Goal: Task Accomplishment & Management: Manage account settings

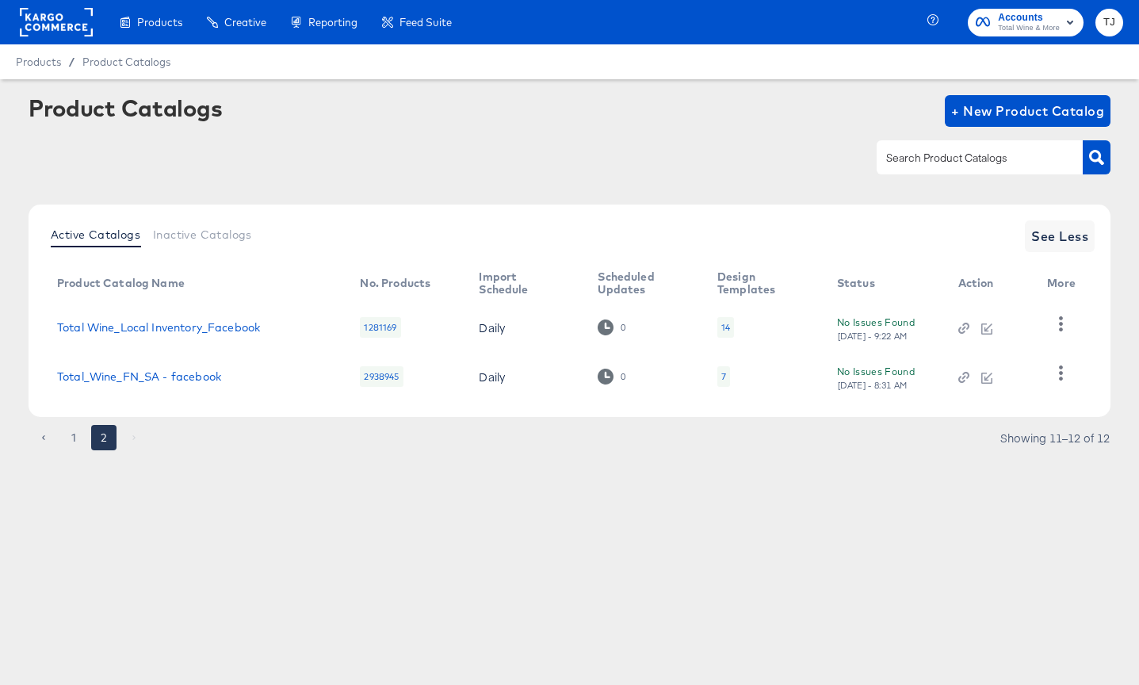
click at [55, 18] on rect at bounding box center [56, 22] width 73 height 29
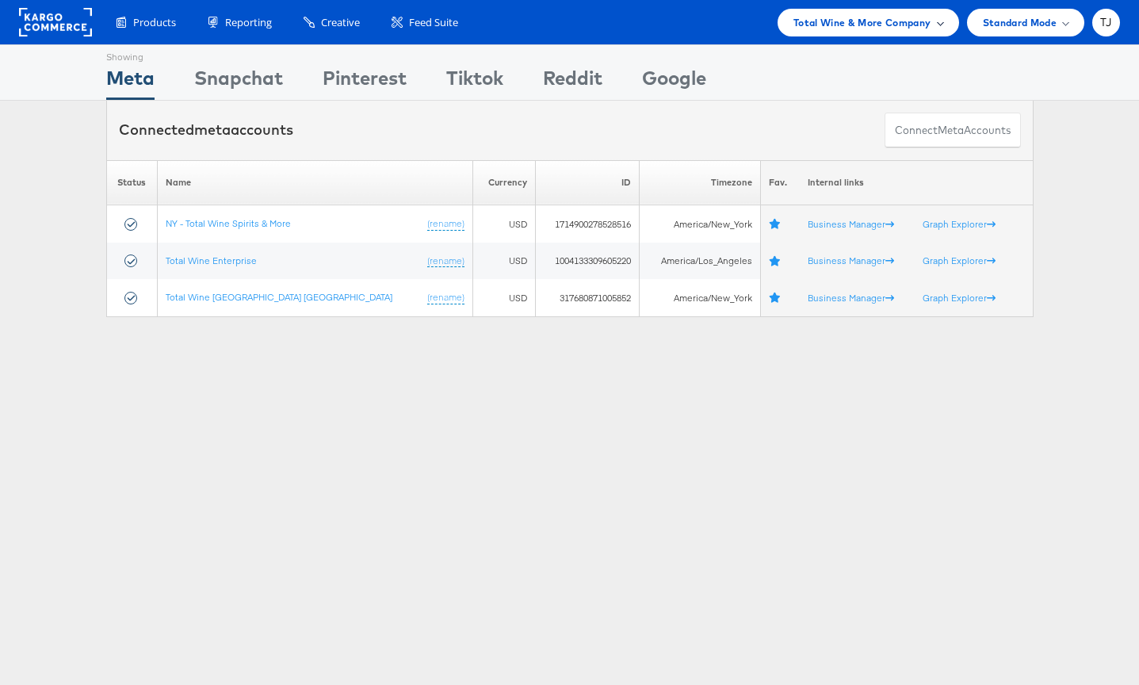
click at [932, 25] on div "Total Wine & More Company" at bounding box center [868, 22] width 150 height 17
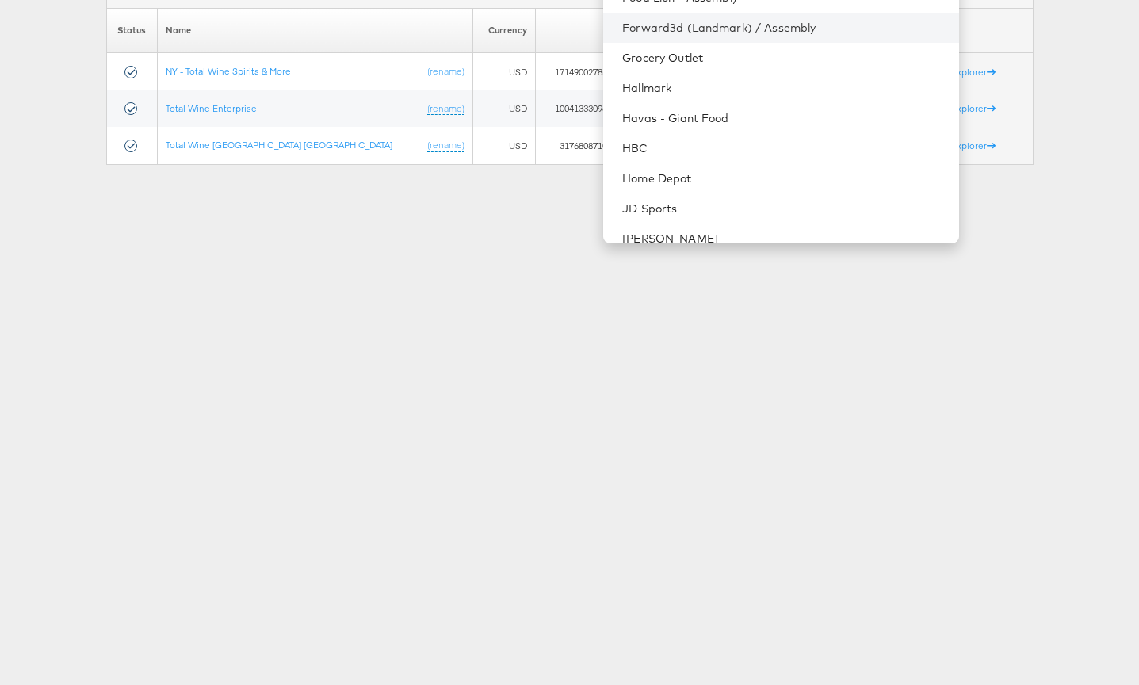
scroll to position [842, 0]
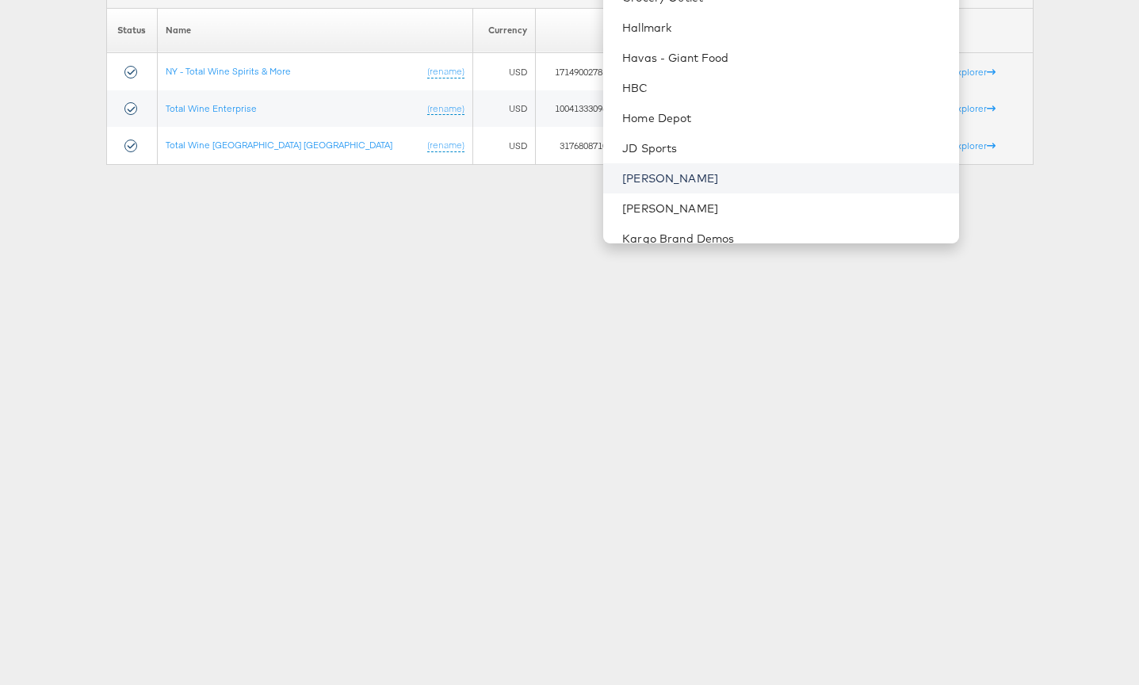
click at [782, 173] on link "[PERSON_NAME]" at bounding box center [783, 178] width 323 height 16
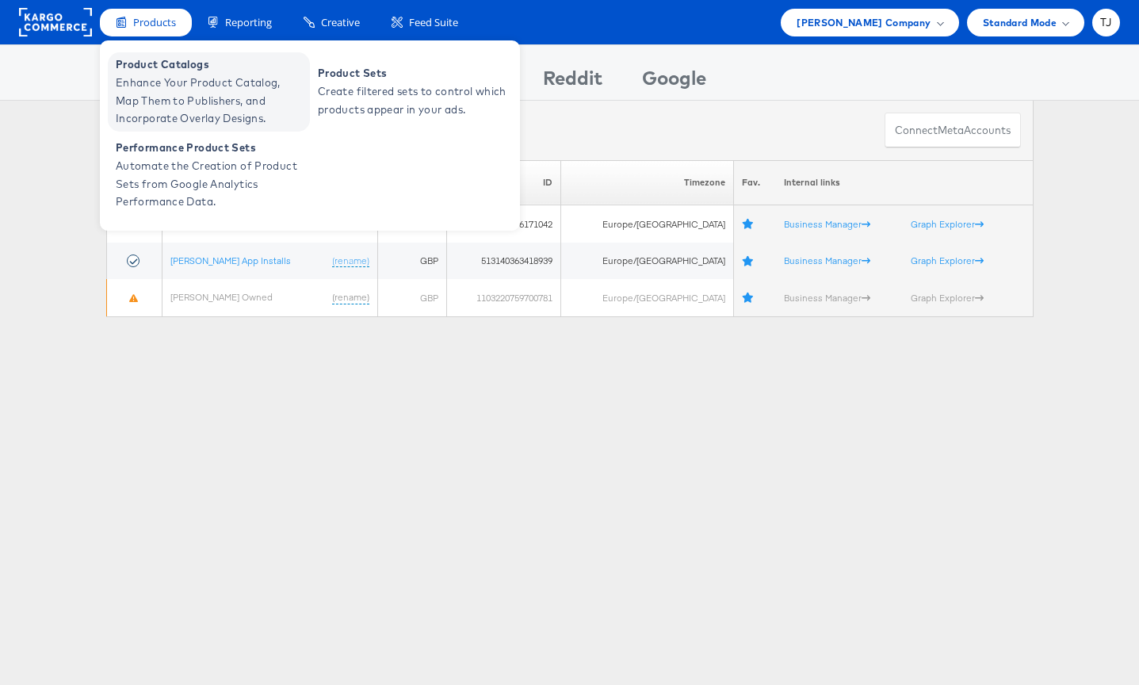
click at [151, 87] on span "Enhance Your Product Catalog, Map Them to Publishers, and Incorporate Overlay D…" at bounding box center [211, 101] width 190 height 54
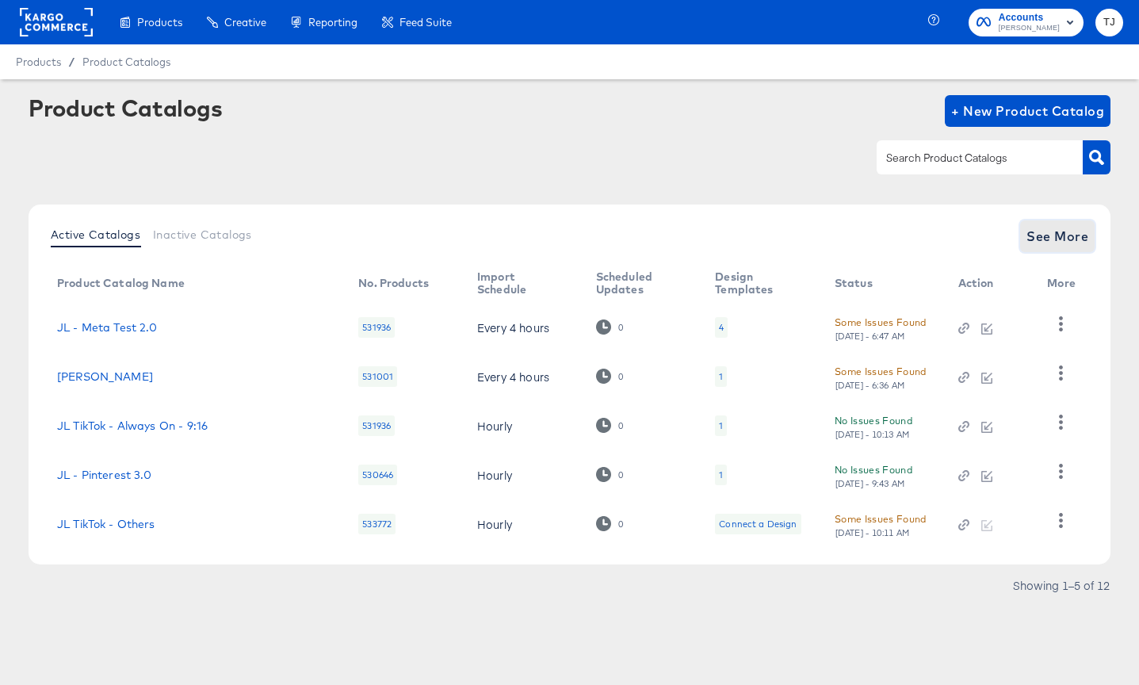
click at [1052, 232] on span "See More" at bounding box center [1057, 236] width 62 height 22
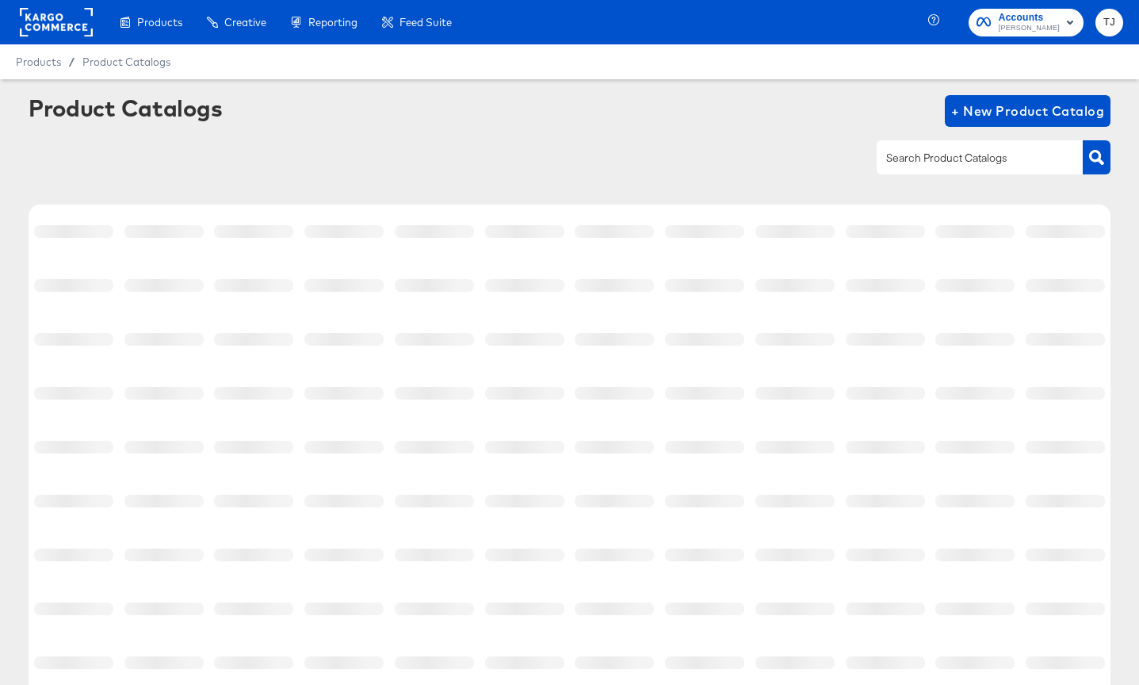
scroll to position [214, 0]
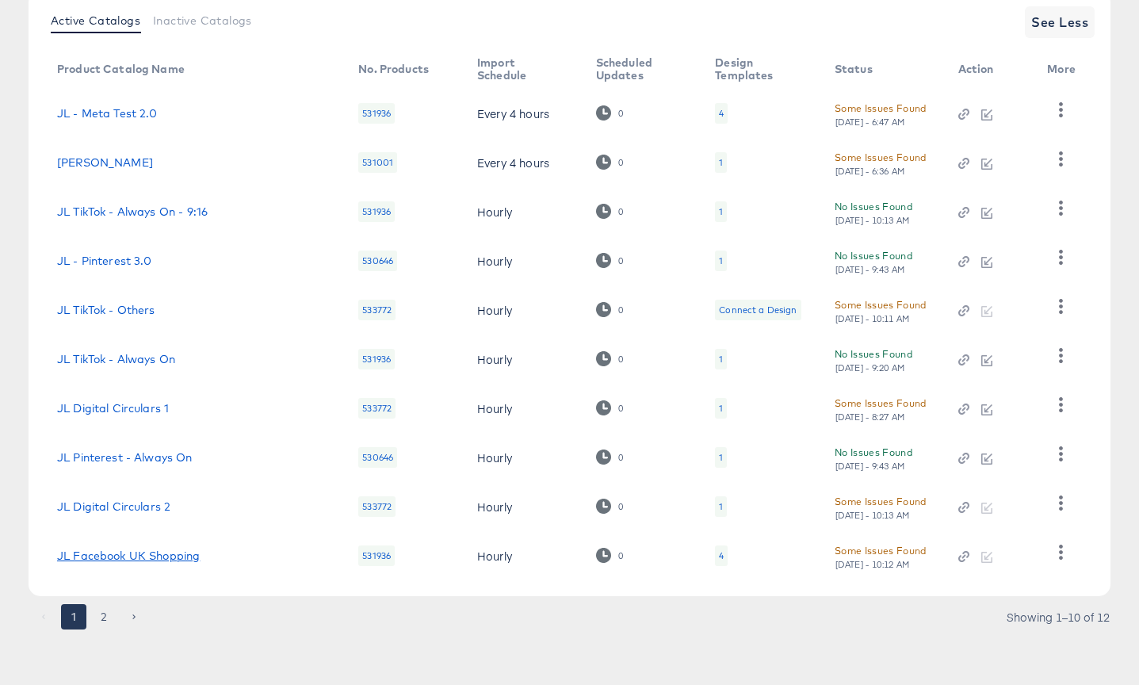
click at [134, 558] on link "JL Facebook UK Shopping" at bounding box center [128, 555] width 143 height 13
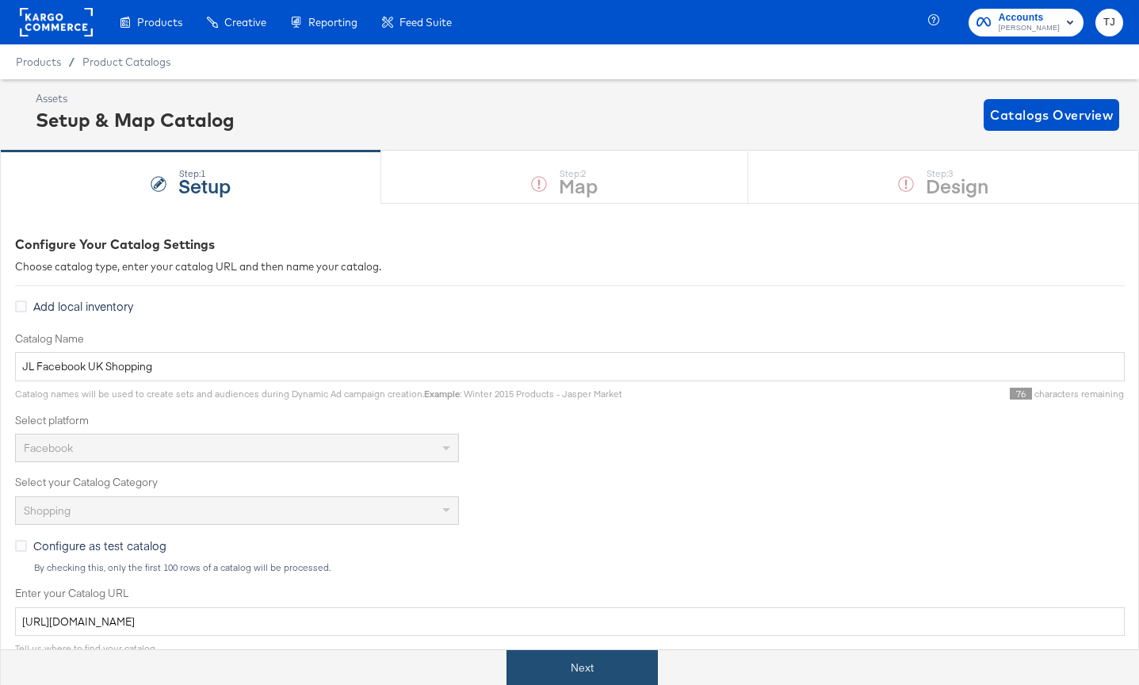
click at [581, 676] on button "Next" at bounding box center [581, 668] width 151 height 36
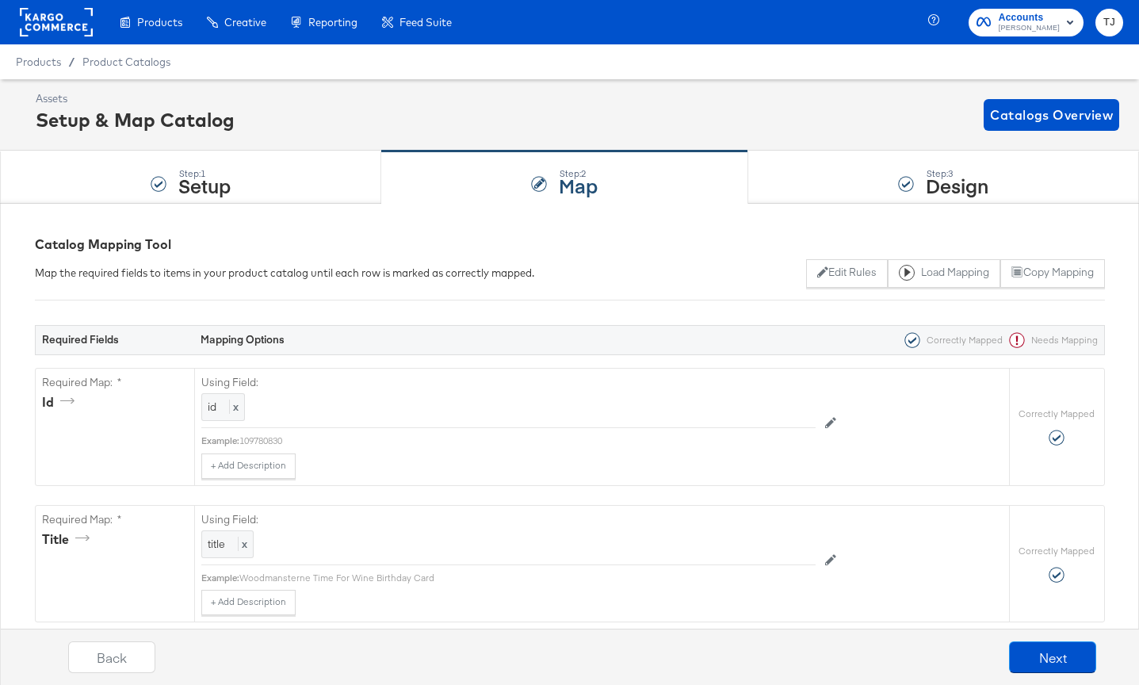
click at [47, 23] on rect at bounding box center [56, 22] width 73 height 29
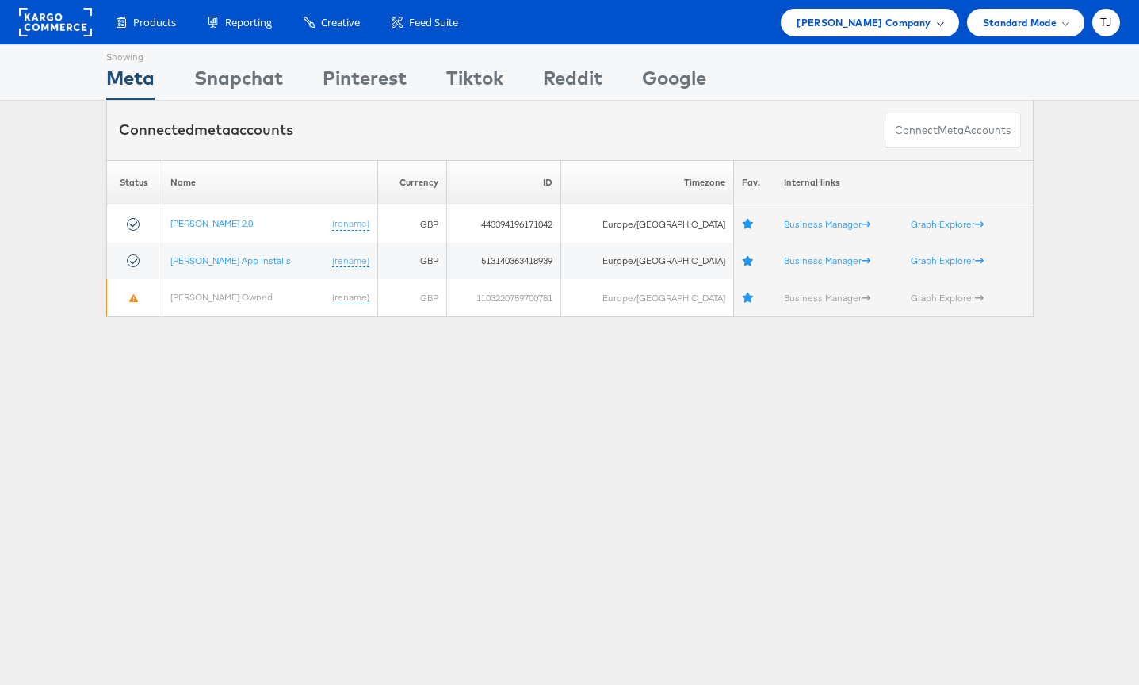
click at [919, 27] on span "[PERSON_NAME] Company" at bounding box center [863, 22] width 134 height 17
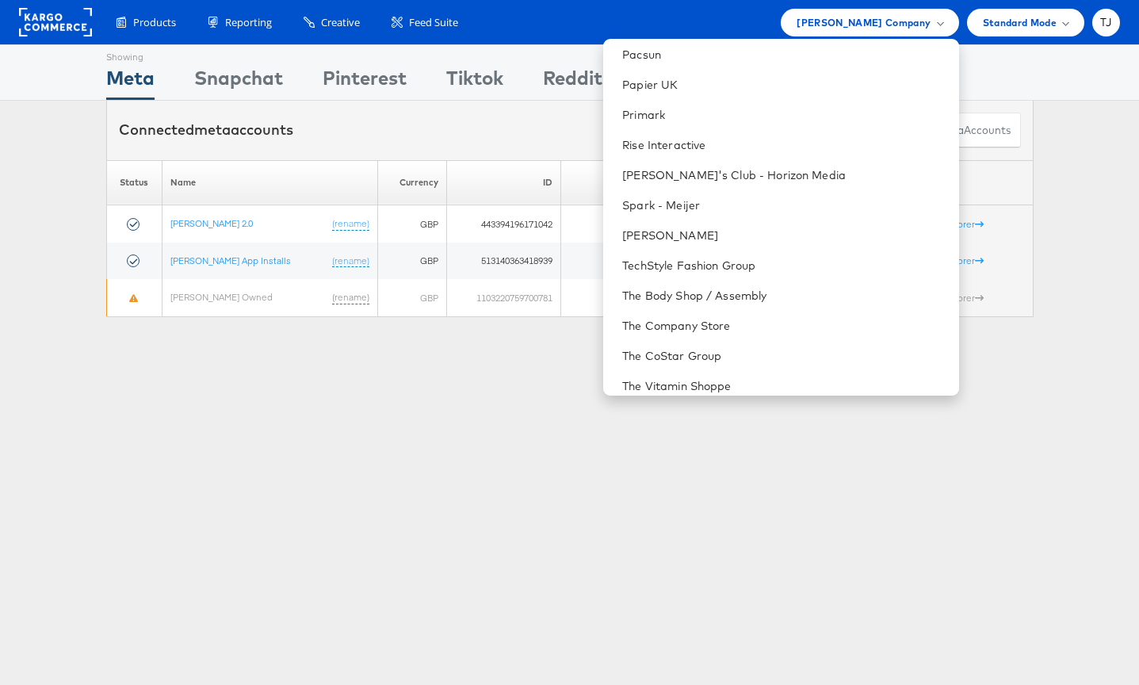
scroll to position [2129, 0]
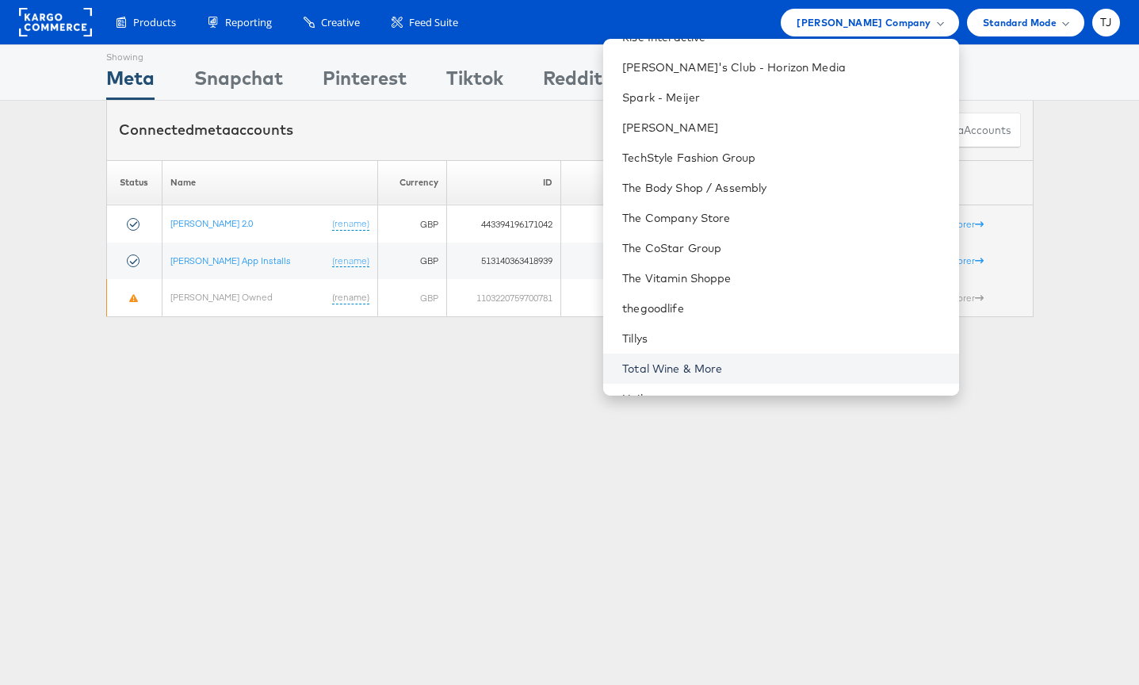
click at [800, 362] on link "Total Wine & More" at bounding box center [783, 369] width 323 height 16
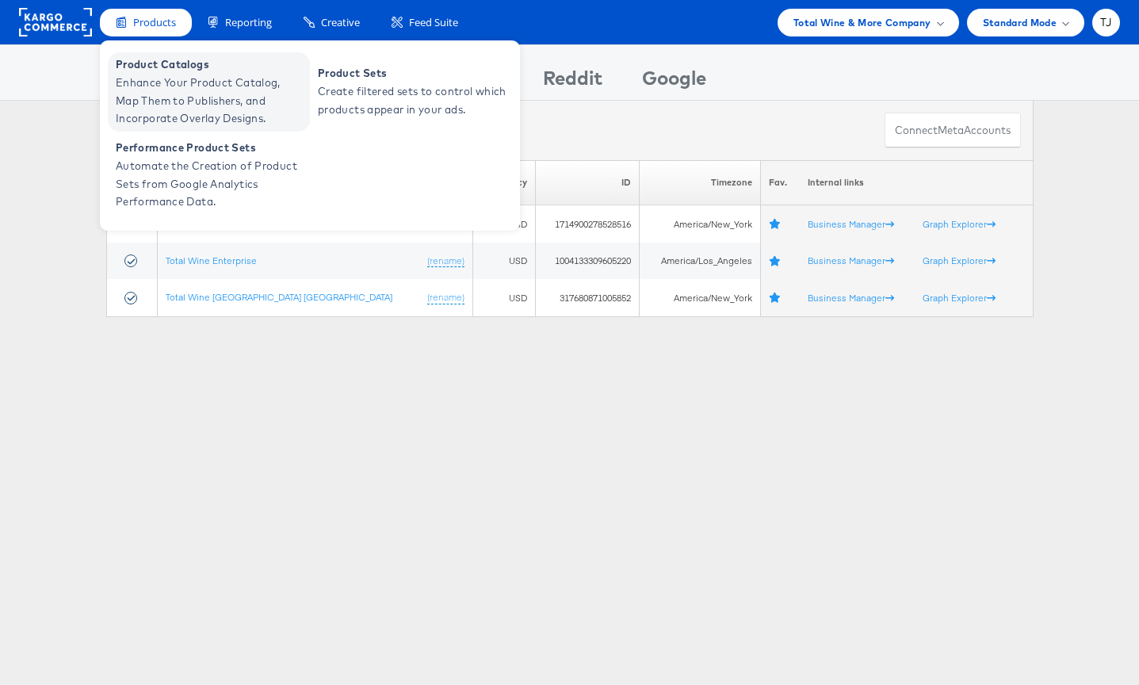
click at [148, 74] on span "Enhance Your Product Catalog, Map Them to Publishers, and Incorporate Overlay D…" at bounding box center [211, 101] width 190 height 54
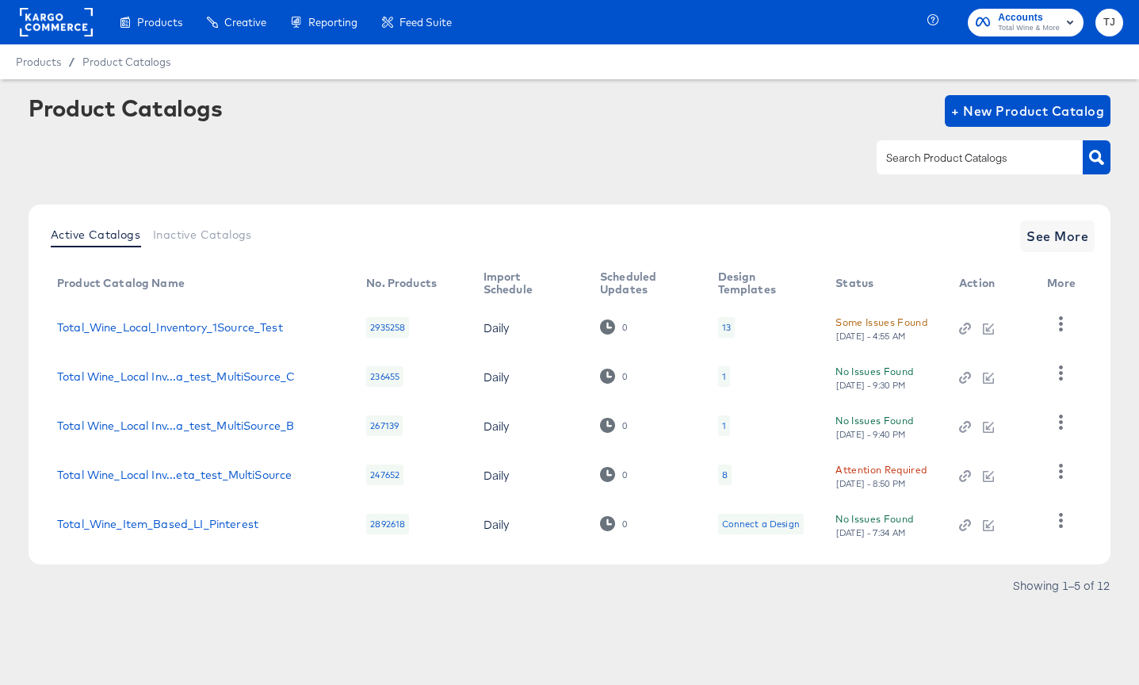
click at [29, 17] on rect at bounding box center [56, 22] width 73 height 29
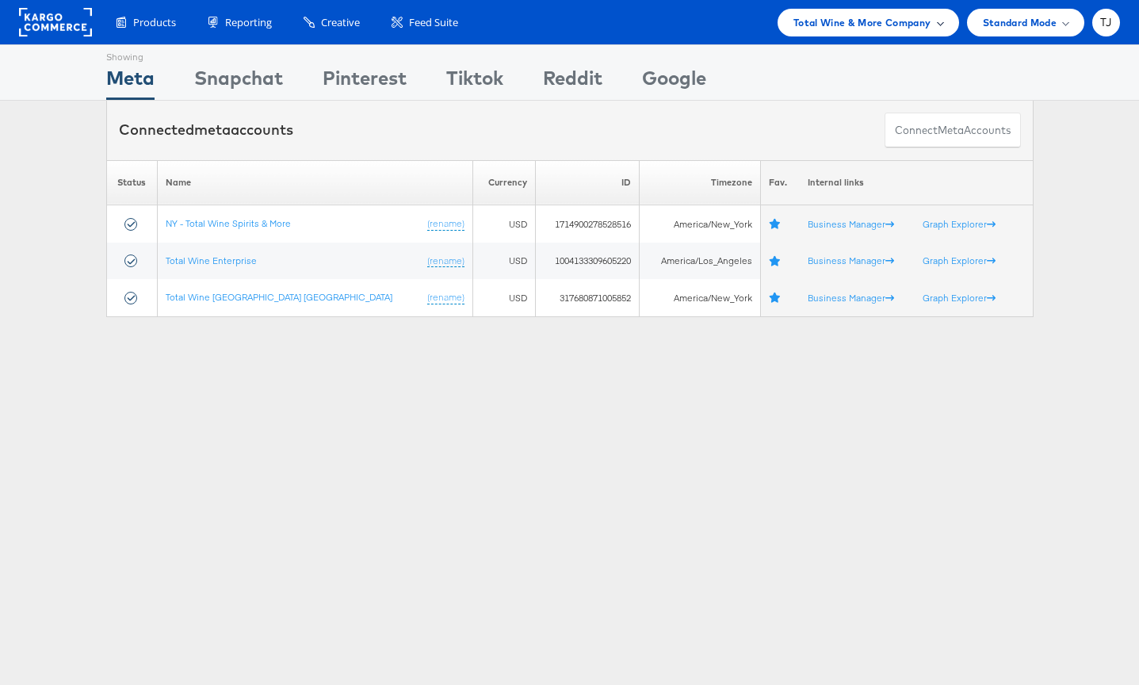
click at [931, 23] on div "Total Wine & More Company" at bounding box center [868, 22] width 150 height 17
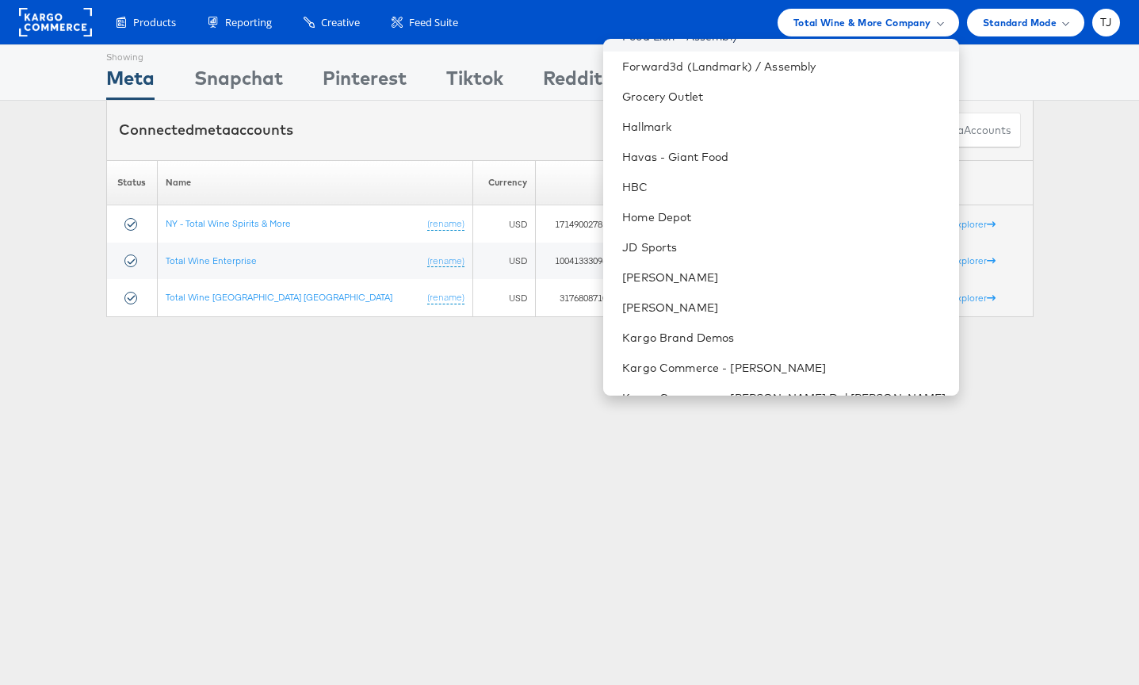
scroll to position [936, 0]
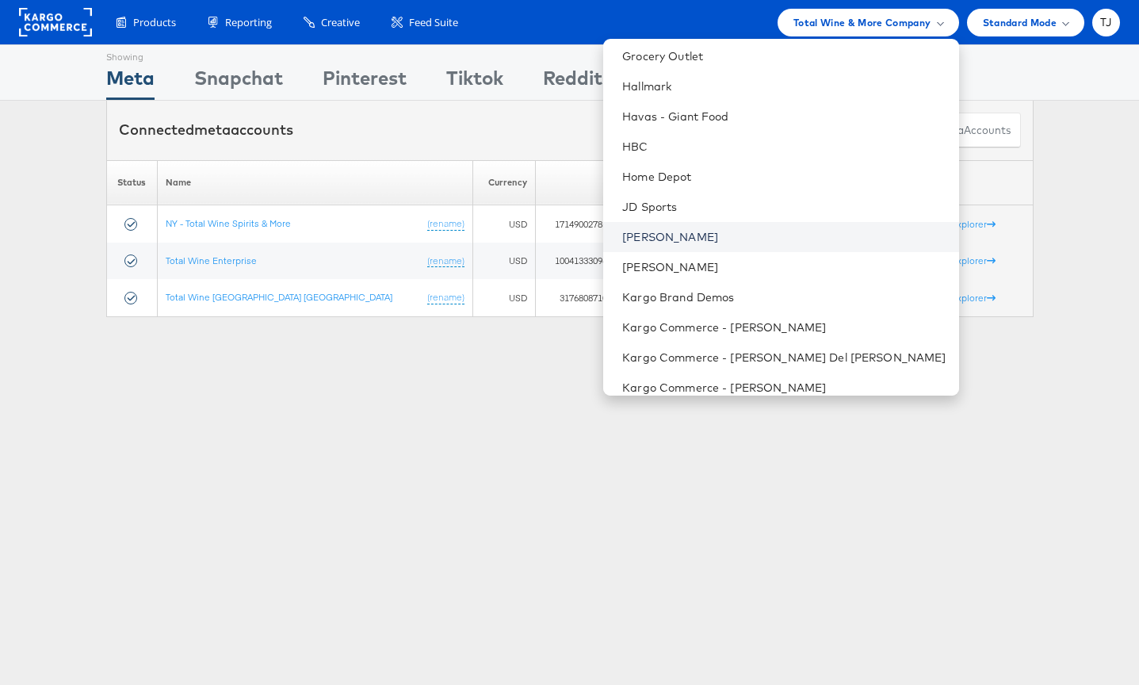
click at [794, 237] on link "John Lewis" at bounding box center [783, 237] width 323 height 16
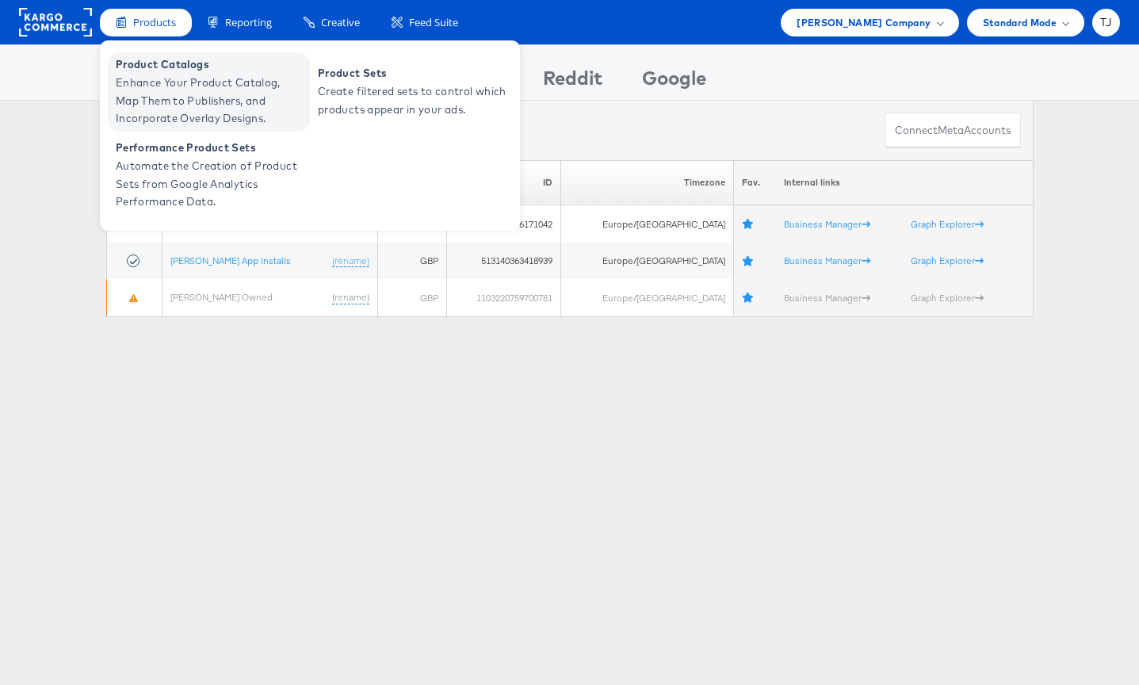
click at [155, 76] on span "Enhance Your Product Catalog, Map Them to Publishers, and Incorporate Overlay D…" at bounding box center [211, 101] width 190 height 54
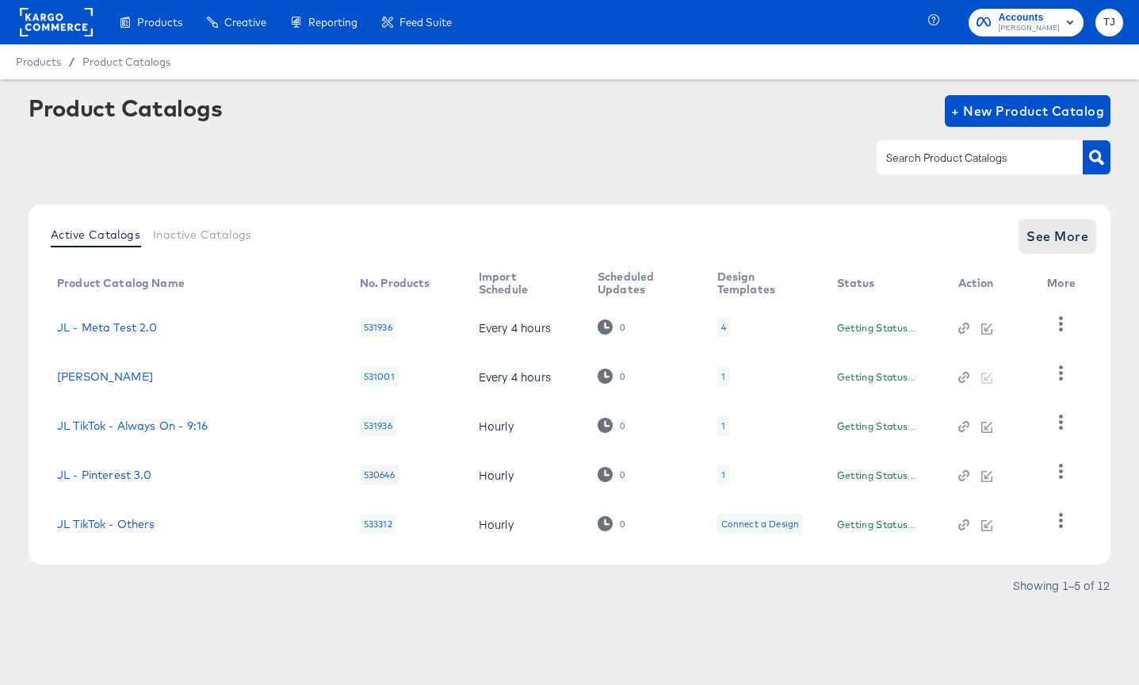
click at [1051, 234] on span "See More" at bounding box center [1057, 236] width 62 height 22
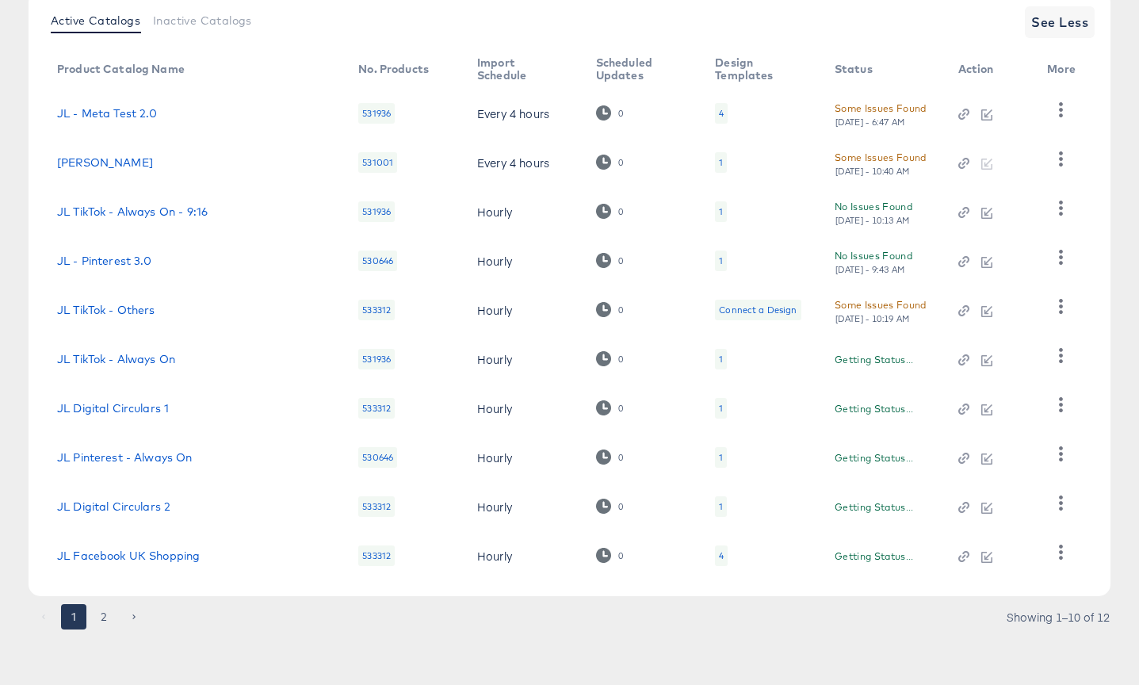
scroll to position [214, 0]
click at [1055, 556] on icon "button" at bounding box center [1060, 551] width 15 height 15
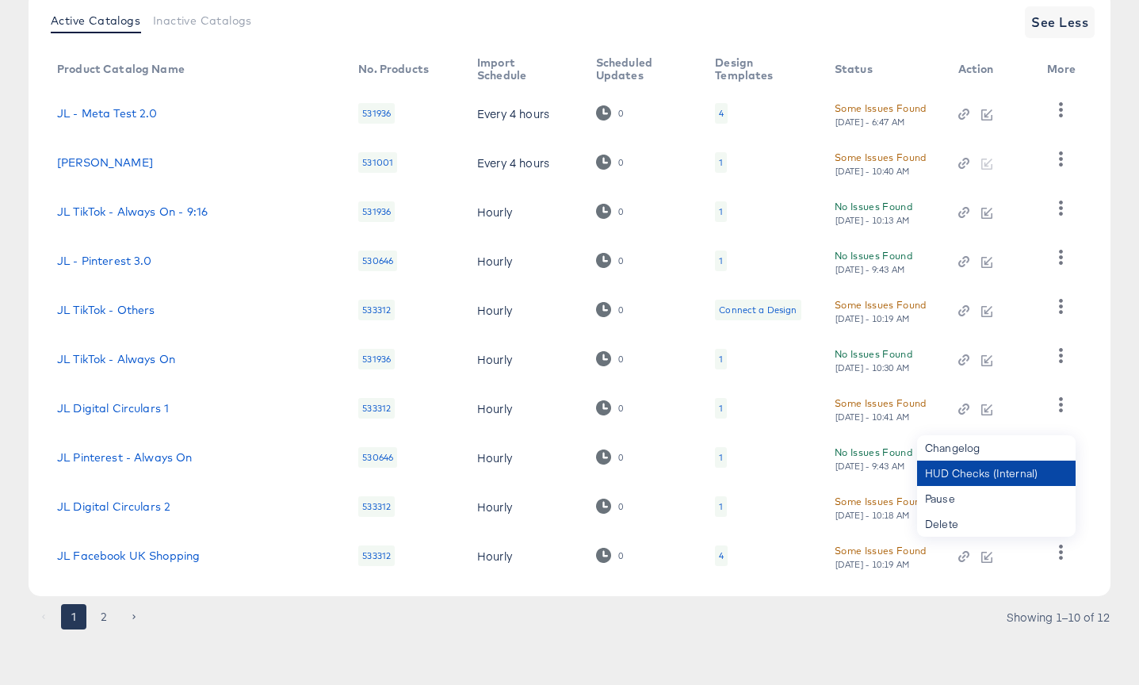
click at [1035, 470] on div "HUD Checks (Internal)" at bounding box center [996, 472] width 158 height 25
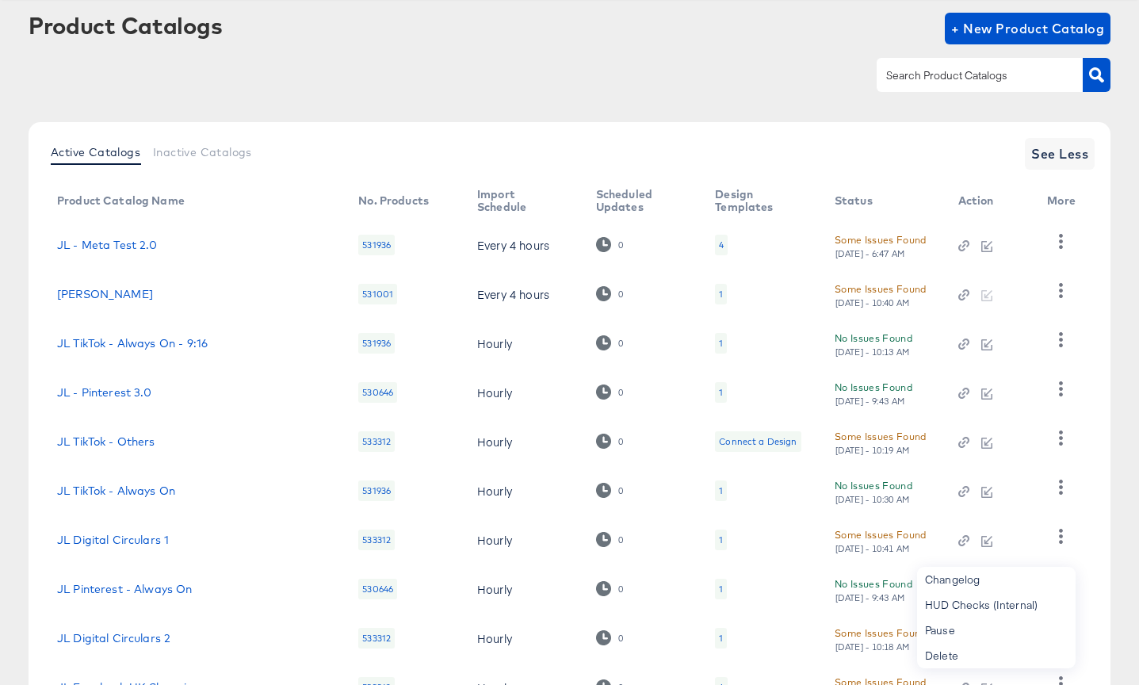
scroll to position [0, 0]
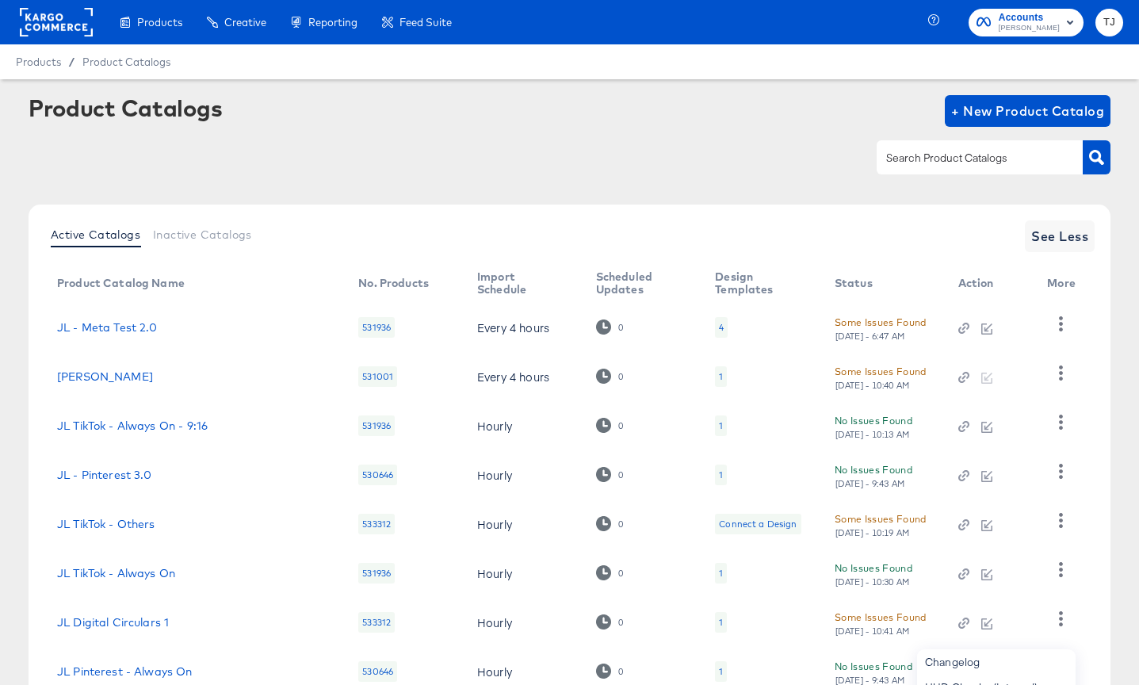
drag, startPoint x: 35, startPoint y: 15, endPoint x: 74, endPoint y: 16, distance: 38.8
click at [35, 15] on rect at bounding box center [56, 22] width 73 height 29
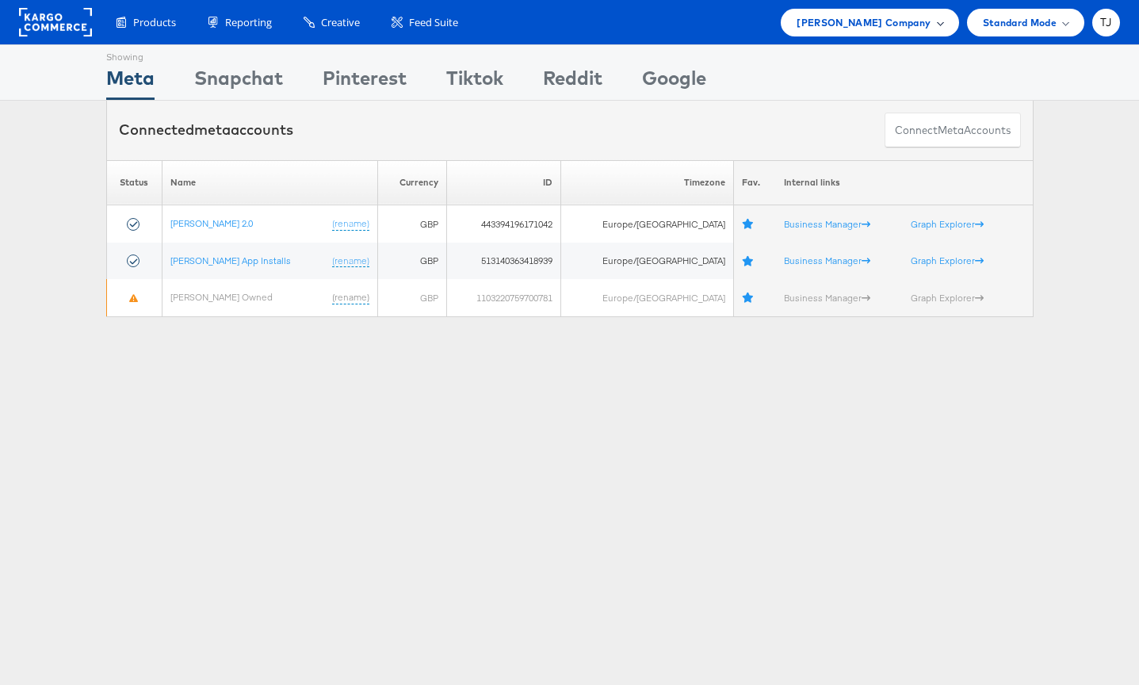
click at [901, 23] on span "[PERSON_NAME] Company" at bounding box center [863, 22] width 134 height 17
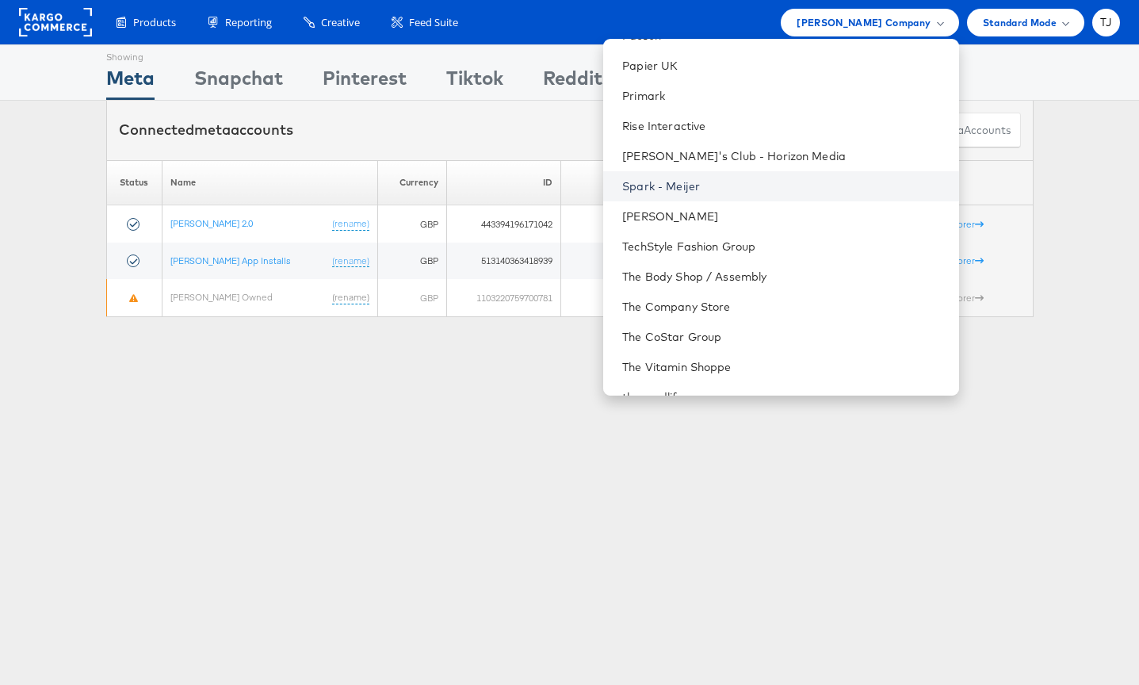
scroll to position [2300, 0]
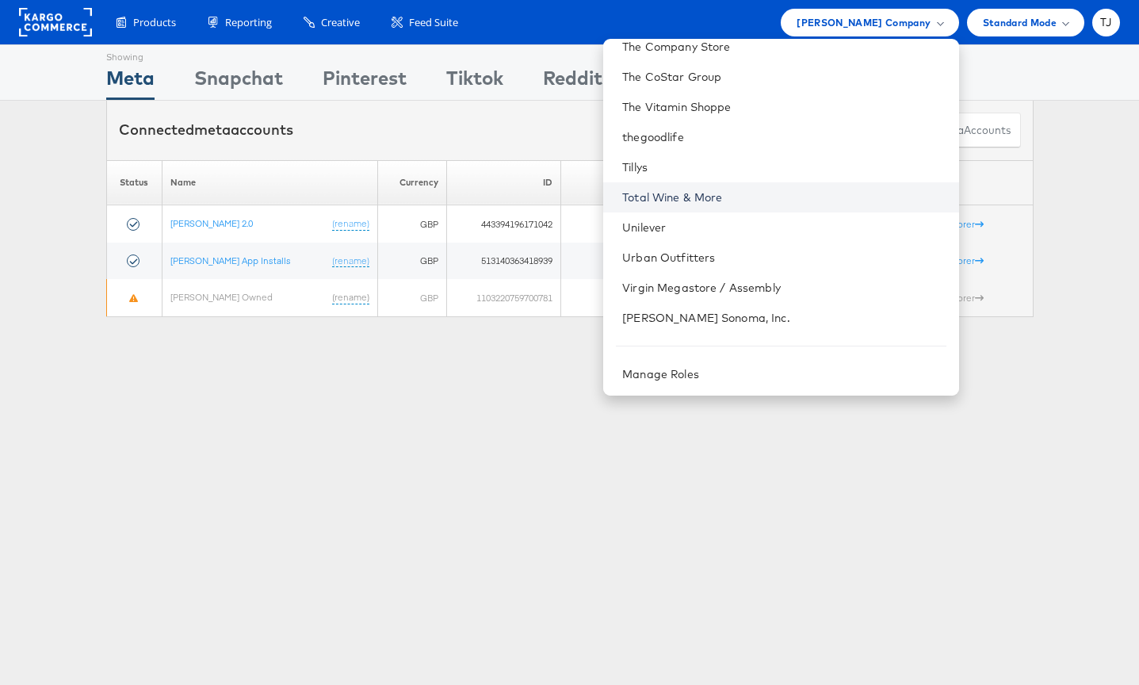
drag, startPoint x: 814, startPoint y: 199, endPoint x: 820, endPoint y: 192, distance: 9.5
click at [813, 199] on link "Total Wine & More" at bounding box center [783, 197] width 323 height 16
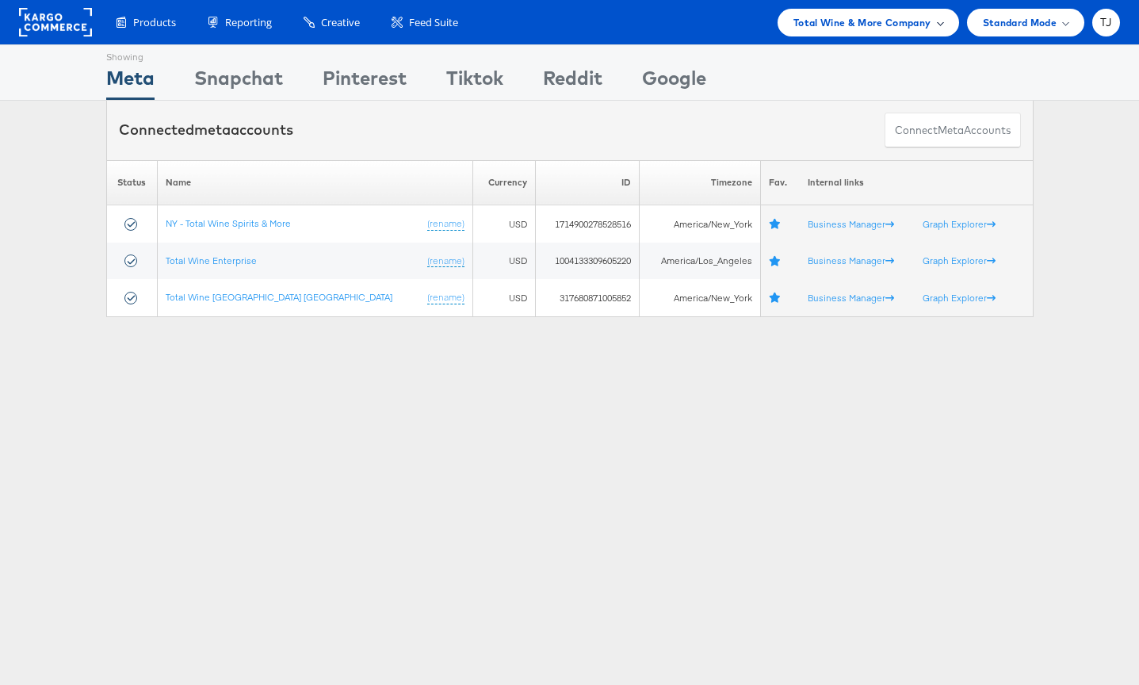
click at [909, 21] on span "Total Wine & More Company" at bounding box center [862, 22] width 138 height 17
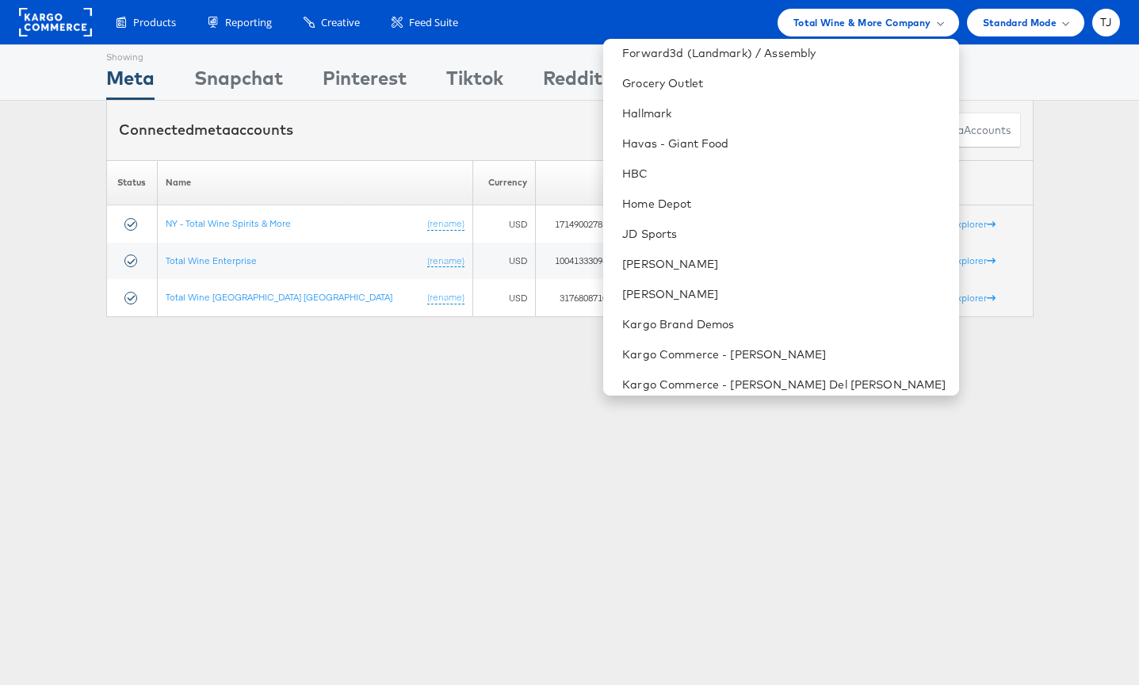
scroll to position [922, 0]
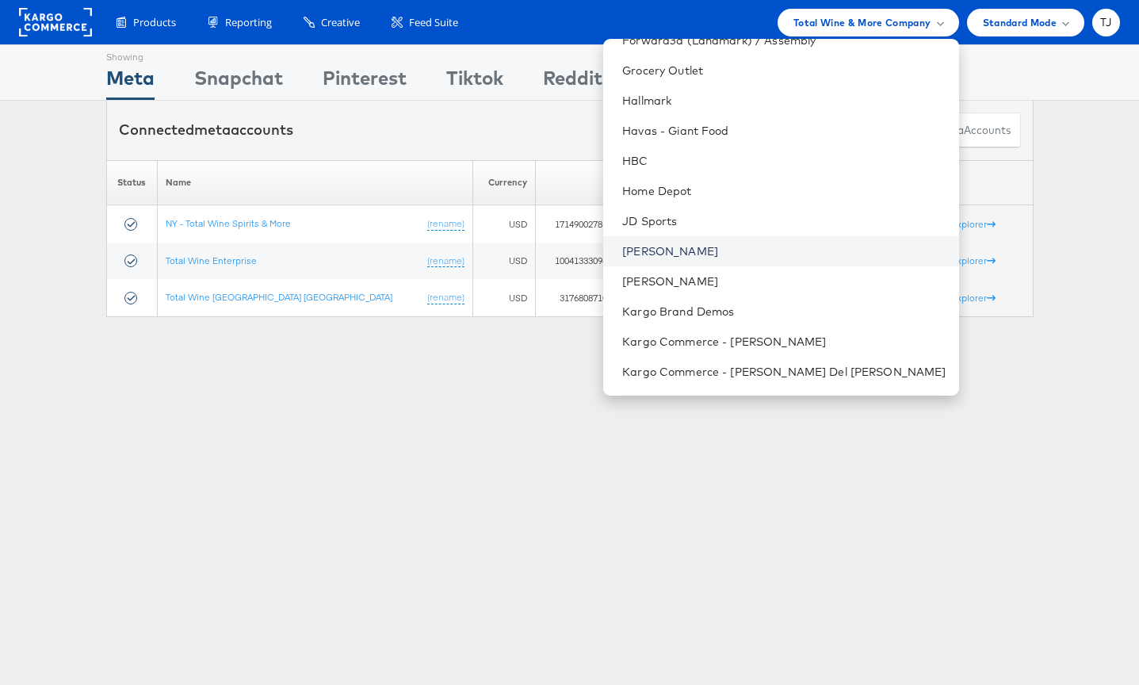
click at [781, 248] on link "John Lewis" at bounding box center [783, 251] width 323 height 16
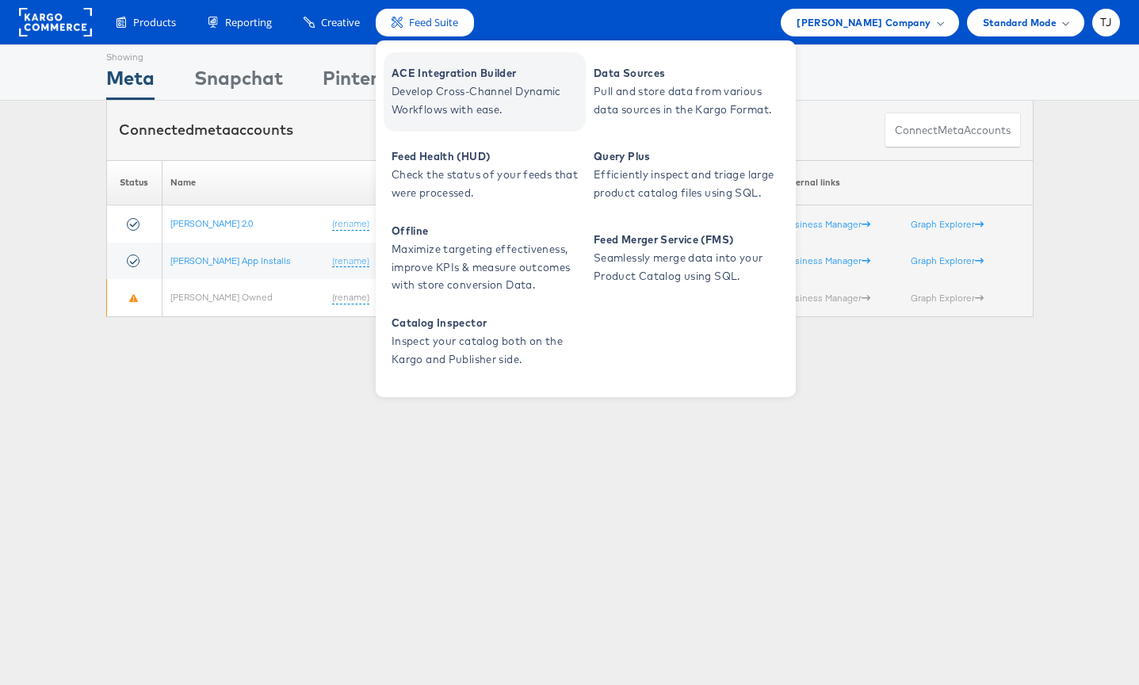
click at [437, 101] on span "Develop Cross-Channel Dynamic Workflows with ease." at bounding box center [486, 100] width 190 height 36
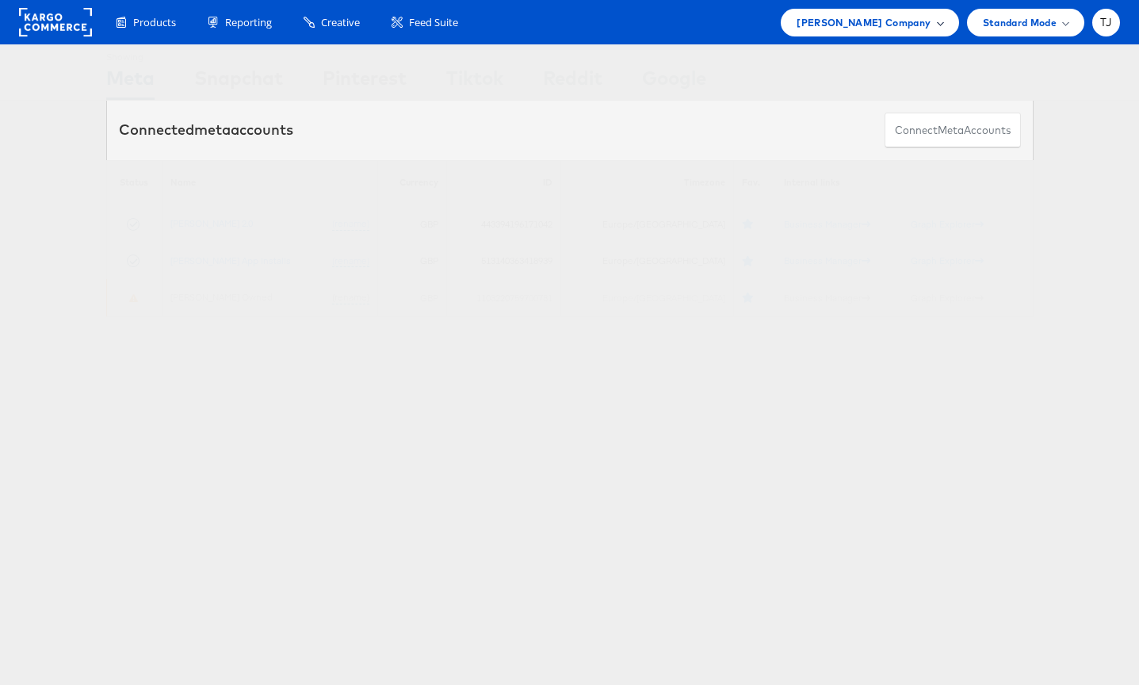
click at [913, 26] on span "[PERSON_NAME] Company" at bounding box center [863, 22] width 134 height 17
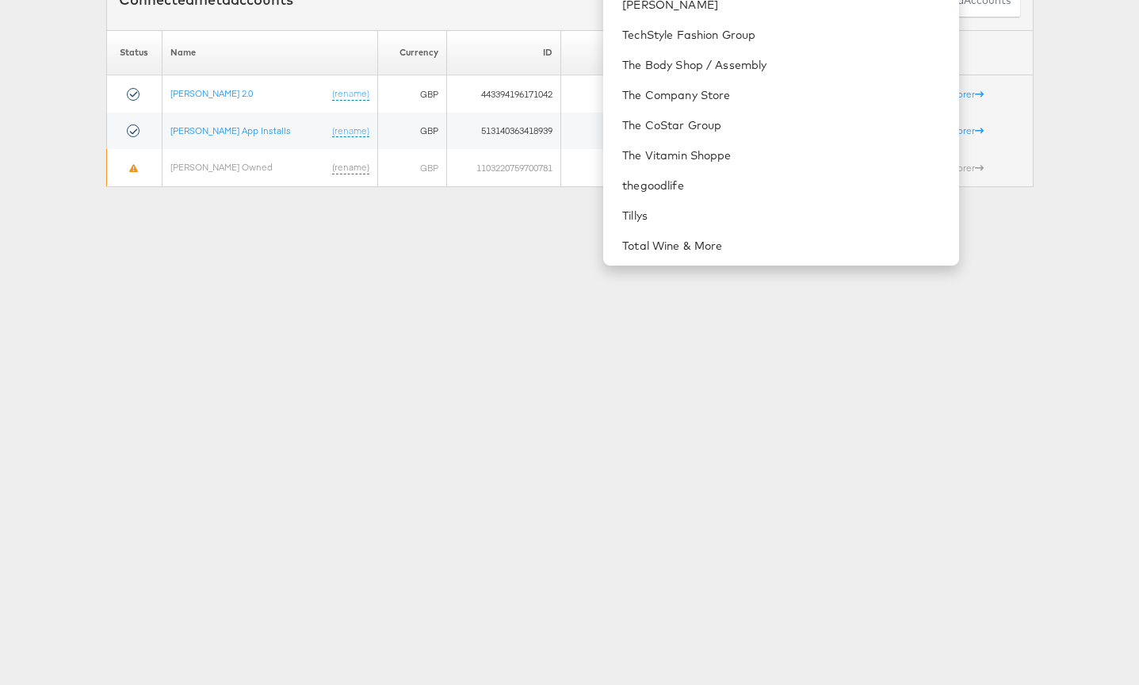
scroll to position [2168, 0]
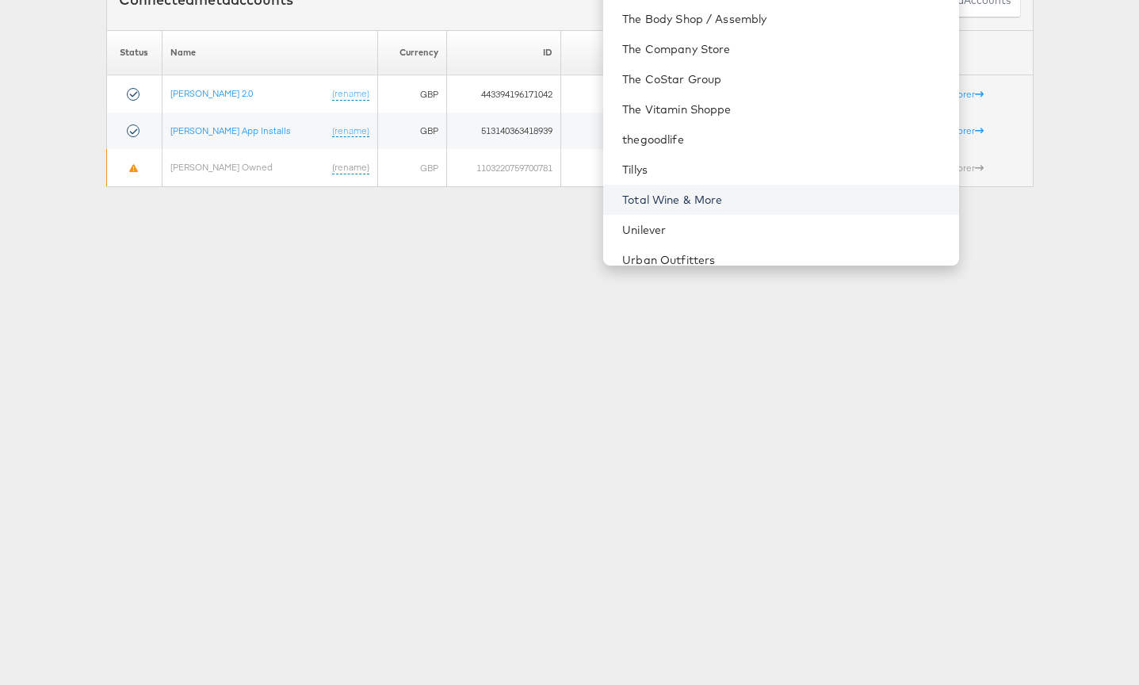
click at [805, 193] on link "Total Wine & More" at bounding box center [783, 200] width 323 height 16
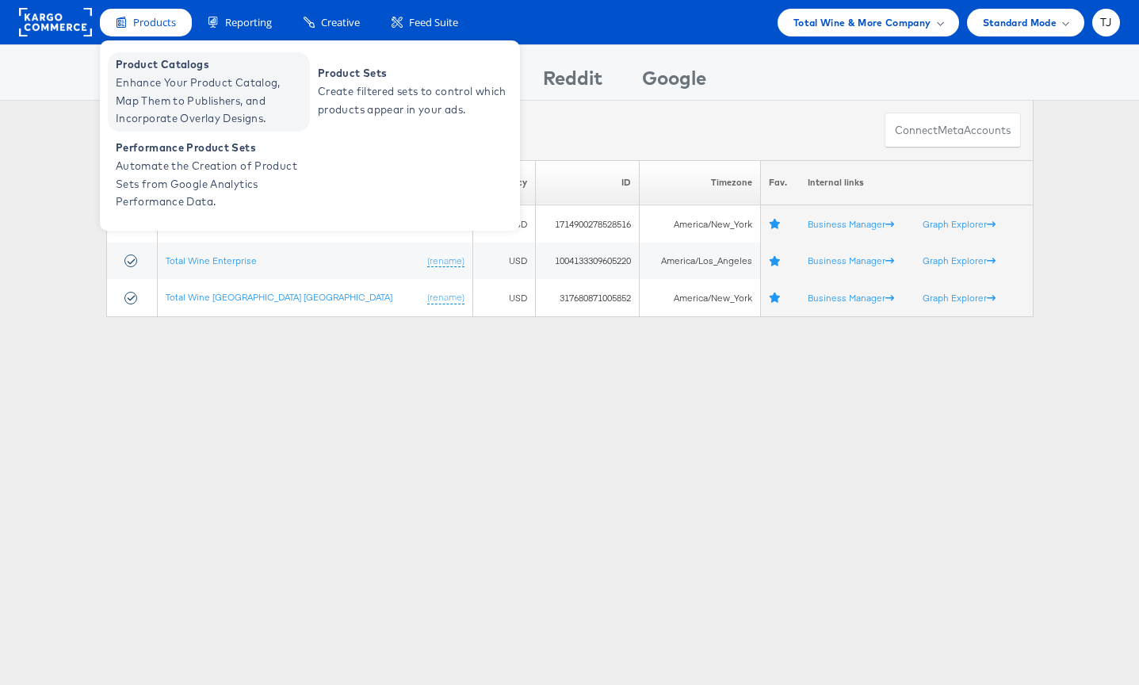
click at [146, 70] on span "Product Catalogs" at bounding box center [211, 64] width 190 height 18
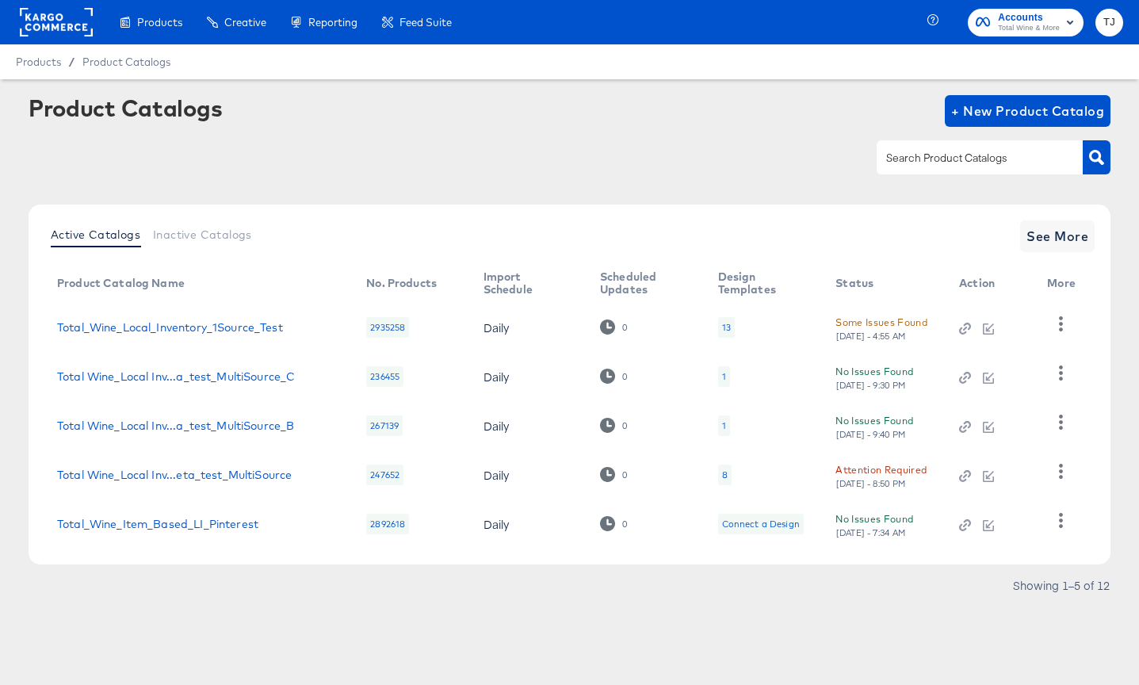
click at [59, 25] on rect at bounding box center [56, 22] width 73 height 29
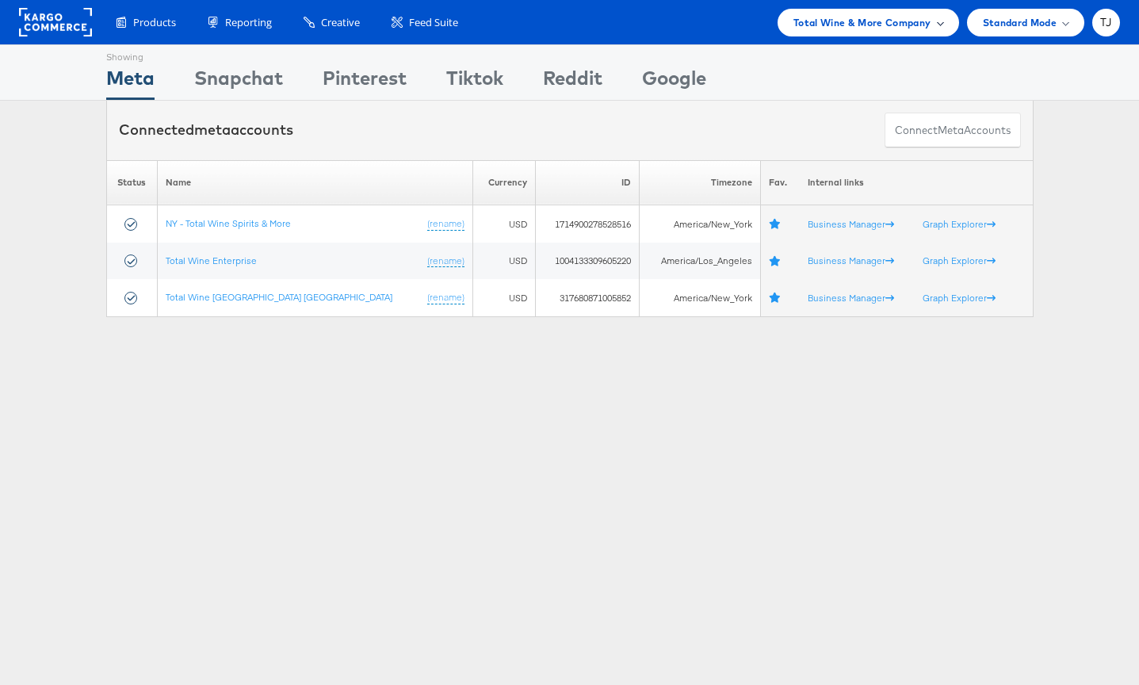
click at [925, 26] on span "Total Wine & More Company" at bounding box center [862, 22] width 138 height 17
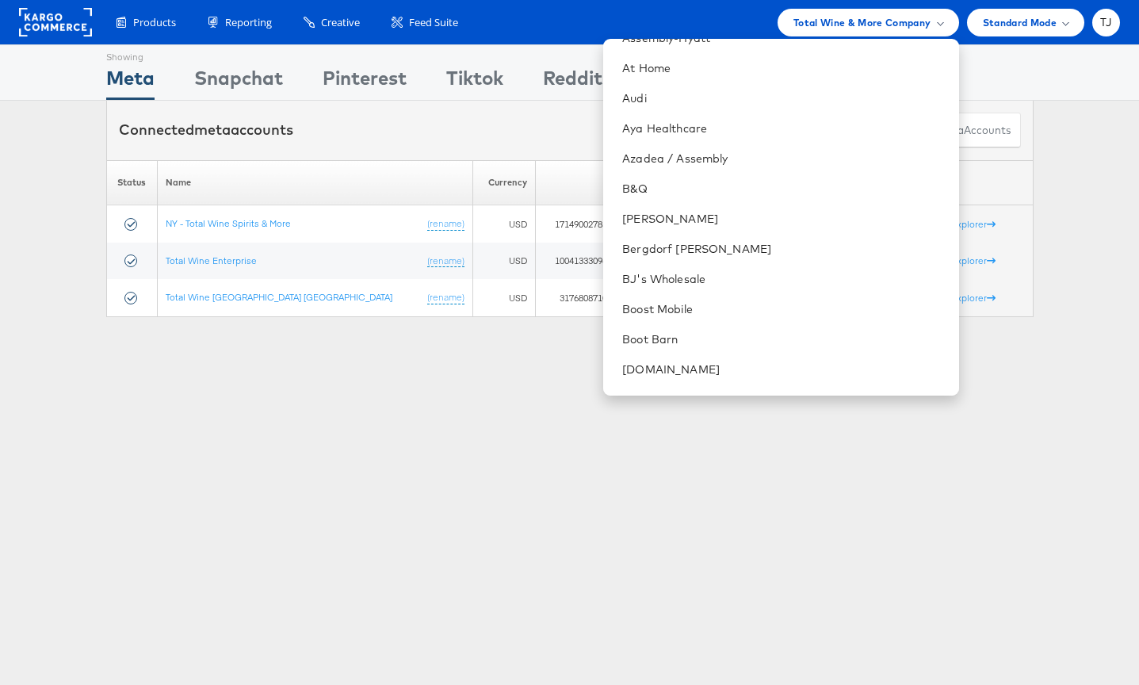
scroll to position [330, 0]
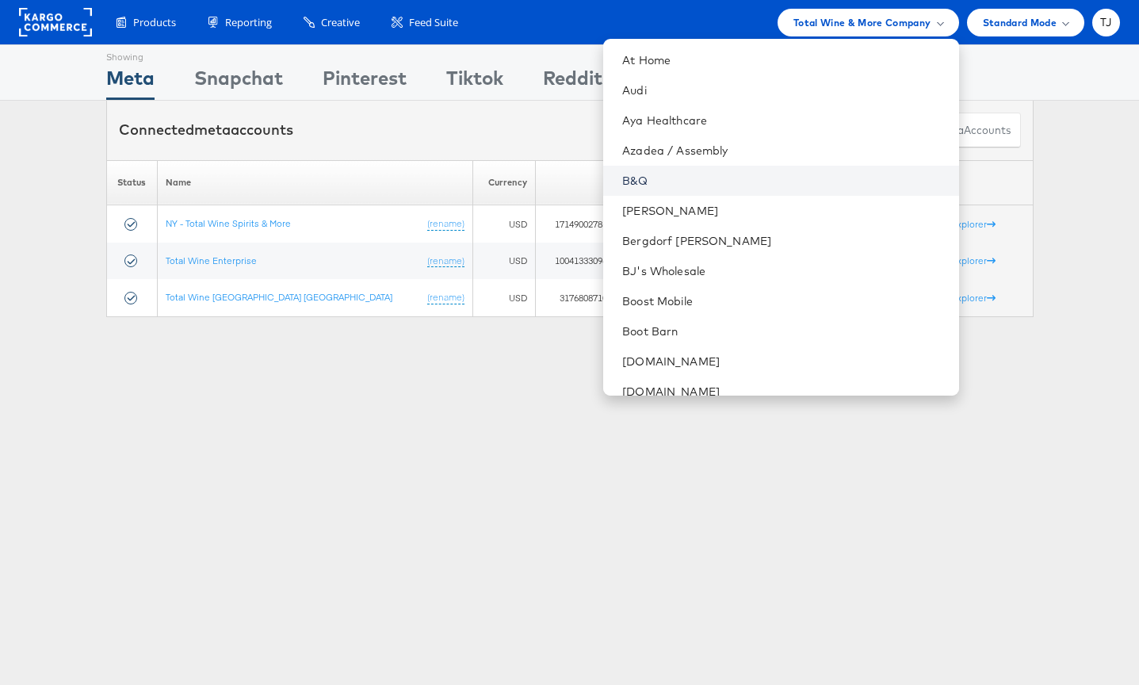
click at [747, 178] on link "B&Q" at bounding box center [783, 181] width 323 height 16
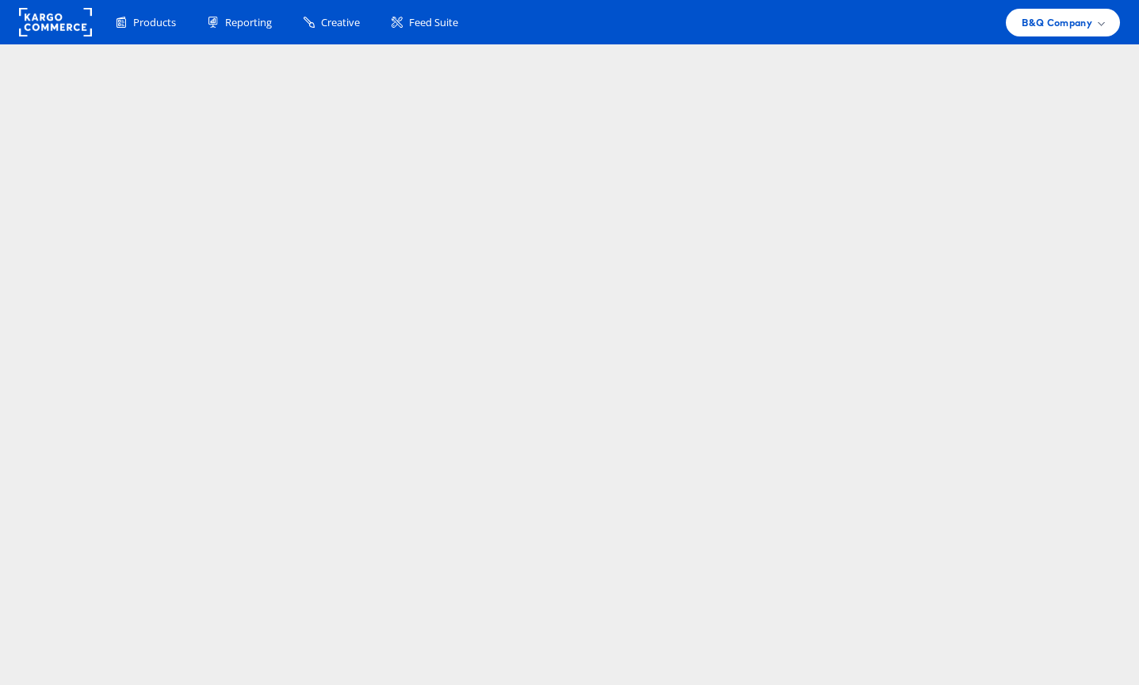
click at [750, 181] on html "Products Product Catalogs Enhance Your Product Catalog, Map Them to Publishers,…" at bounding box center [569, 342] width 1139 height 685
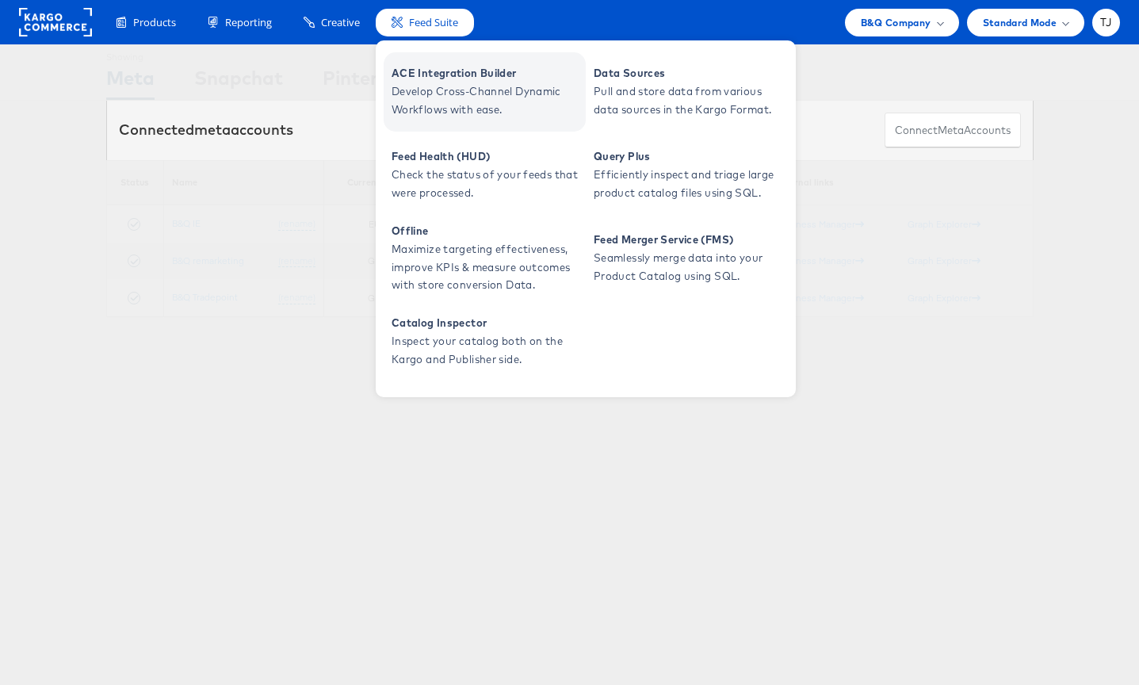
click at [443, 67] on span "ACE Integration Builder" at bounding box center [486, 73] width 190 height 18
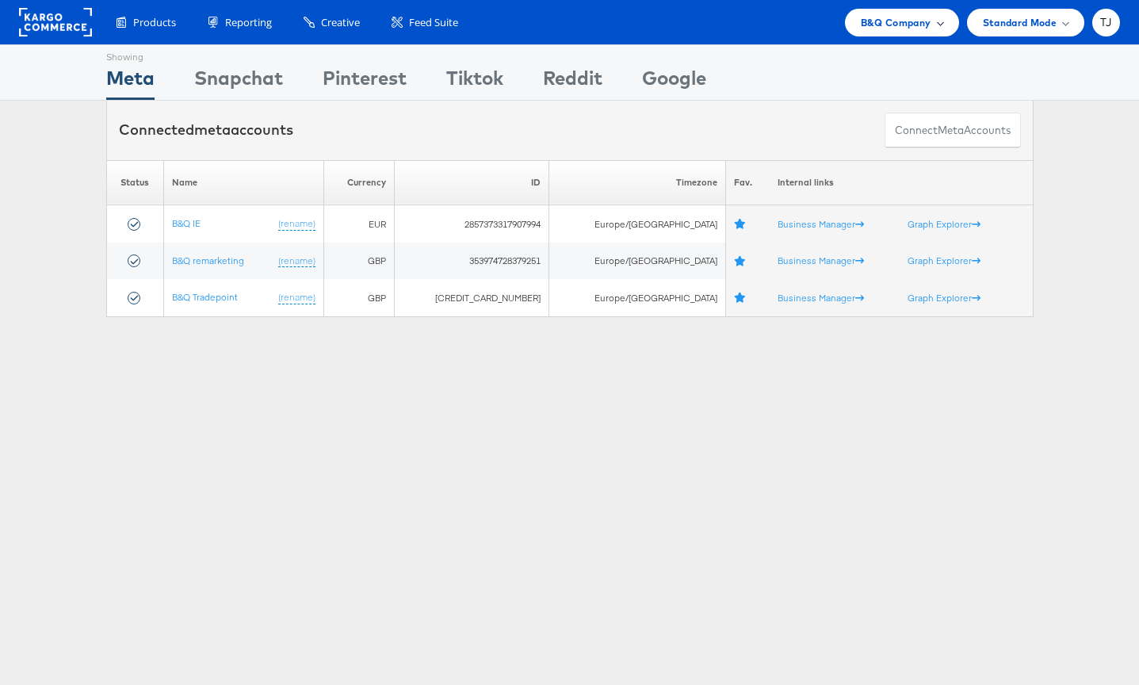
click at [909, 25] on span "B&Q Company" at bounding box center [895, 22] width 71 height 17
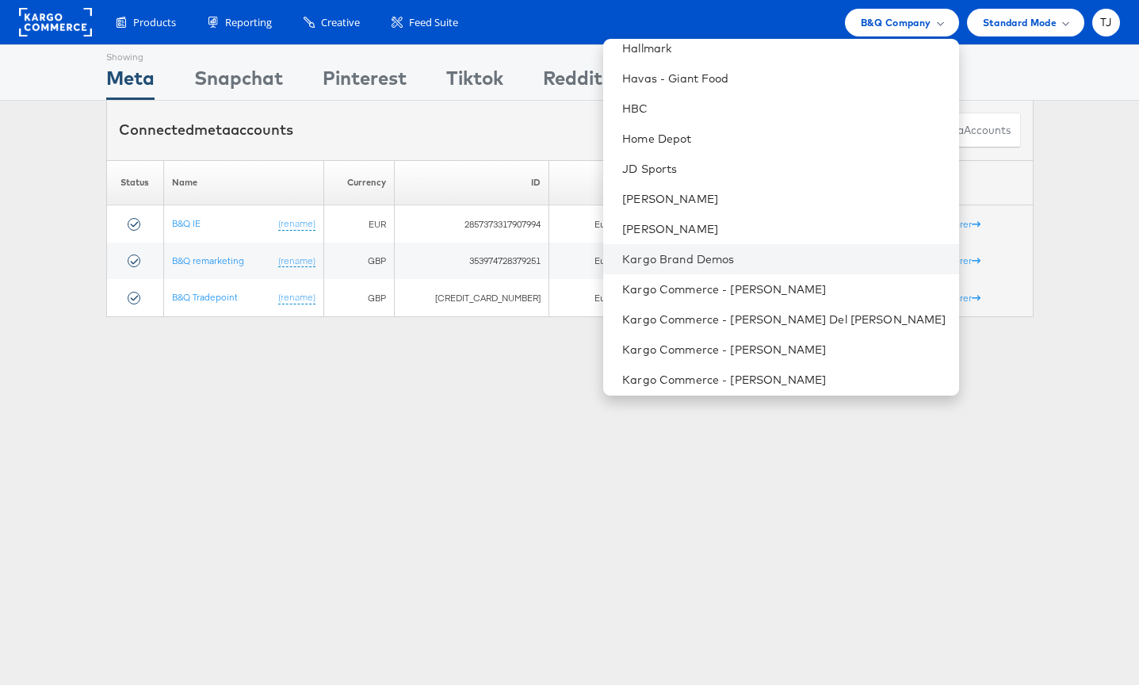
scroll to position [945, 0]
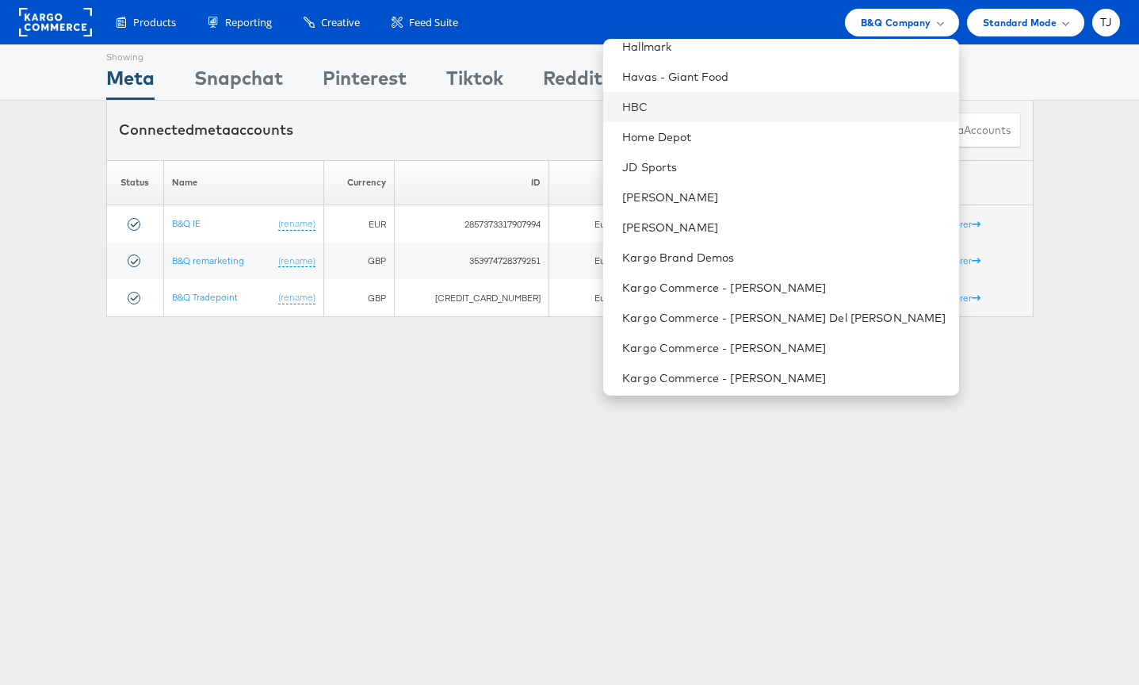
click at [765, 95] on li "HBC" at bounding box center [780, 107] width 355 height 30
click at [746, 102] on link "HBC" at bounding box center [783, 107] width 323 height 16
click at [747, 107] on link "HBC" at bounding box center [783, 107] width 323 height 16
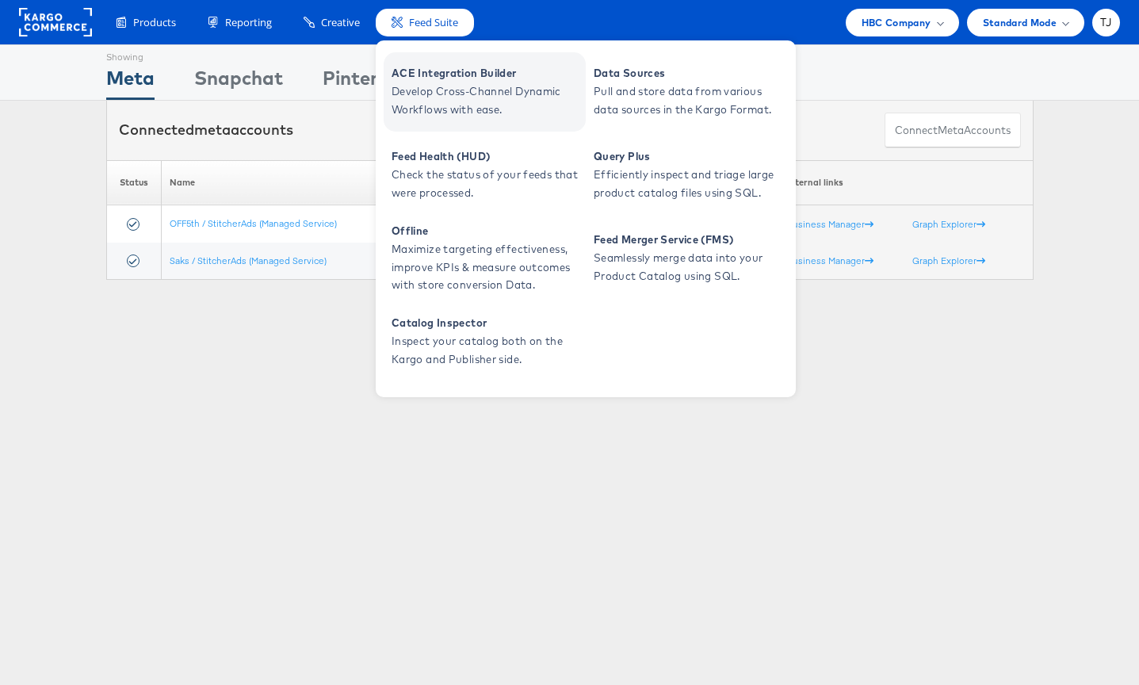
click at [426, 75] on span "ACE Integration Builder" at bounding box center [486, 73] width 190 height 18
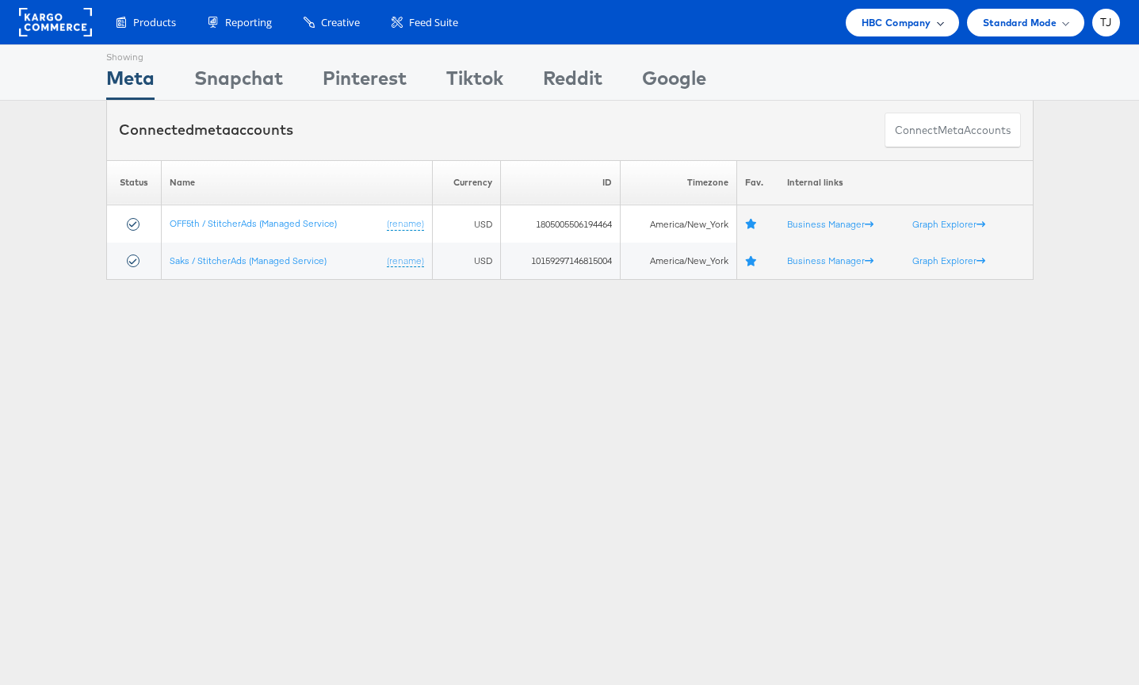
click at [930, 23] on div "HBC Company" at bounding box center [902, 22] width 82 height 17
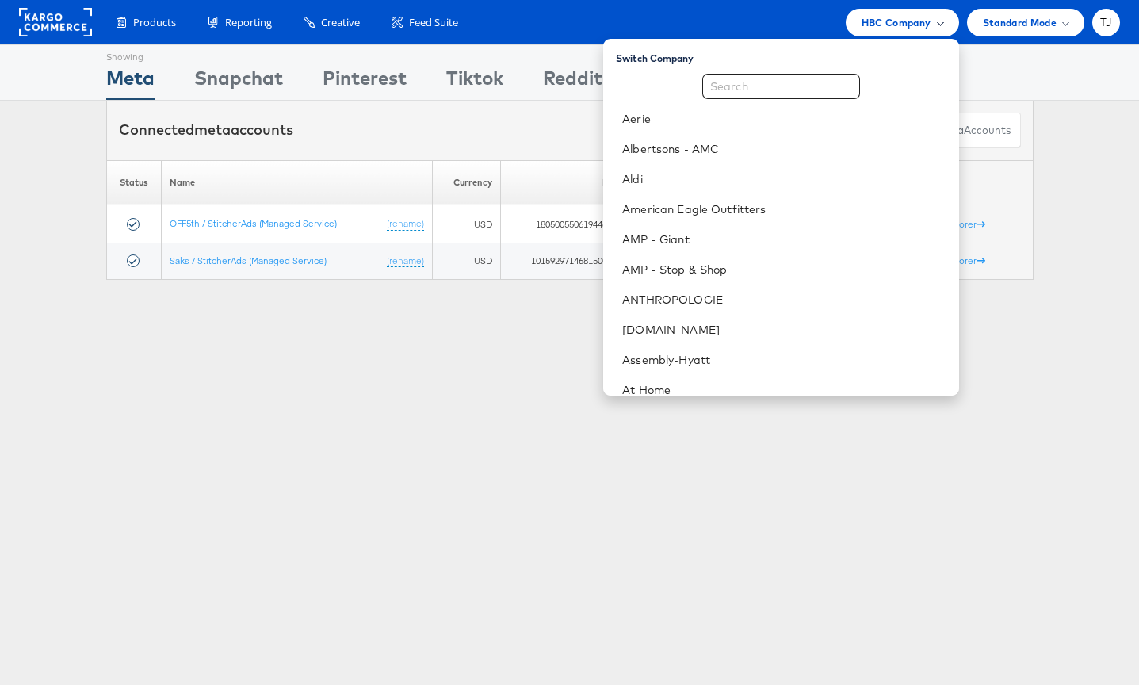
click at [931, 25] on div "HBC Company" at bounding box center [902, 22] width 82 height 17
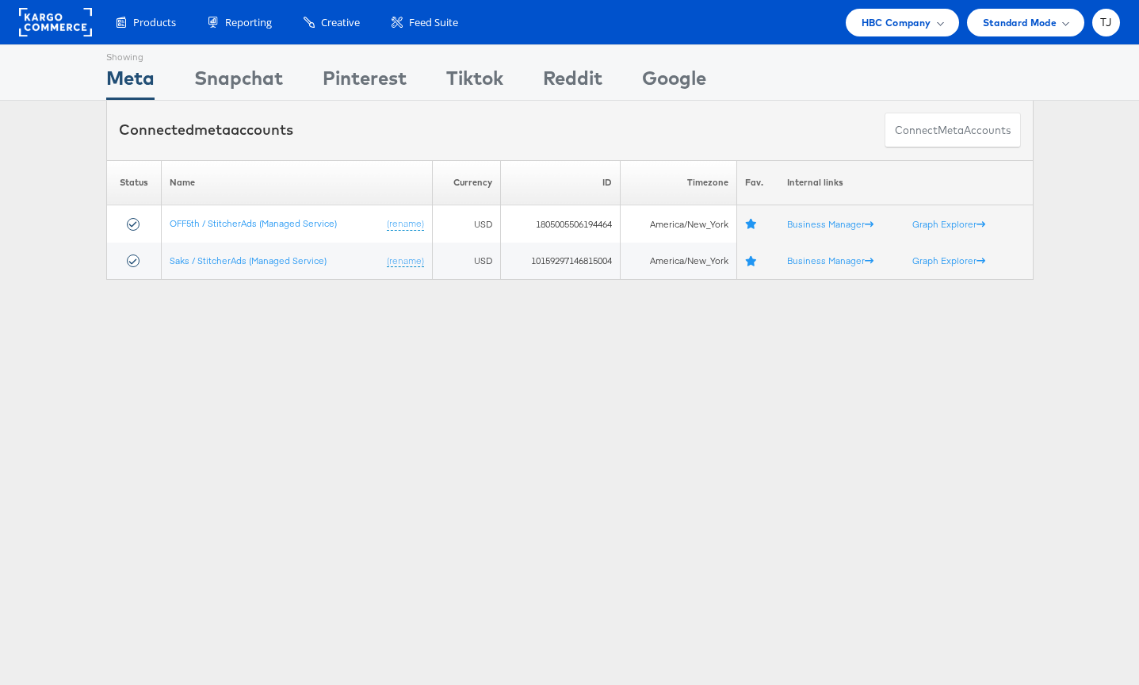
drag, startPoint x: 914, startPoint y: 29, endPoint x: 892, endPoint y: 127, distance: 100.0
click at [914, 29] on span "HBC Company" at bounding box center [896, 22] width 70 height 17
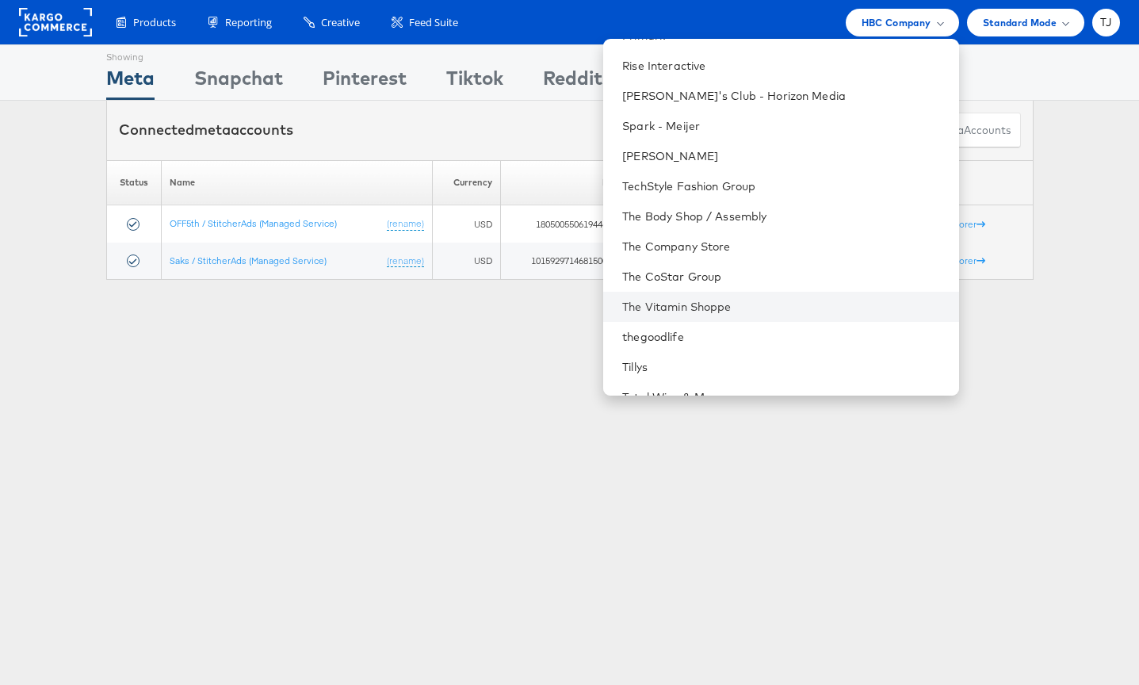
scroll to position [2103, 0]
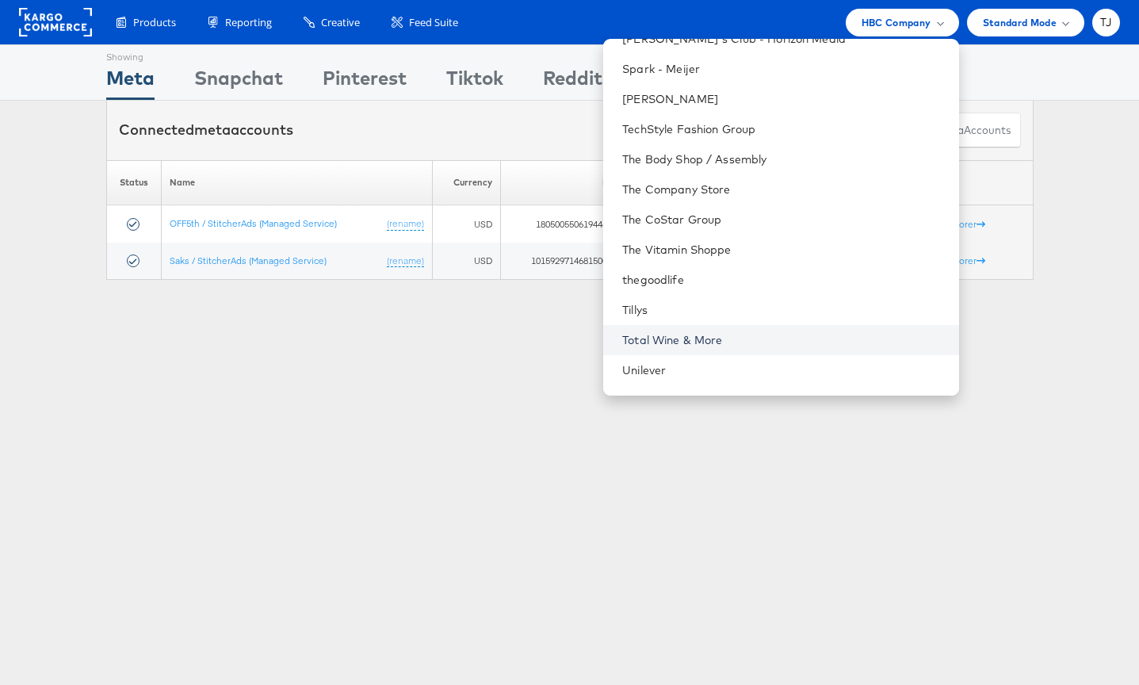
click at [797, 339] on link "Total Wine & More" at bounding box center [783, 340] width 323 height 16
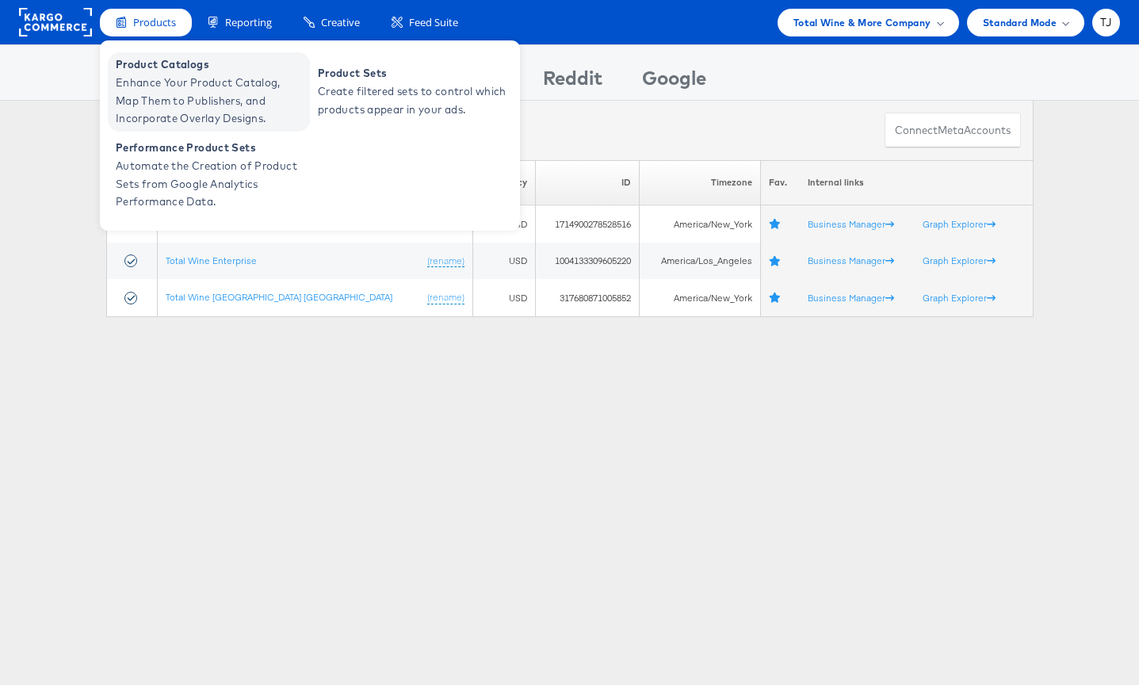
click at [161, 65] on span "Product Catalogs" at bounding box center [211, 64] width 190 height 18
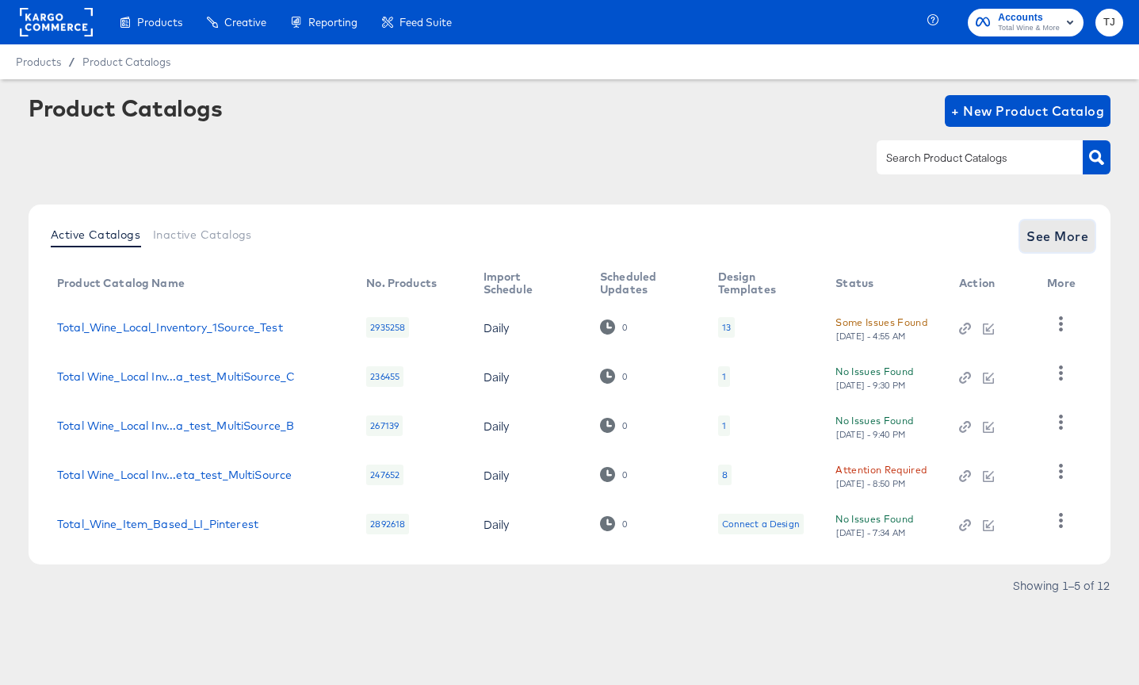
click at [1067, 239] on span "See More" at bounding box center [1057, 236] width 62 height 22
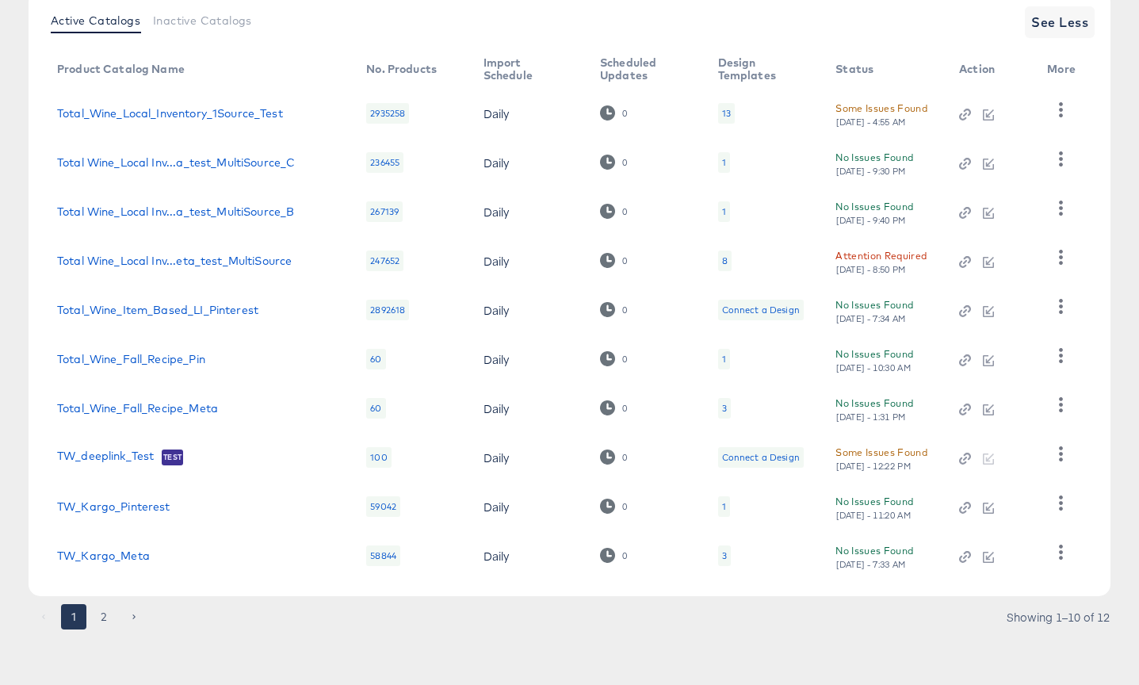
scroll to position [212, 0]
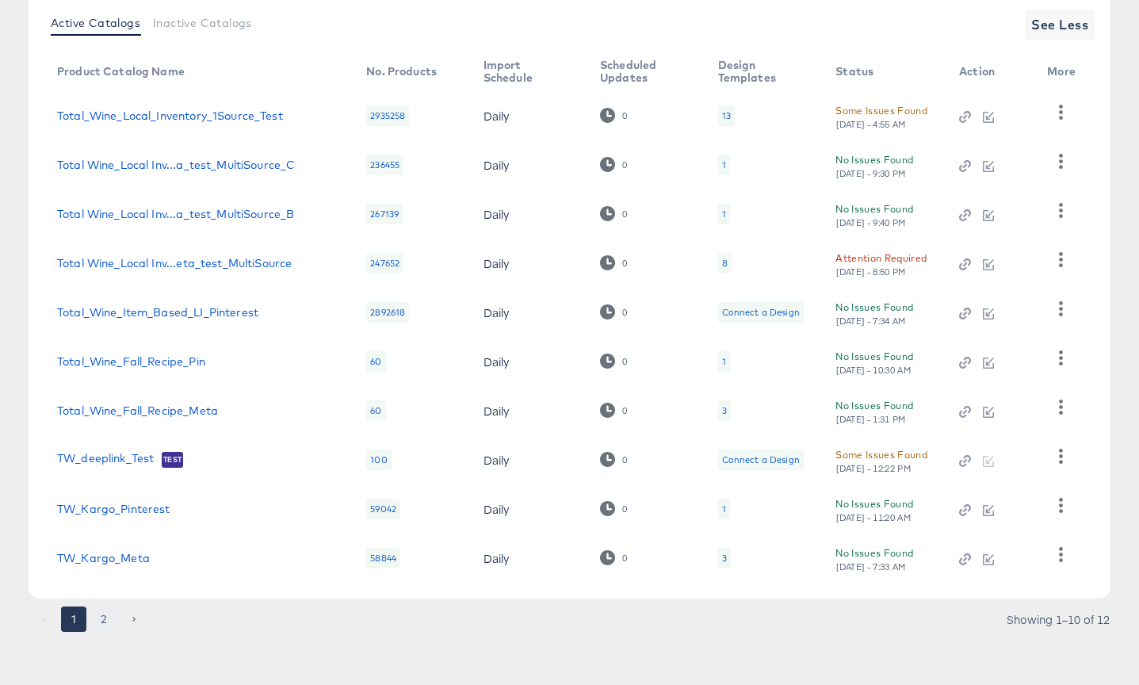
click at [104, 619] on button "2" at bounding box center [103, 618] width 25 height 25
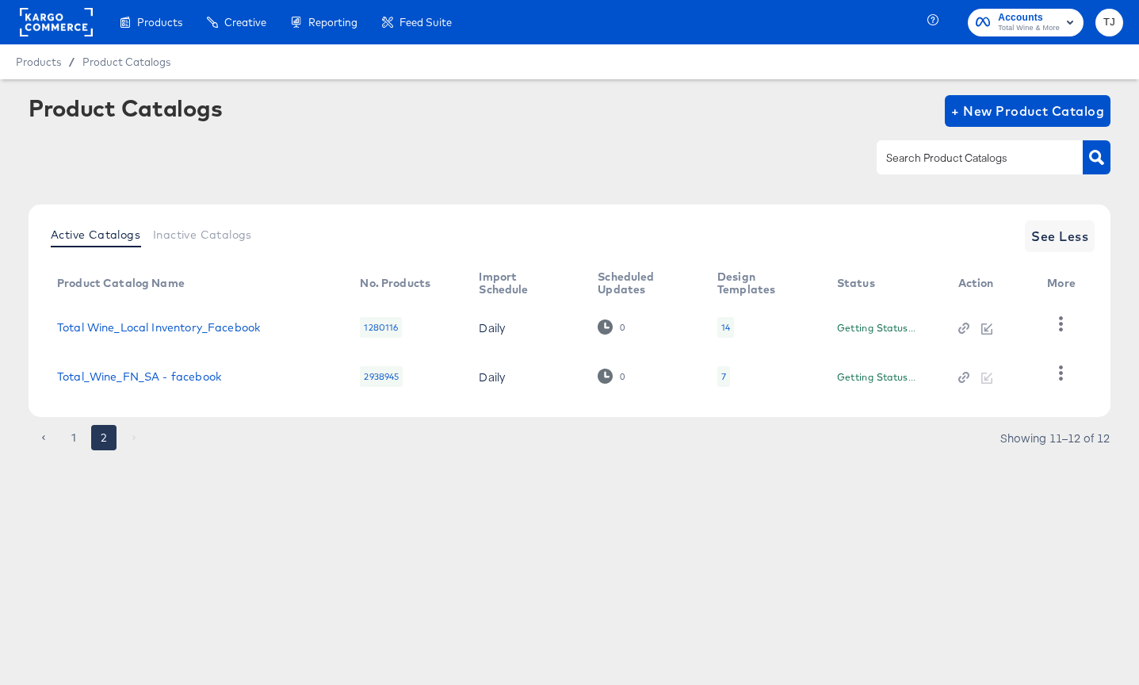
scroll to position [0, 0]
click at [50, 20] on rect at bounding box center [56, 22] width 73 height 29
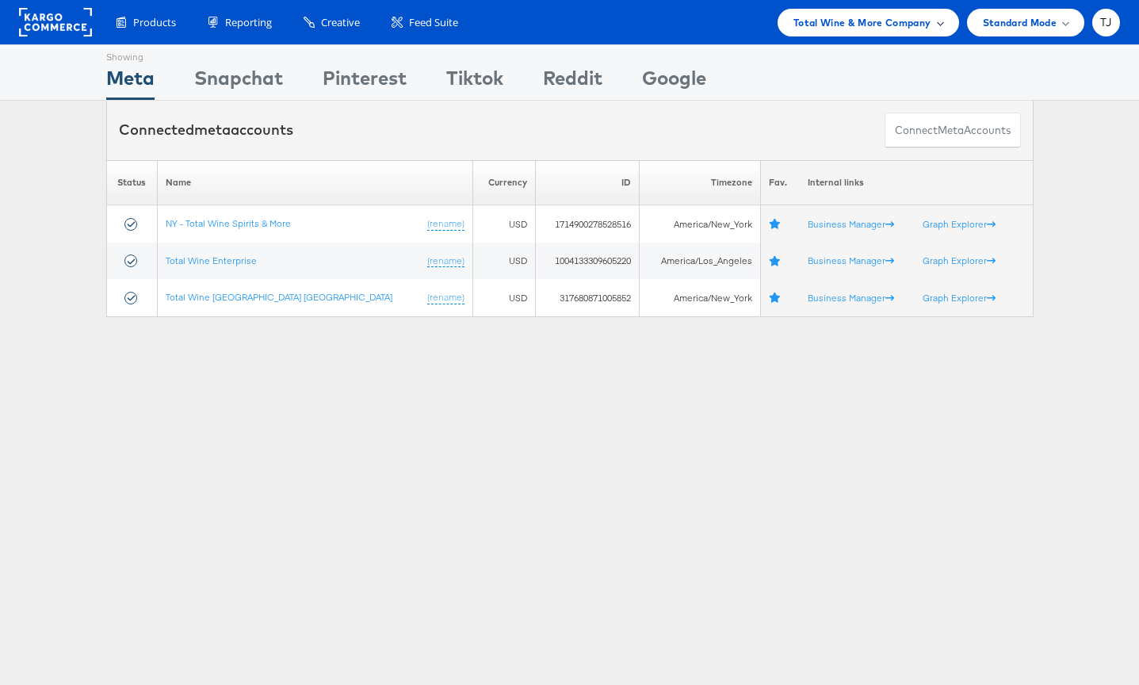
click at [938, 21] on span at bounding box center [940, 22] width 8 height 8
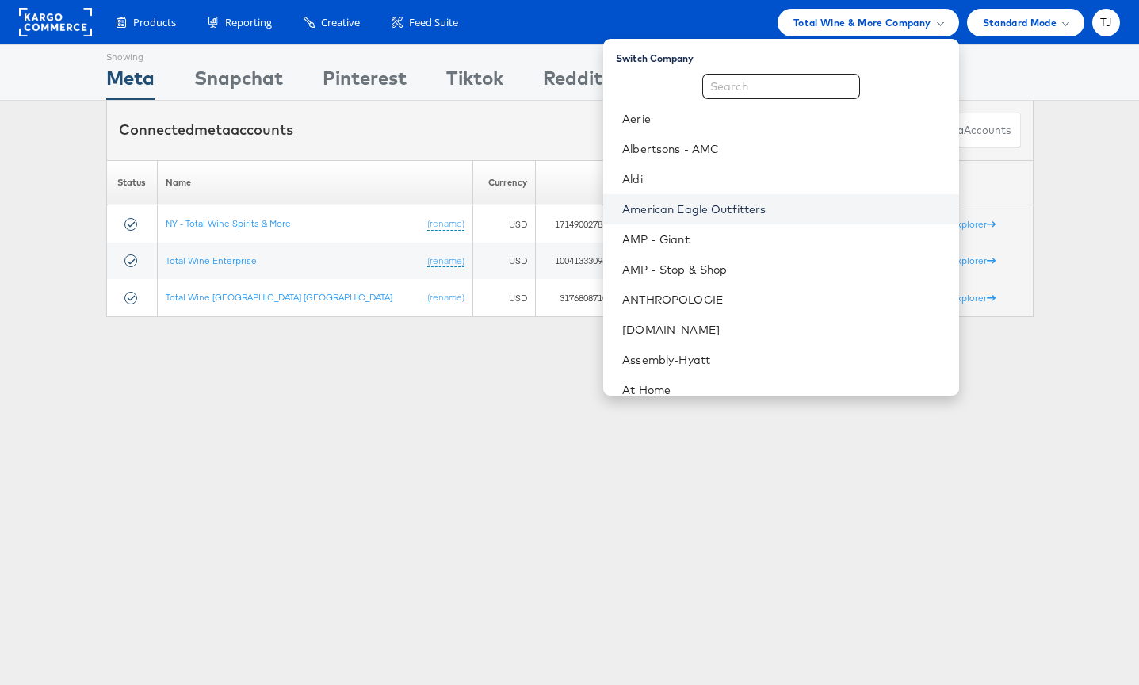
click at [824, 209] on link "American Eagle Outfitters" at bounding box center [783, 209] width 323 height 16
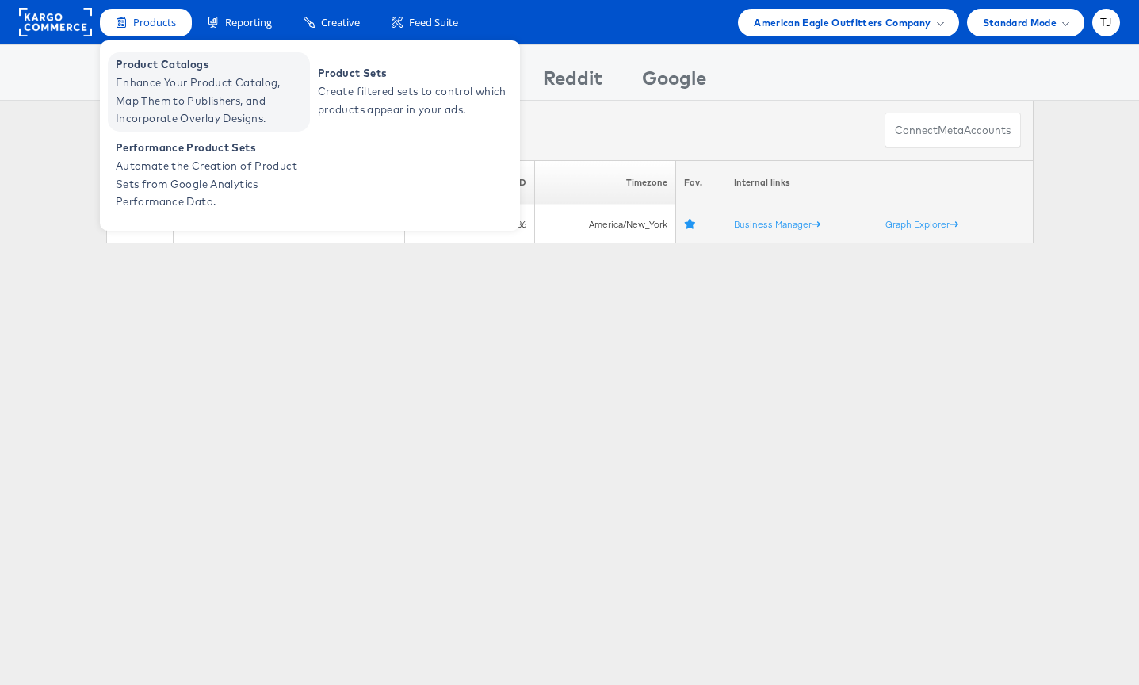
click at [158, 90] on span "Enhance Your Product Catalog, Map Them to Publishers, and Incorporate Overlay D…" at bounding box center [211, 101] width 190 height 54
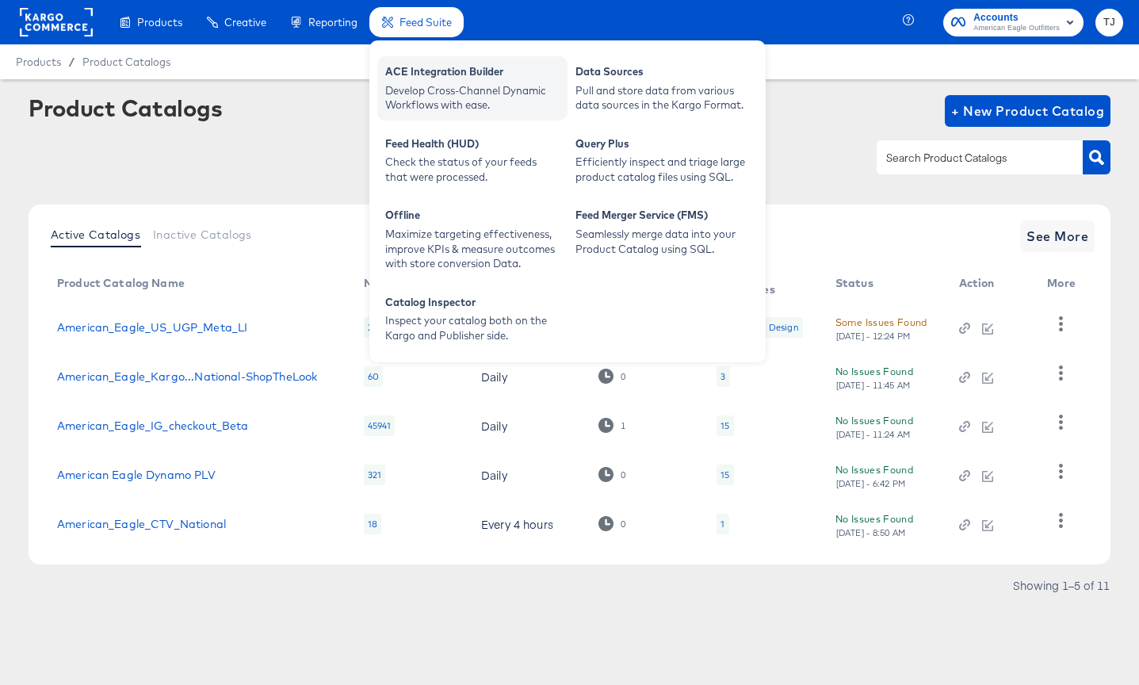
click at [436, 73] on div "ACE Integration Builder" at bounding box center [472, 73] width 174 height 19
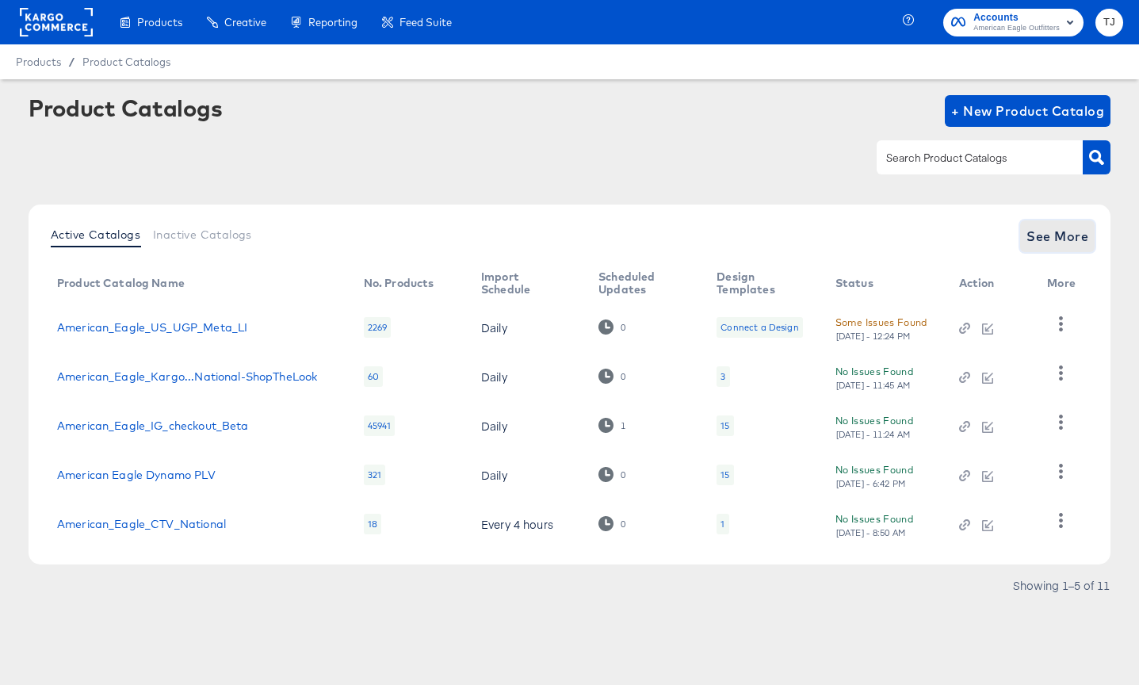
click at [1050, 235] on span "See More" at bounding box center [1057, 236] width 62 height 22
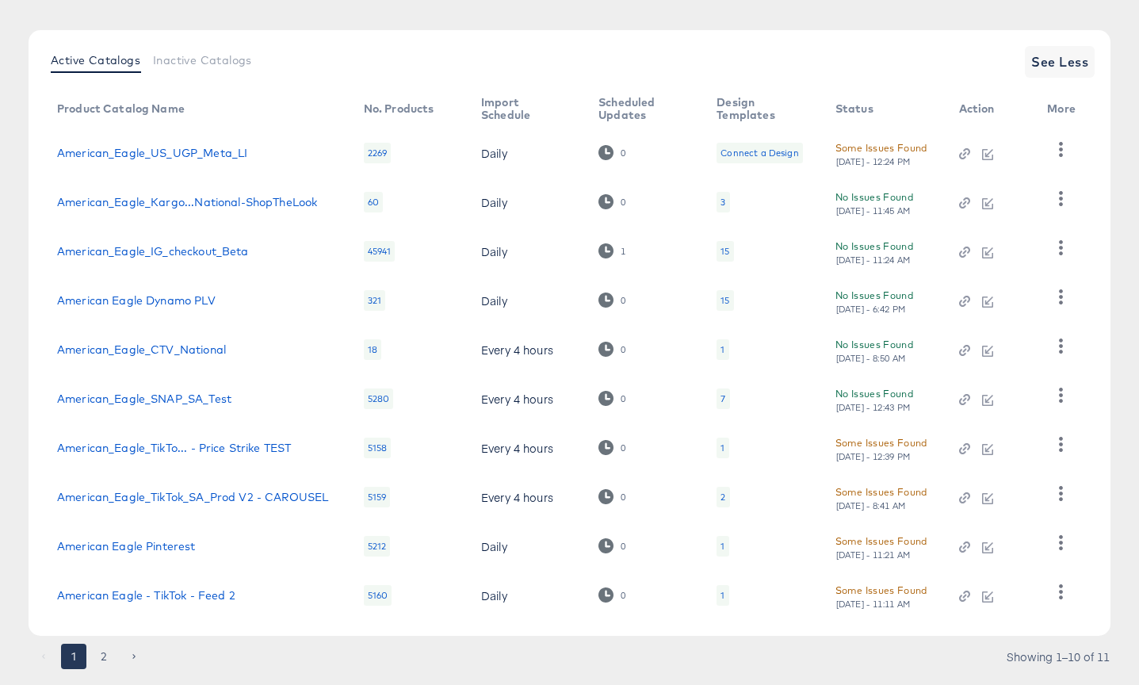
scroll to position [214, 0]
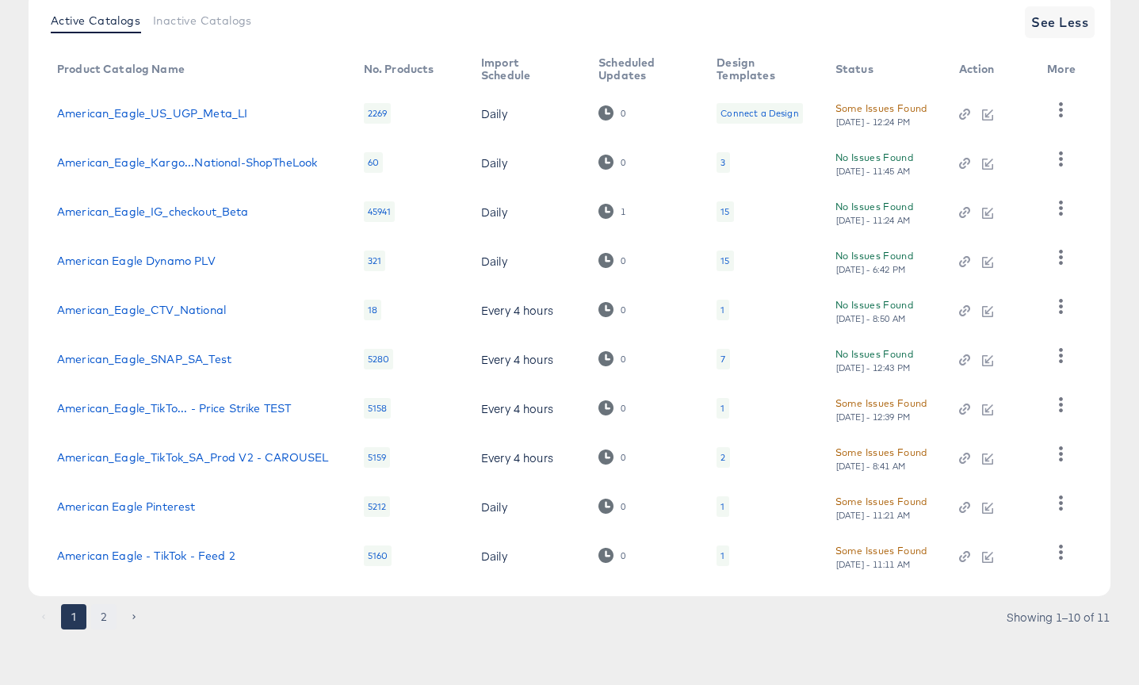
click at [100, 615] on button "2" at bounding box center [103, 616] width 25 height 25
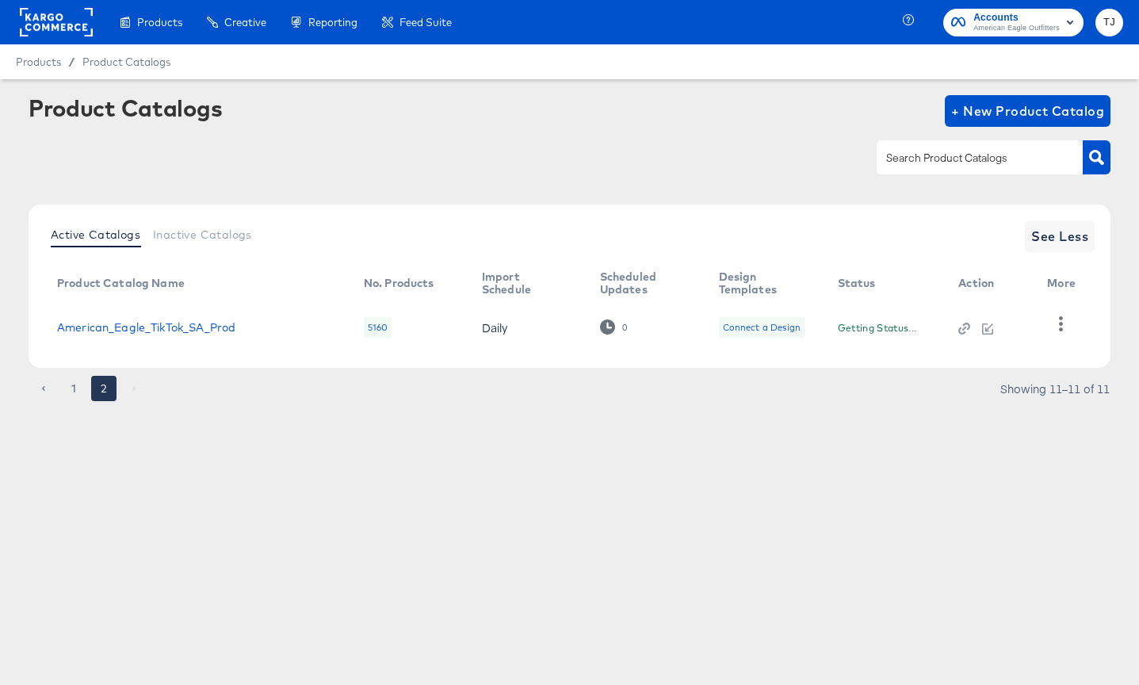
scroll to position [0, 0]
click at [73, 391] on button "1" at bounding box center [73, 388] width 25 height 25
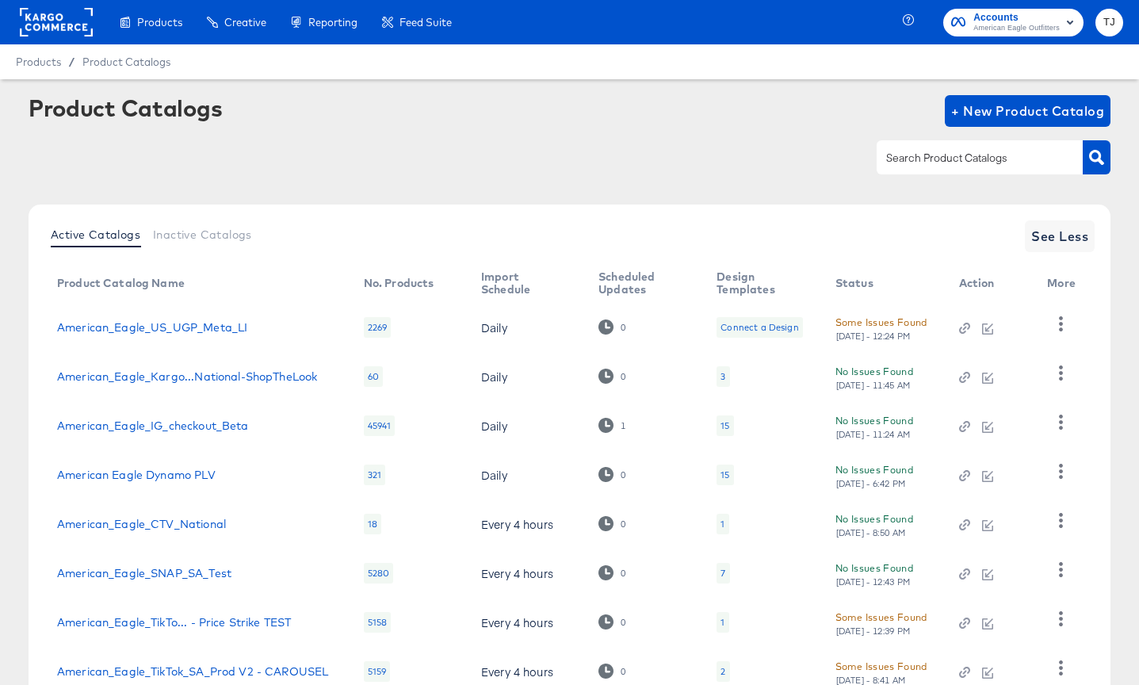
scroll to position [1, 0]
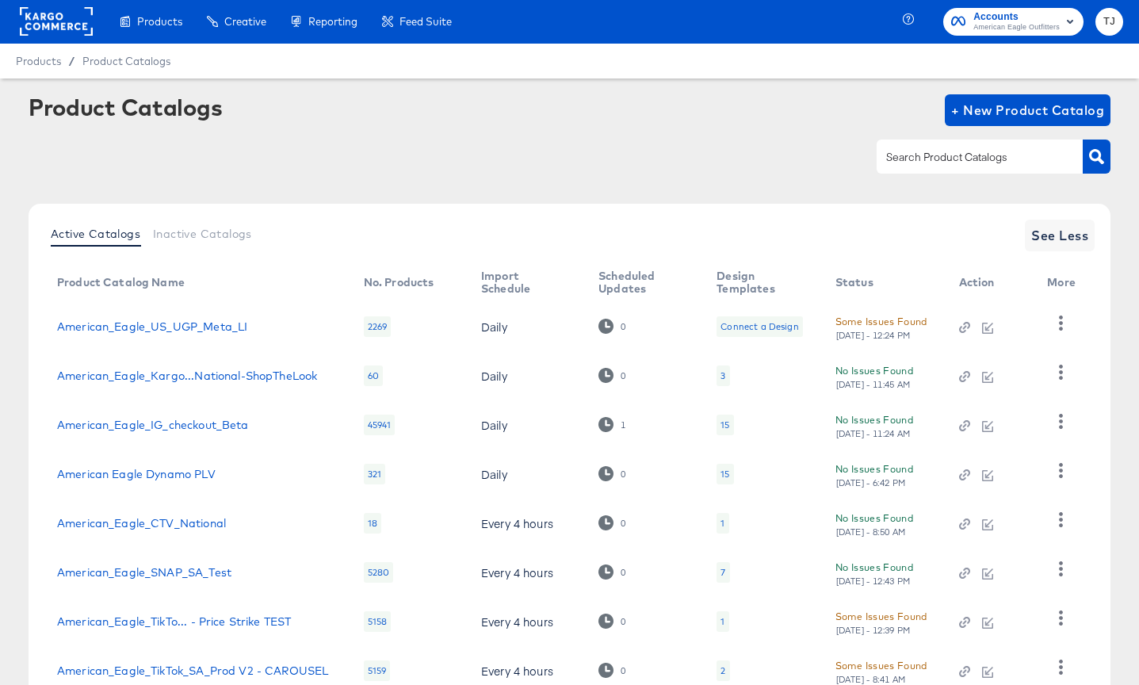
click at [51, 18] on rect at bounding box center [56, 21] width 73 height 29
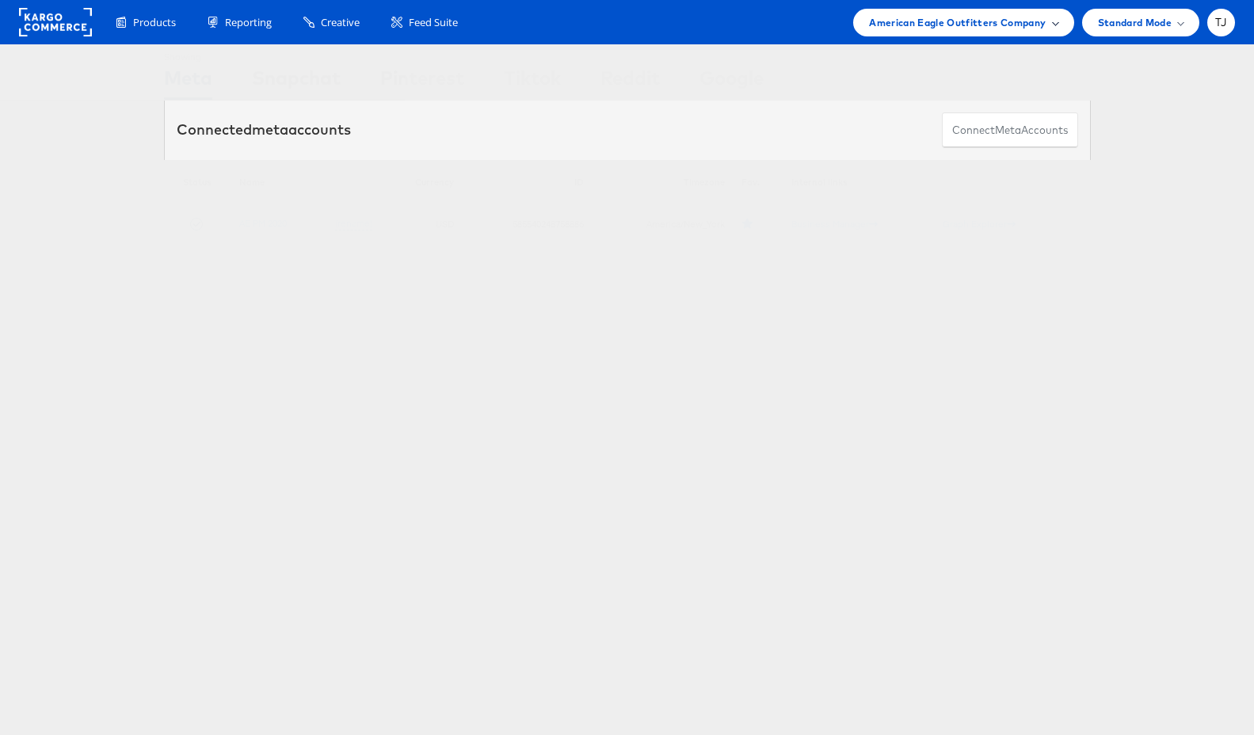
click at [1041, 21] on span "American Eagle Outfitters Company" at bounding box center [957, 22] width 177 height 17
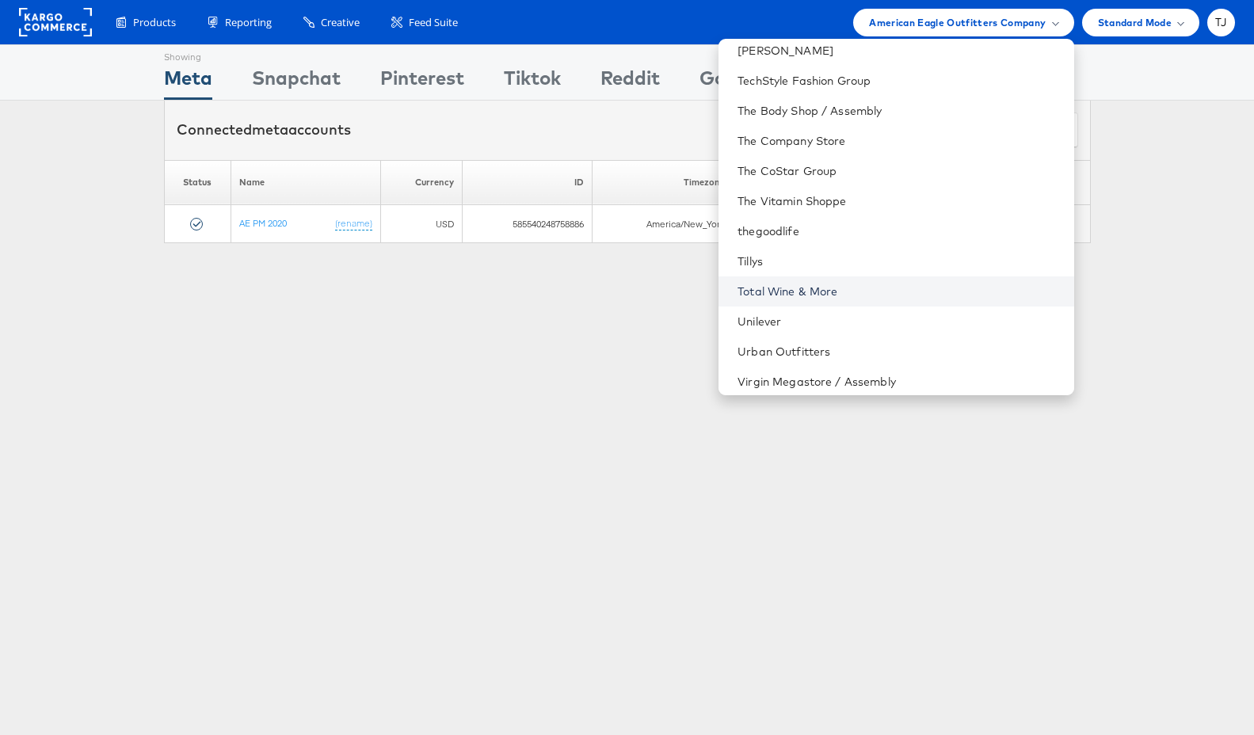
click at [922, 292] on link "Total Wine & More" at bounding box center [899, 292] width 323 height 16
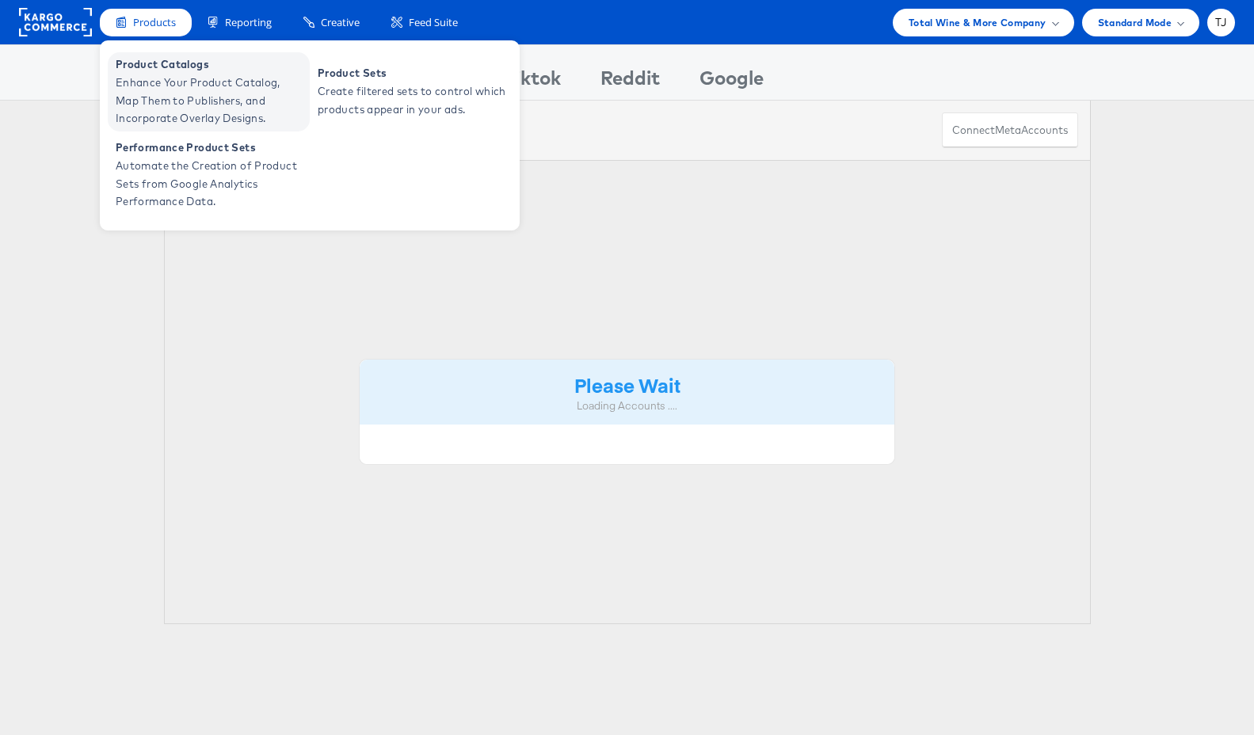
click at [155, 87] on span "Enhance Your Product Catalog, Map Them to Publishers, and Incorporate Overlay D…" at bounding box center [211, 101] width 190 height 54
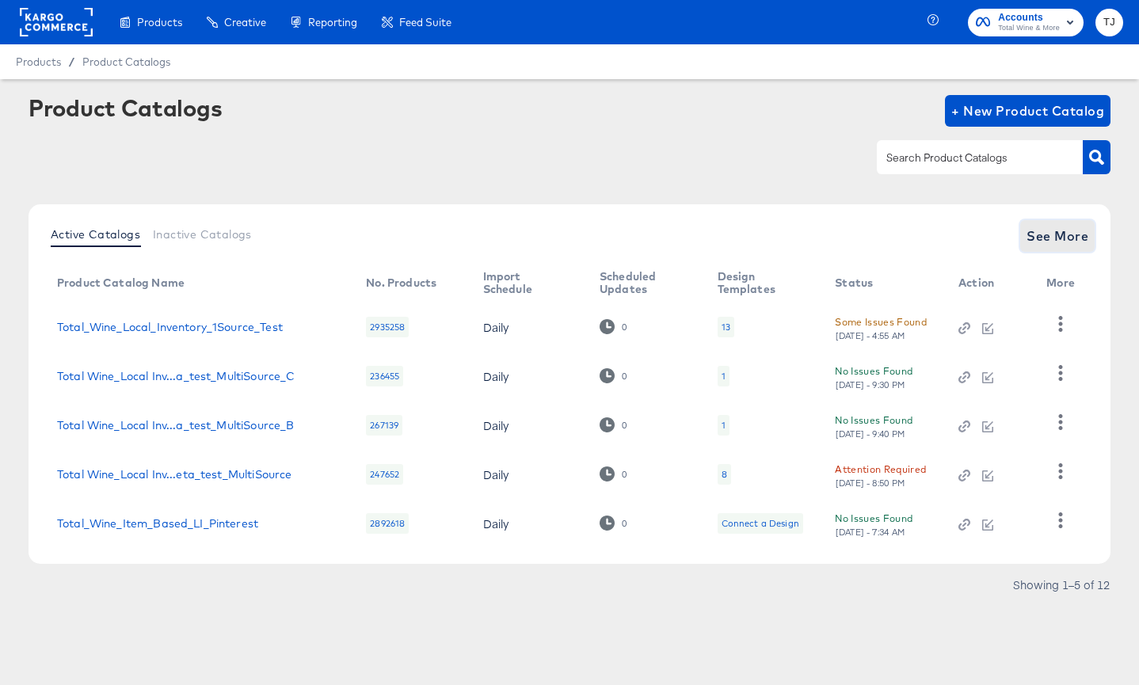
click at [1071, 234] on span "See More" at bounding box center [1058, 236] width 62 height 22
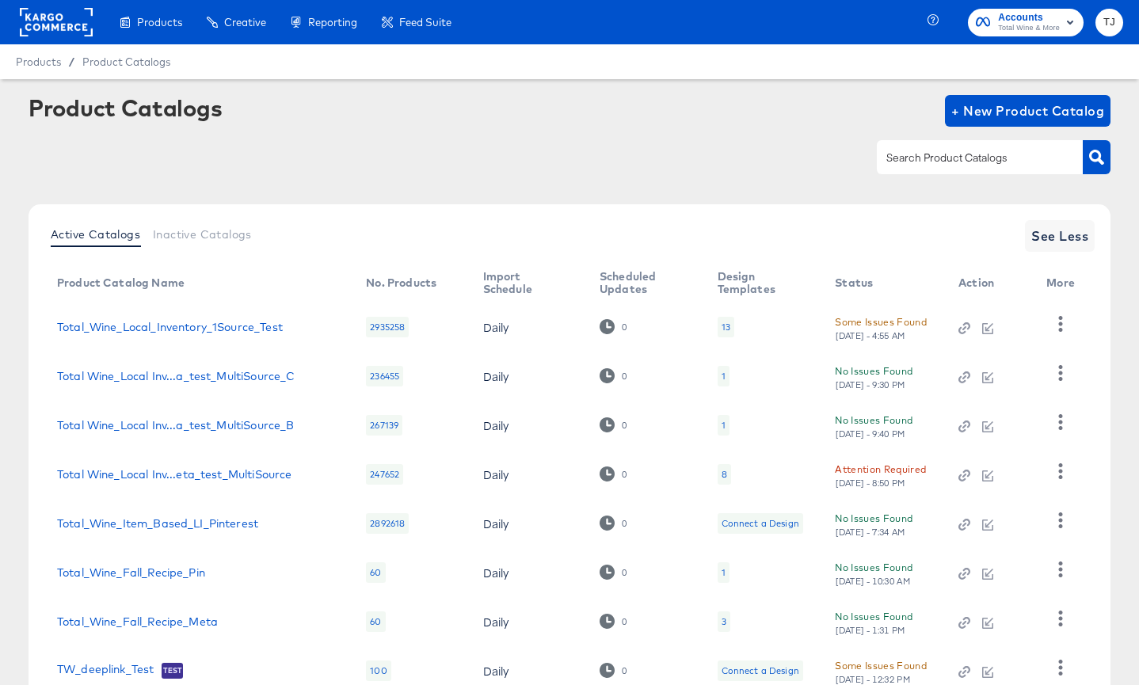
scroll to position [213, 0]
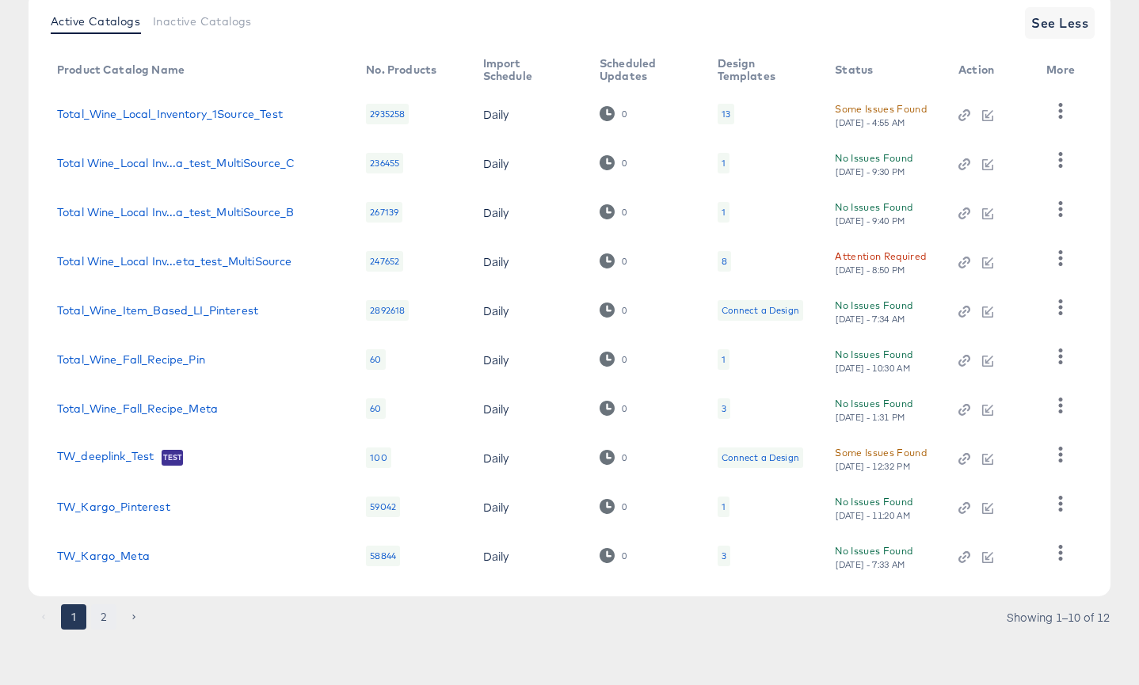
click at [99, 616] on button "2" at bounding box center [103, 617] width 25 height 25
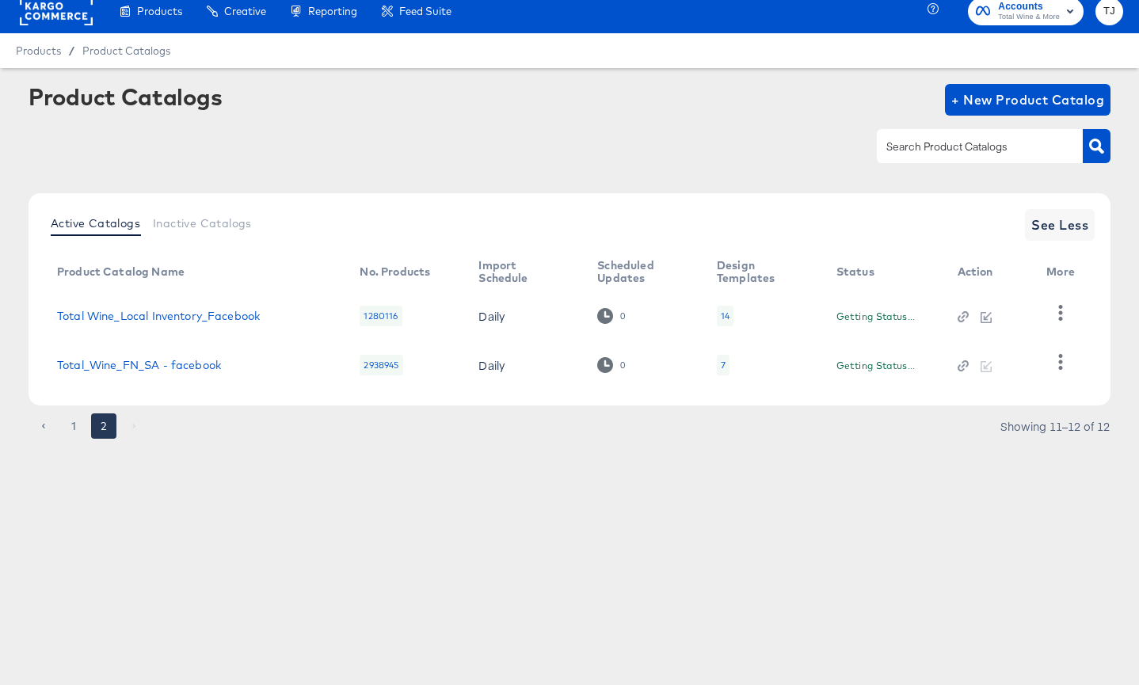
scroll to position [11, 0]
click at [1059, 314] on icon "button" at bounding box center [1060, 312] width 15 height 15
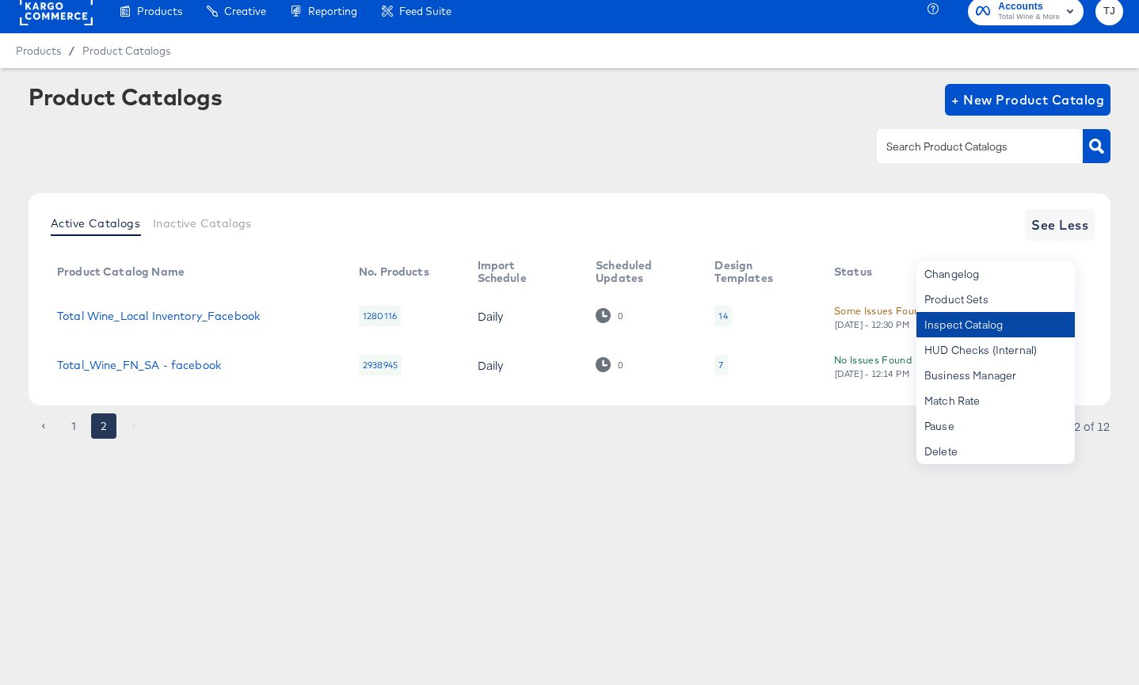
click at [1001, 322] on div "Inspect Catalog" at bounding box center [996, 324] width 158 height 25
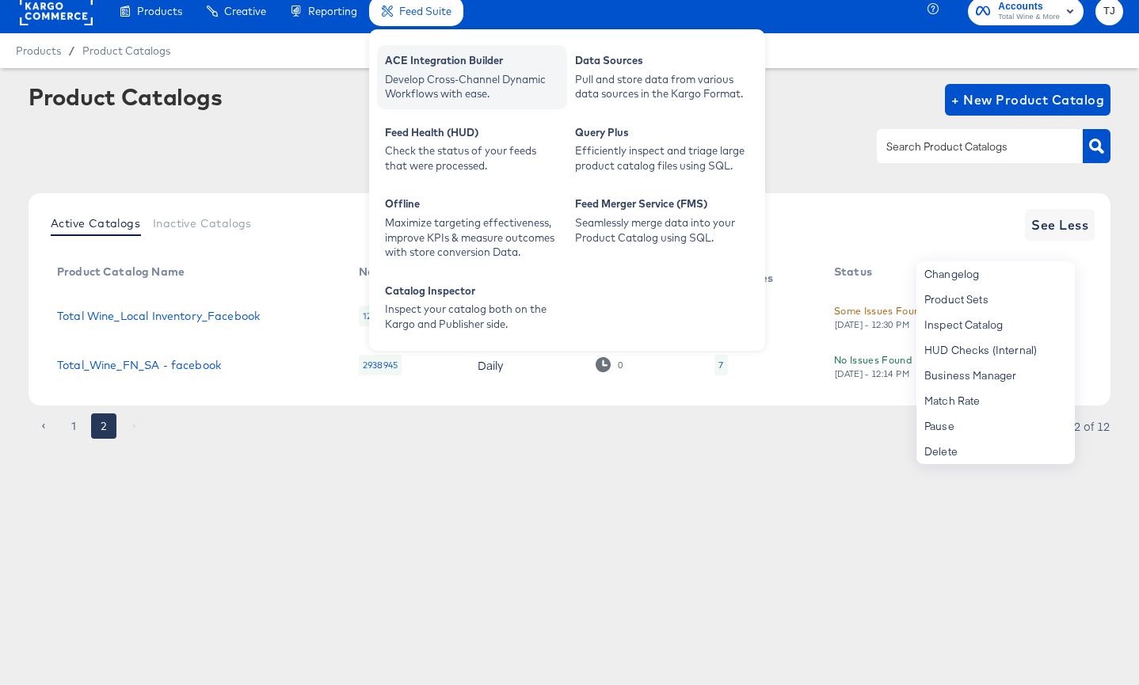
click at [439, 86] on div "Develop Cross-Channel Dynamic Workflows with ease." at bounding box center [472, 86] width 174 height 29
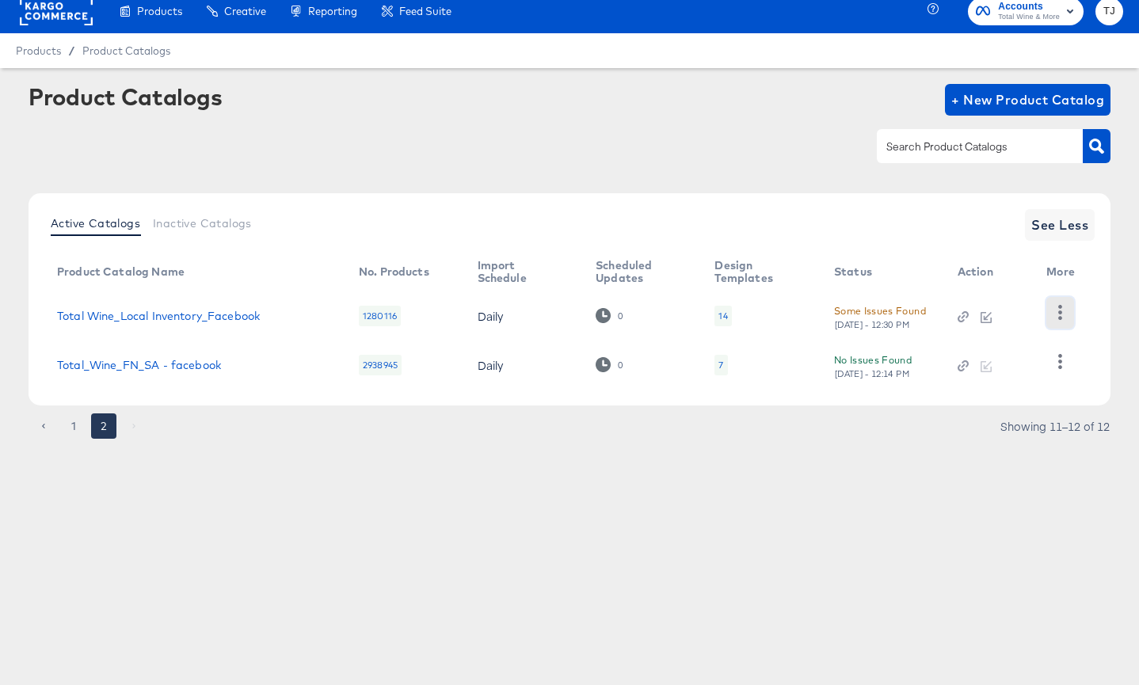
click at [1057, 314] on icon "button" at bounding box center [1060, 312] width 15 height 15
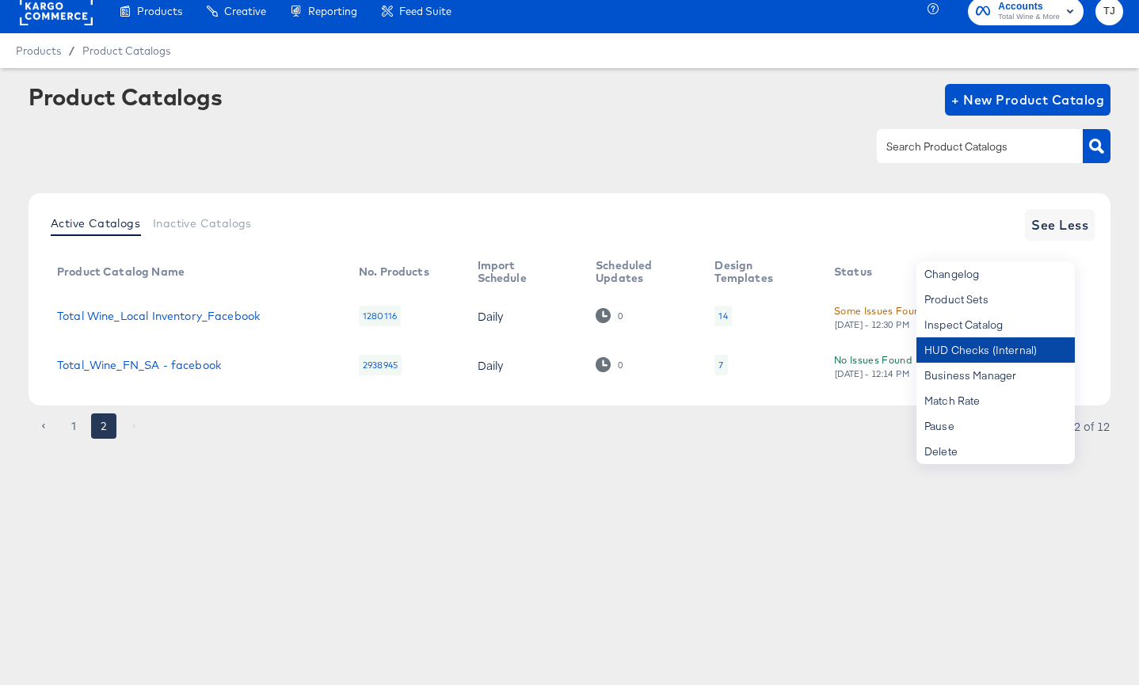
click at [1015, 350] on div "HUD Checks (Internal)" at bounding box center [996, 350] width 158 height 25
click at [153, 311] on link "Total Wine_Local Inventory_Facebook" at bounding box center [158, 316] width 203 height 13
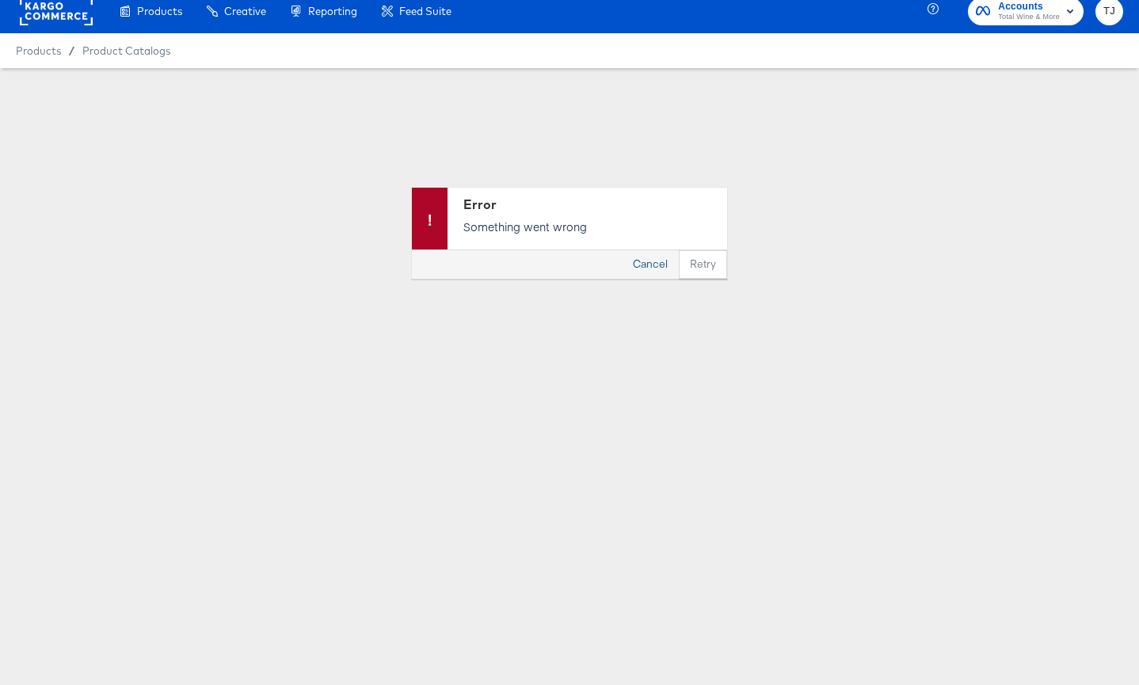
click at [657, 261] on button "Cancel" at bounding box center [650, 264] width 57 height 29
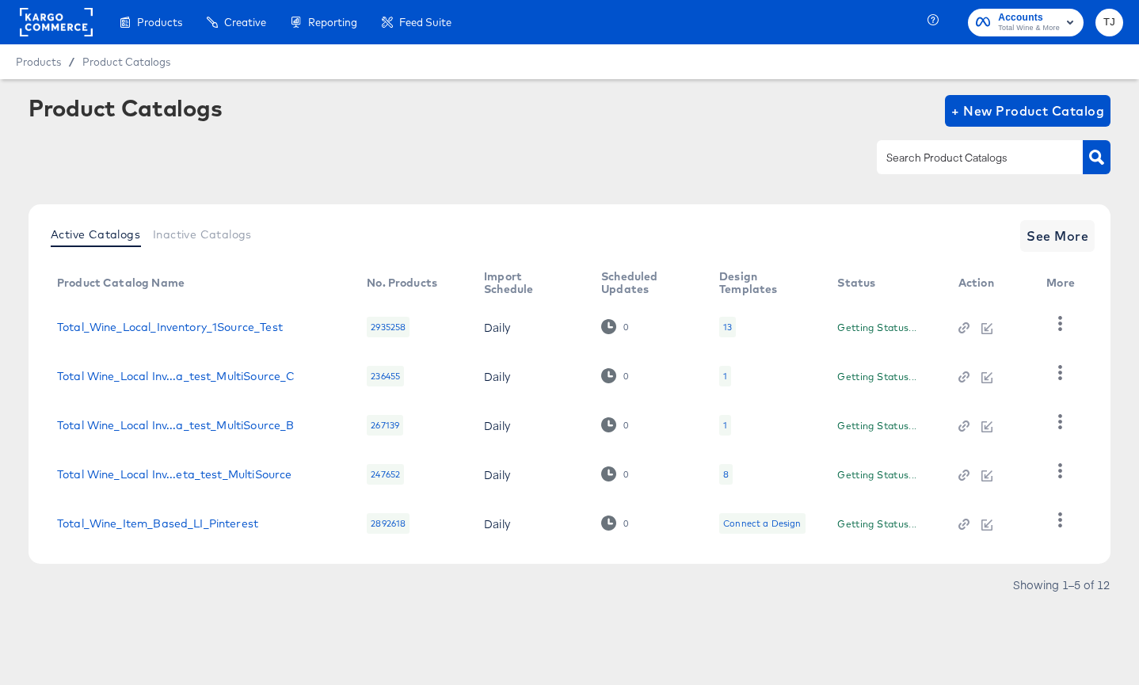
scroll to position [1, 0]
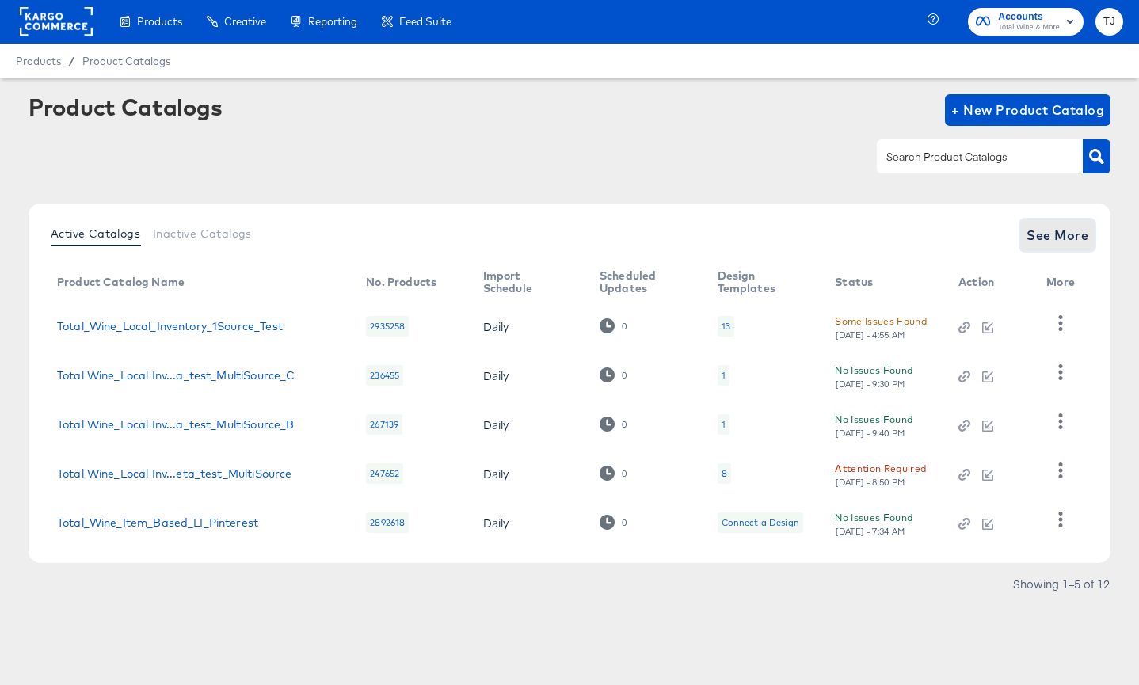
click at [1060, 229] on span "See More" at bounding box center [1058, 235] width 62 height 22
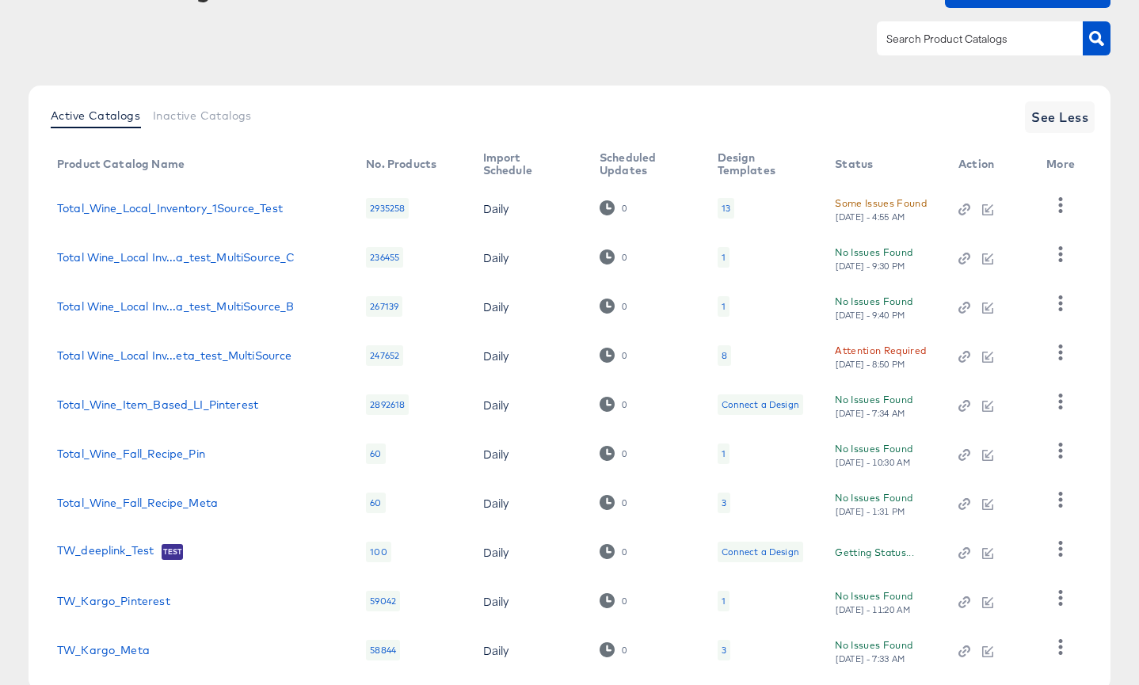
scroll to position [213, 0]
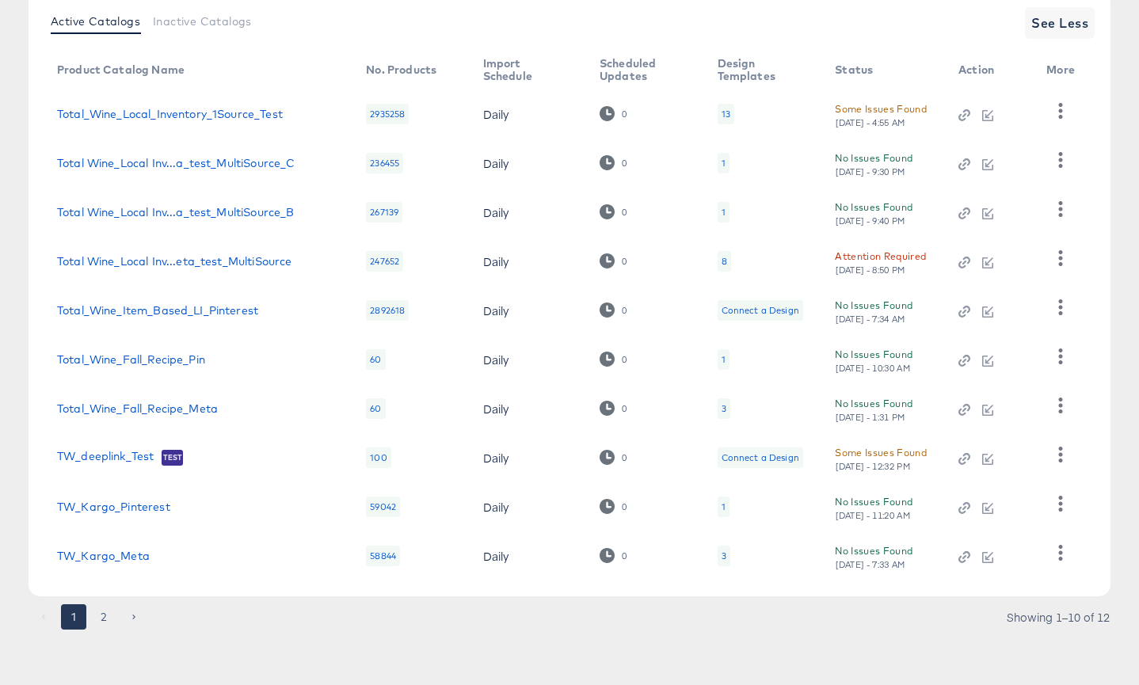
click at [102, 611] on button "2" at bounding box center [103, 617] width 25 height 25
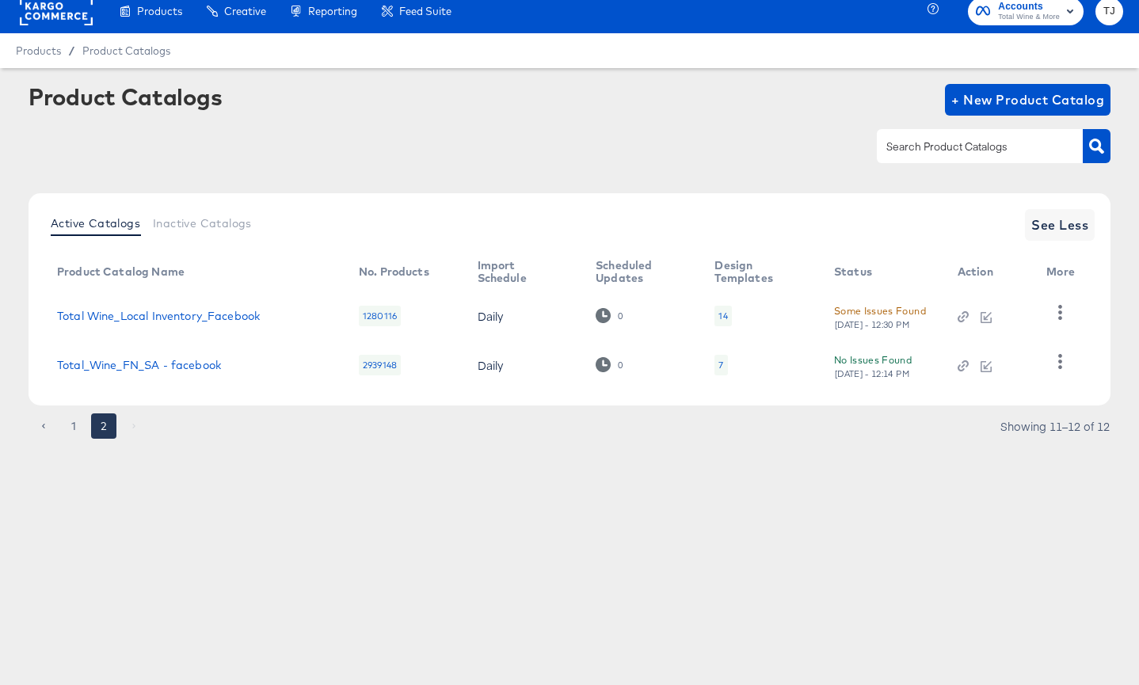
scroll to position [11, 0]
click at [147, 311] on link "Total Wine_Local Inventory_Facebook" at bounding box center [158, 316] width 203 height 13
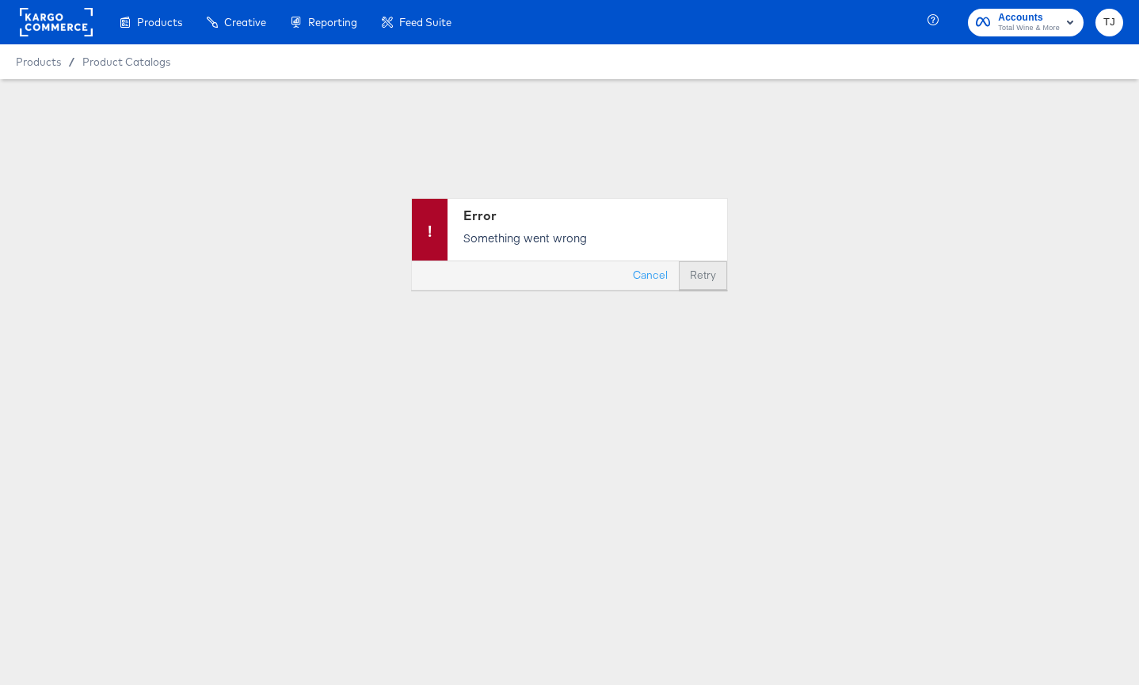
click at [699, 274] on button "Retry" at bounding box center [703, 275] width 48 height 29
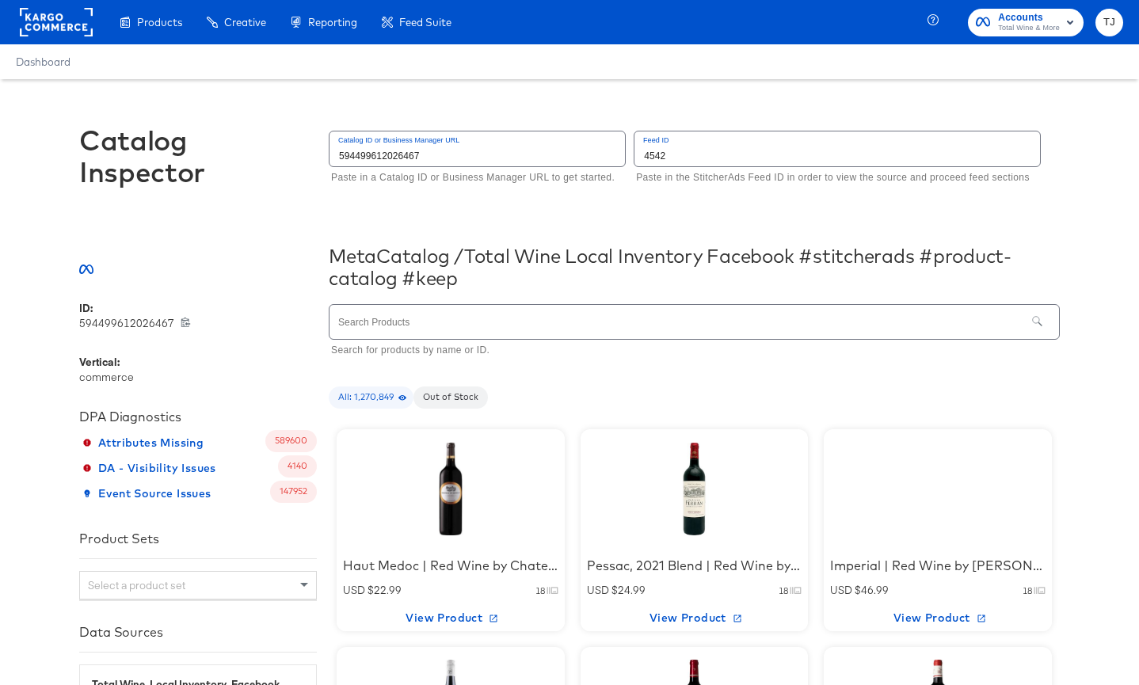
click at [425, 317] on input "text" at bounding box center [678, 322] width 696 height 34
click at [658, 335] on input "text" at bounding box center [678, 322] width 696 height 34
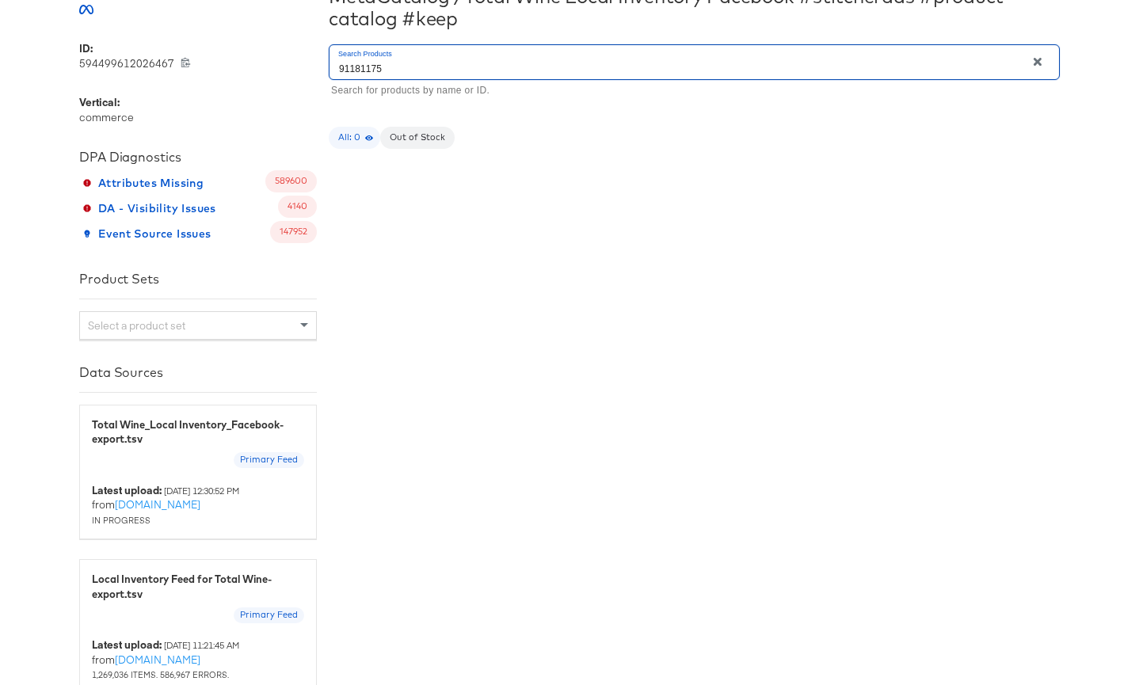
scroll to position [148, 0]
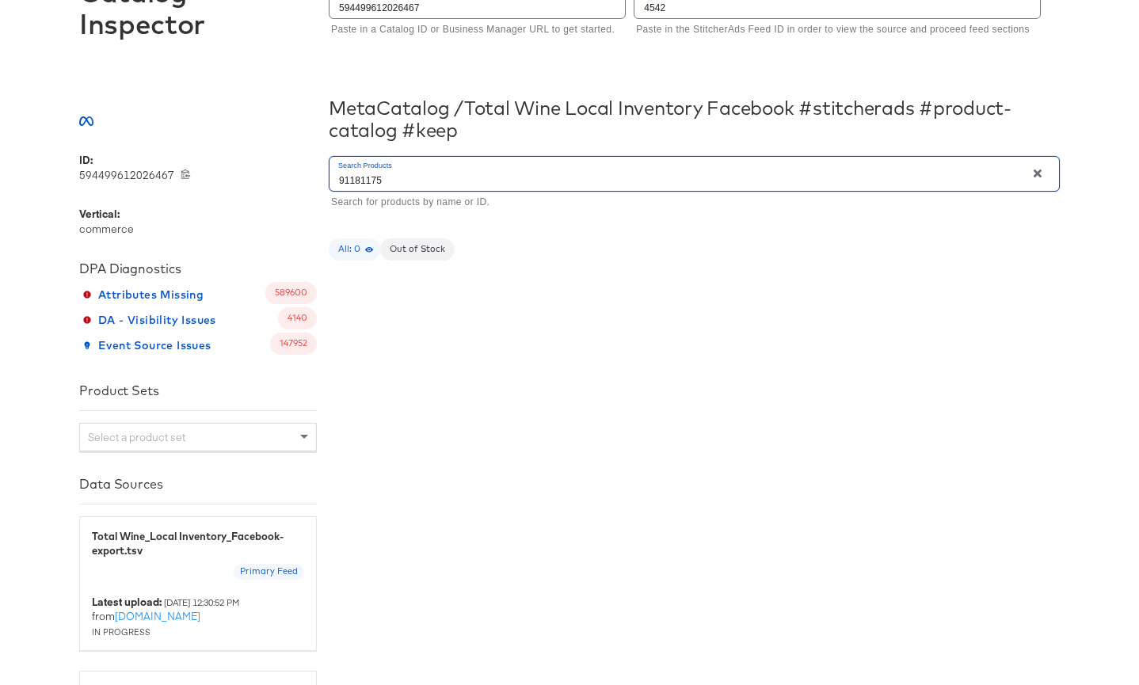
drag, startPoint x: 441, startPoint y: 174, endPoint x: 255, endPoint y: 143, distance: 188.1
click at [254, 143] on div "Meta Catalog / Total Wine Local Inventory Facebook #stitcherads #product-catalo…" at bounding box center [569, 453] width 981 height 704
drag, startPoint x: 390, startPoint y: 177, endPoint x: 326, endPoint y: 177, distance: 63.4
click at [327, 177] on div "ID: 594499612026467 594499612026467 Vertical: commerce DPA Diagnostics Attribut…" at bounding box center [569, 479] width 981 height 653
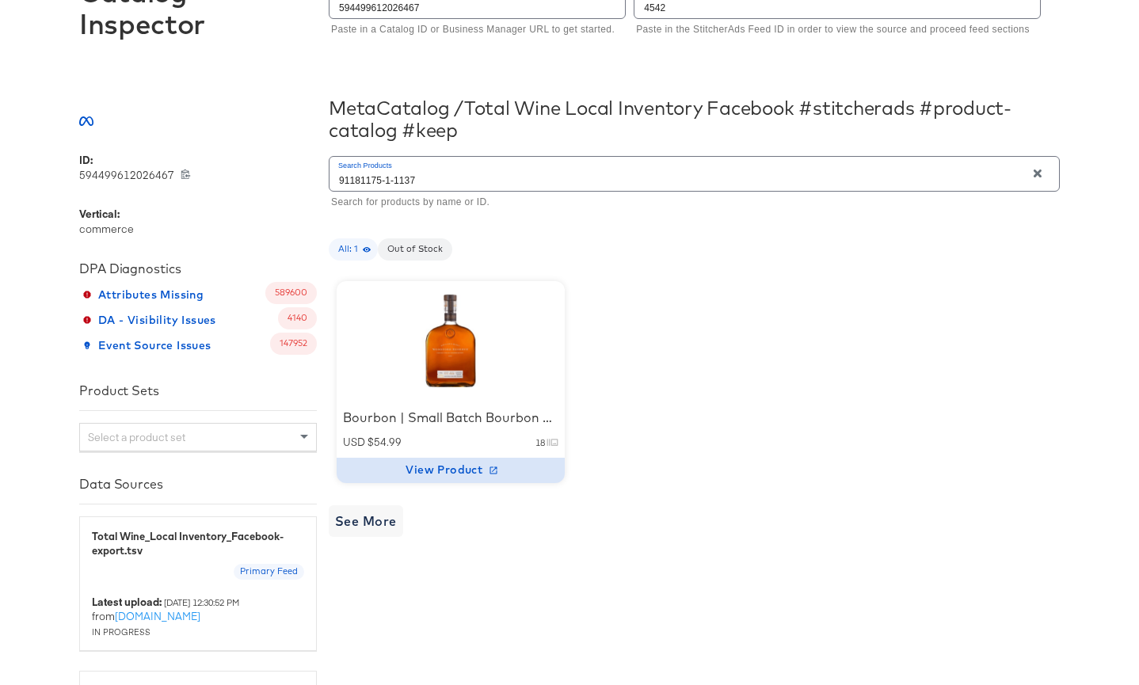
click at [459, 470] on span "View Product" at bounding box center [451, 470] width 216 height 20
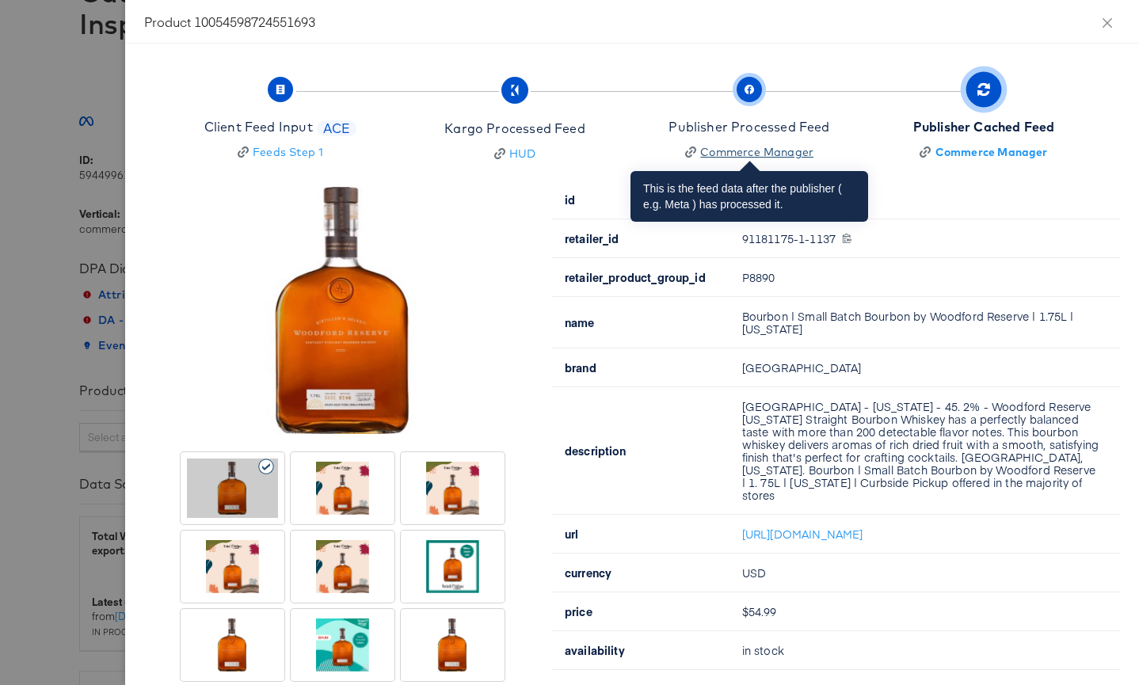
click at [746, 155] on div "Commerce Manager" at bounding box center [756, 152] width 113 height 16
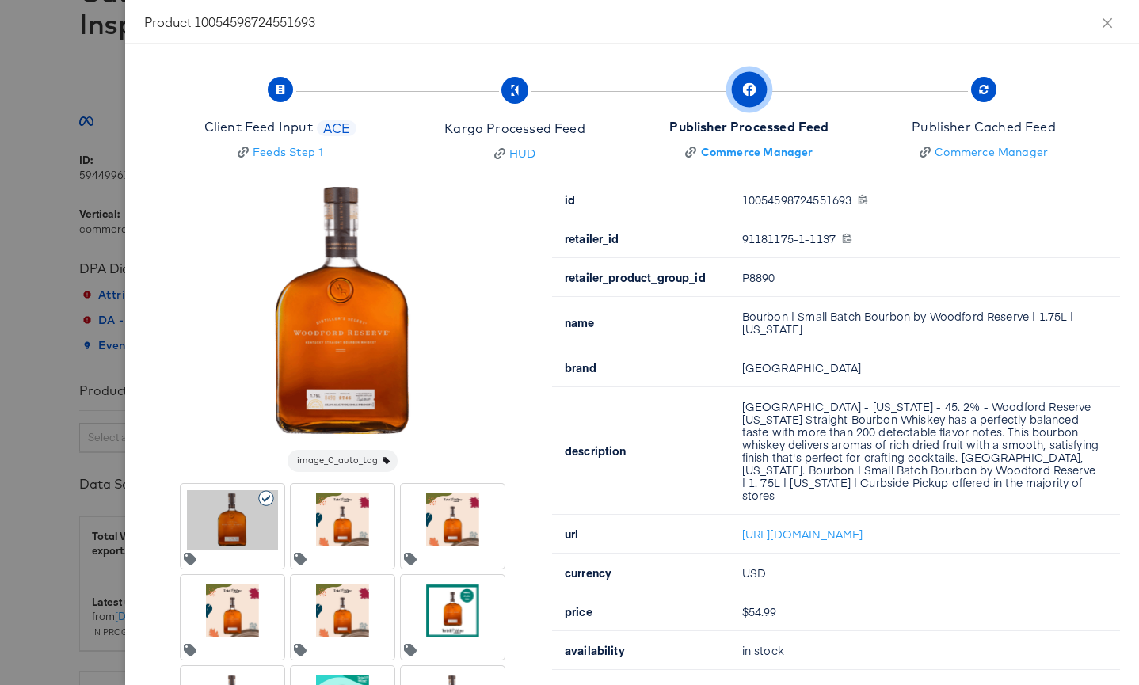
click at [740, 87] on span "button" at bounding box center [750, 90] width 36 height 36
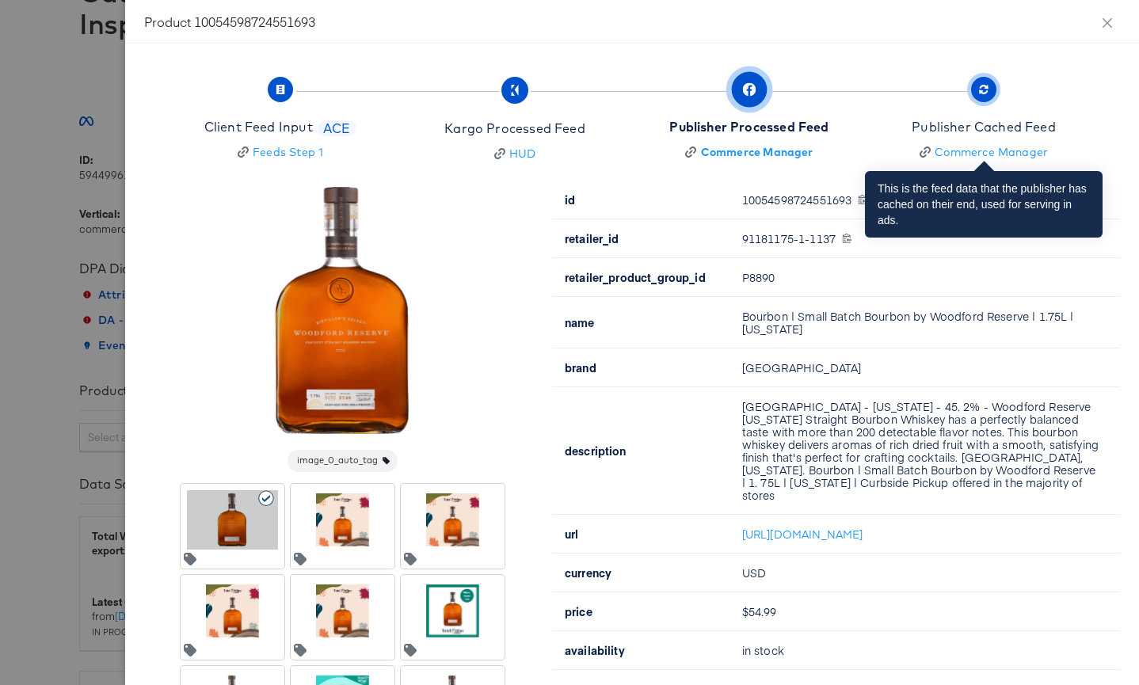
click at [979, 89] on icon "button" at bounding box center [984, 90] width 10 height 10
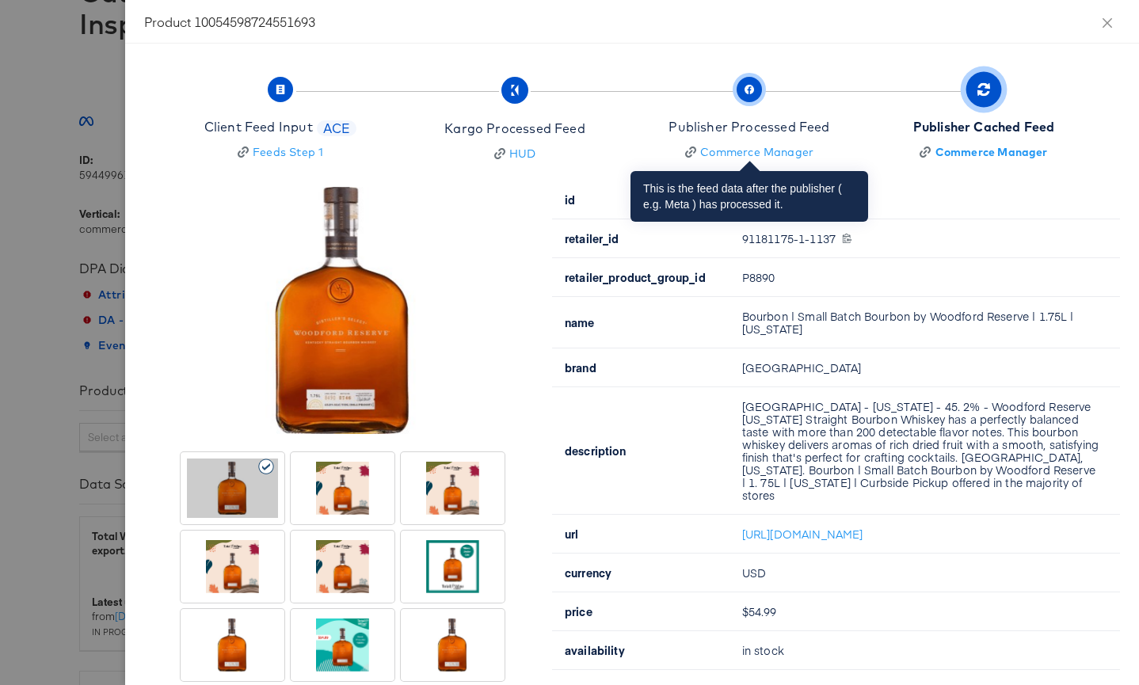
click at [742, 88] on span "button" at bounding box center [749, 89] width 25 height 25
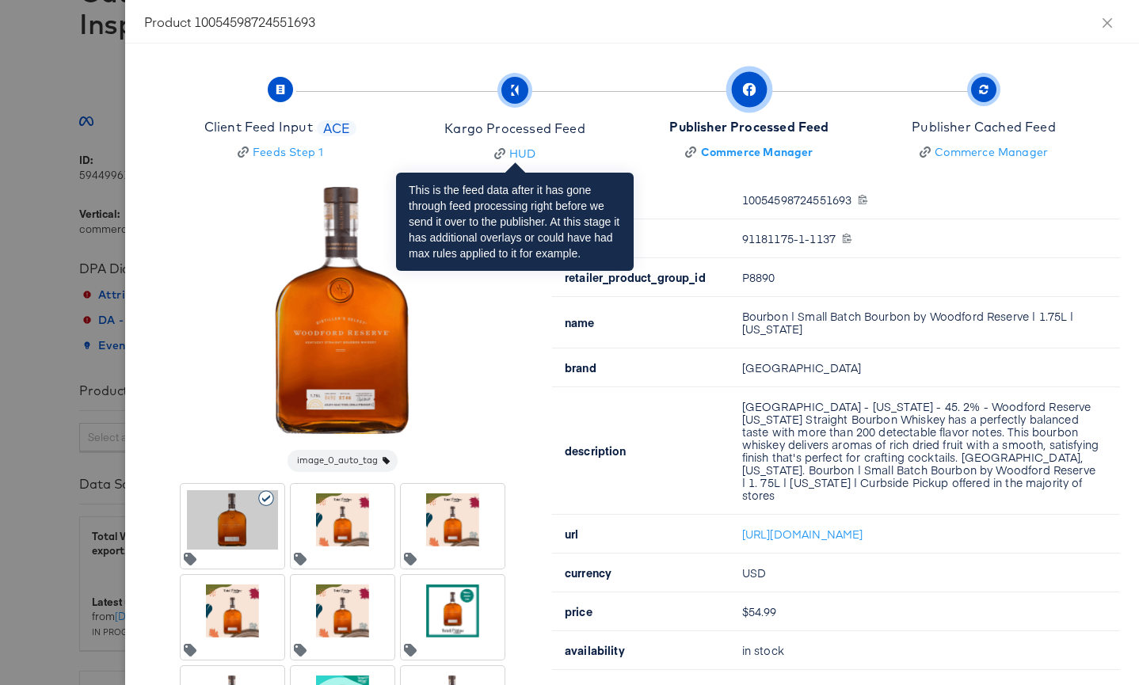
click at [506, 93] on span "button" at bounding box center [515, 90] width 27 height 27
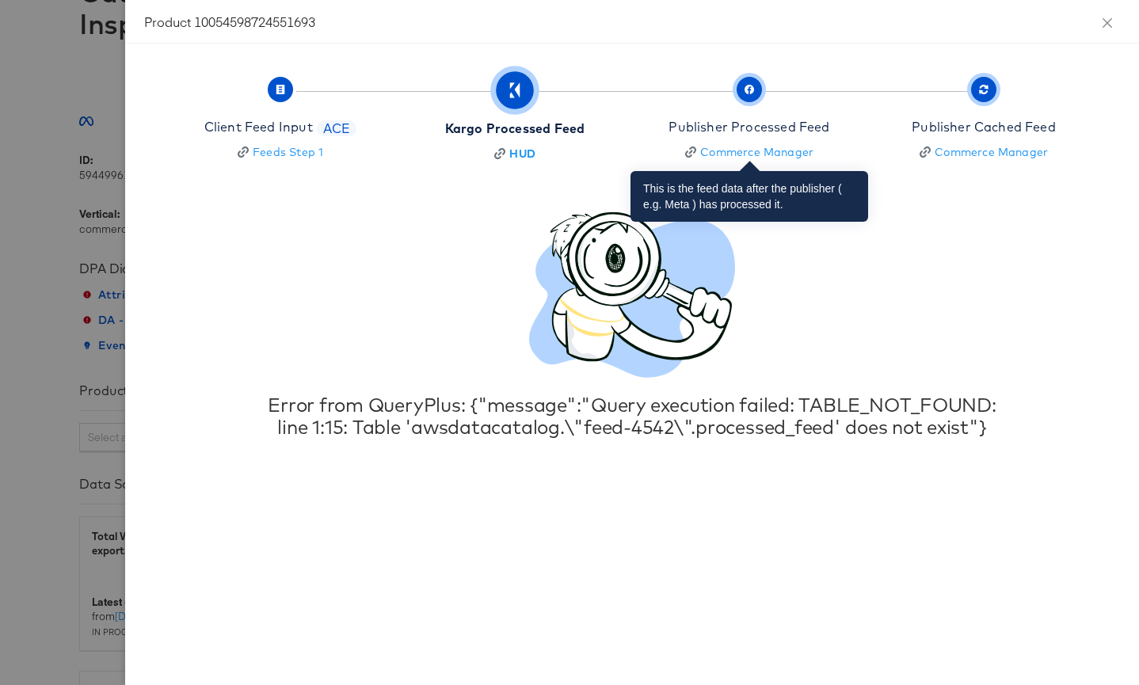
click at [757, 86] on span "button" at bounding box center [749, 89] width 25 height 25
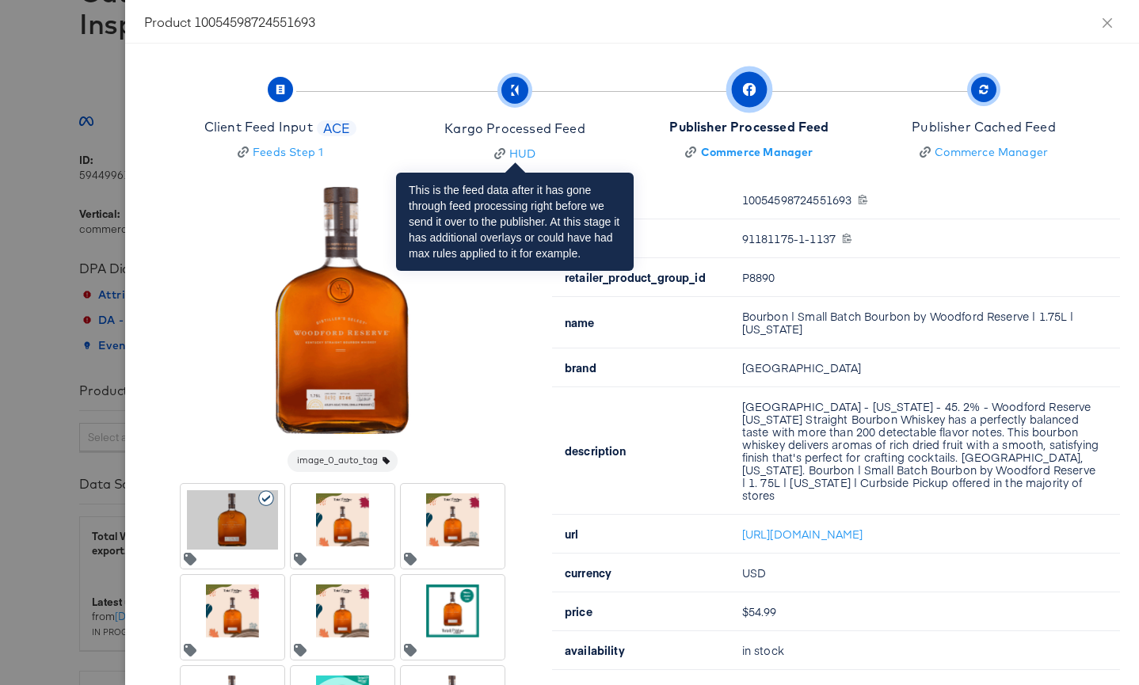
click at [517, 90] on icon "button" at bounding box center [517, 90] width 4 height 11
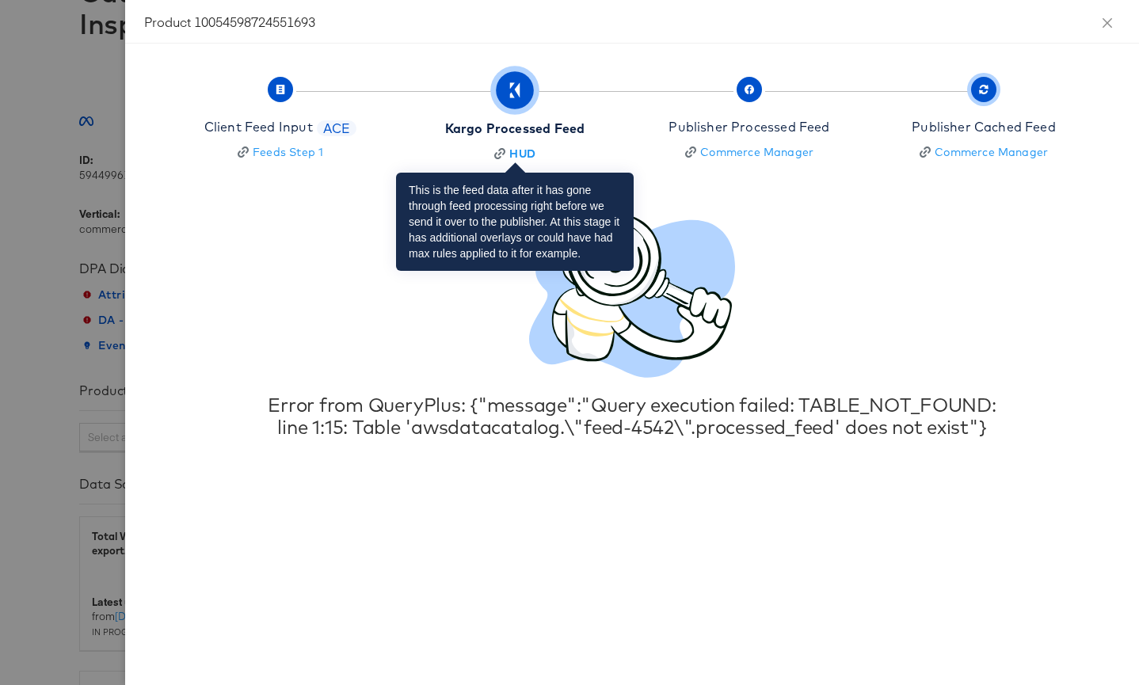
click at [520, 94] on icon "button" at bounding box center [515, 90] width 16 height 16
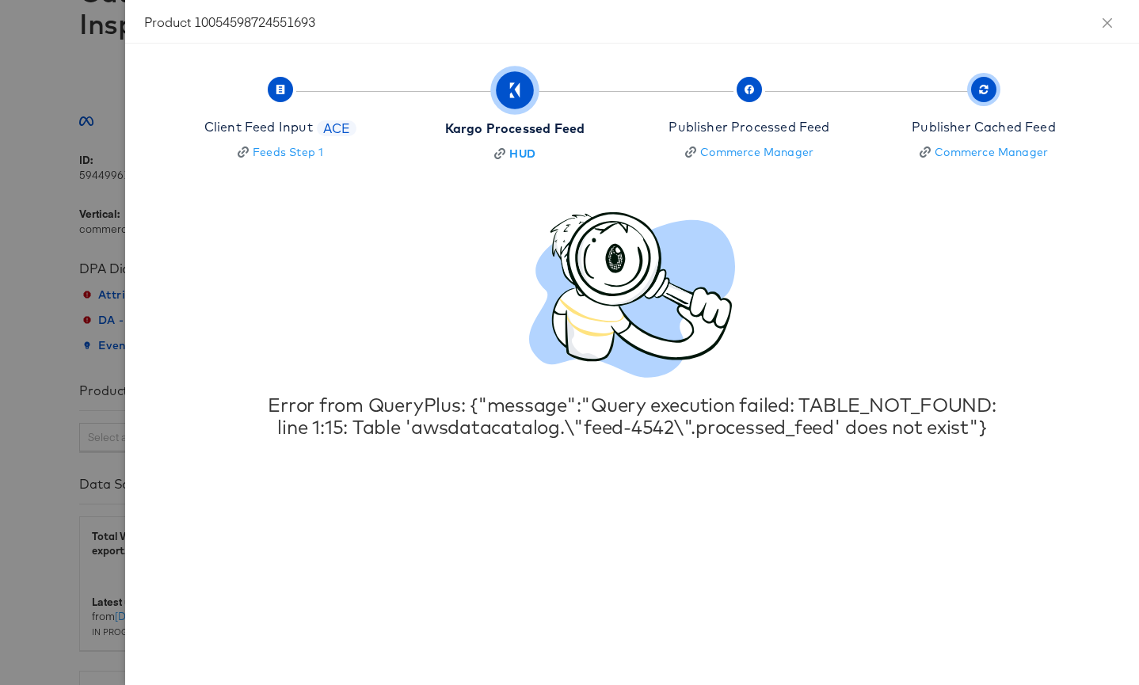
click at [96, 67] on div at bounding box center [569, 342] width 1139 height 685
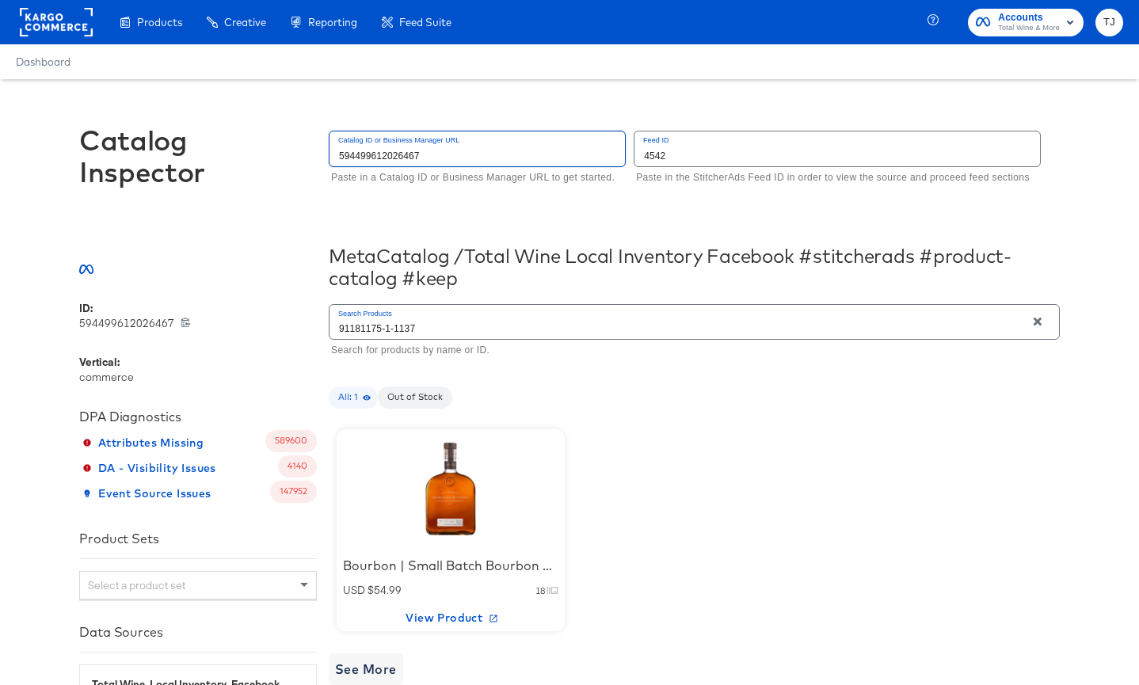
drag, startPoint x: 375, startPoint y: 147, endPoint x: 318, endPoint y: 129, distance: 59.9
click at [318, 129] on div "Catalog Inspector Catalog ID or Business Manager URL 594499612026467 Paste in a…" at bounding box center [569, 164] width 981 height 170
drag, startPoint x: 443, startPoint y: 330, endPoint x: 288, endPoint y: 324, distance: 154.6
click at [288, 325] on div "ID: 594499612026467 594499612026467 Vertical: commerce DPA Diagnostics Attribut…" at bounding box center [569, 627] width 981 height 653
type input "91181175-1-1410"
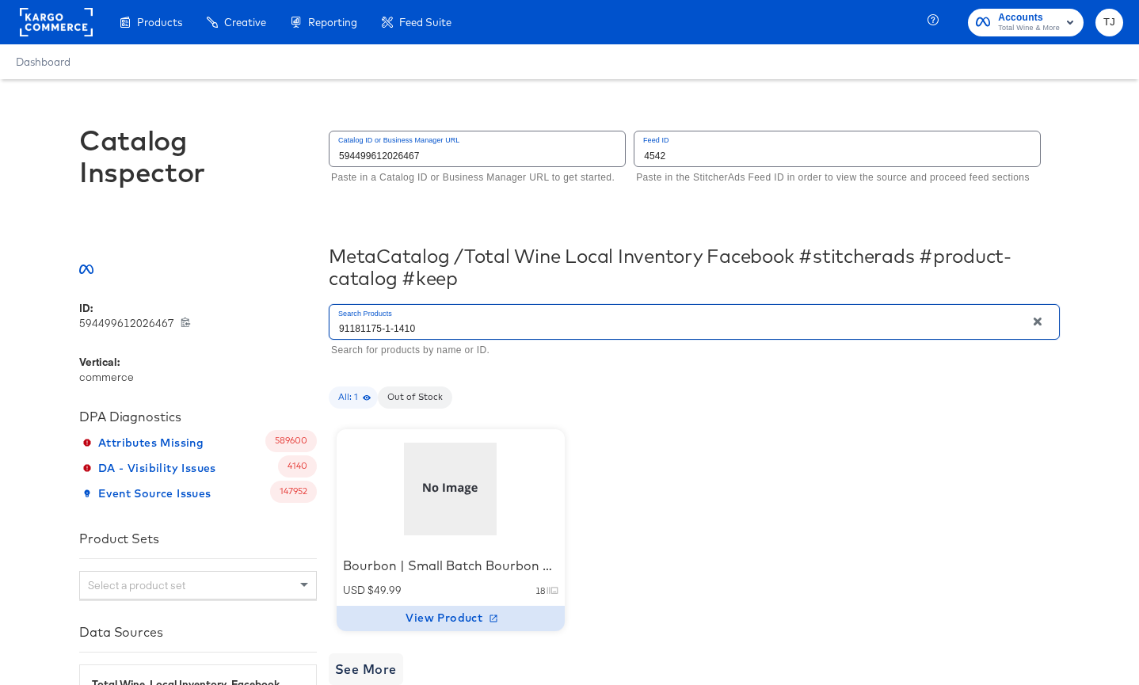
click at [443, 609] on span "View Product" at bounding box center [451, 619] width 216 height 20
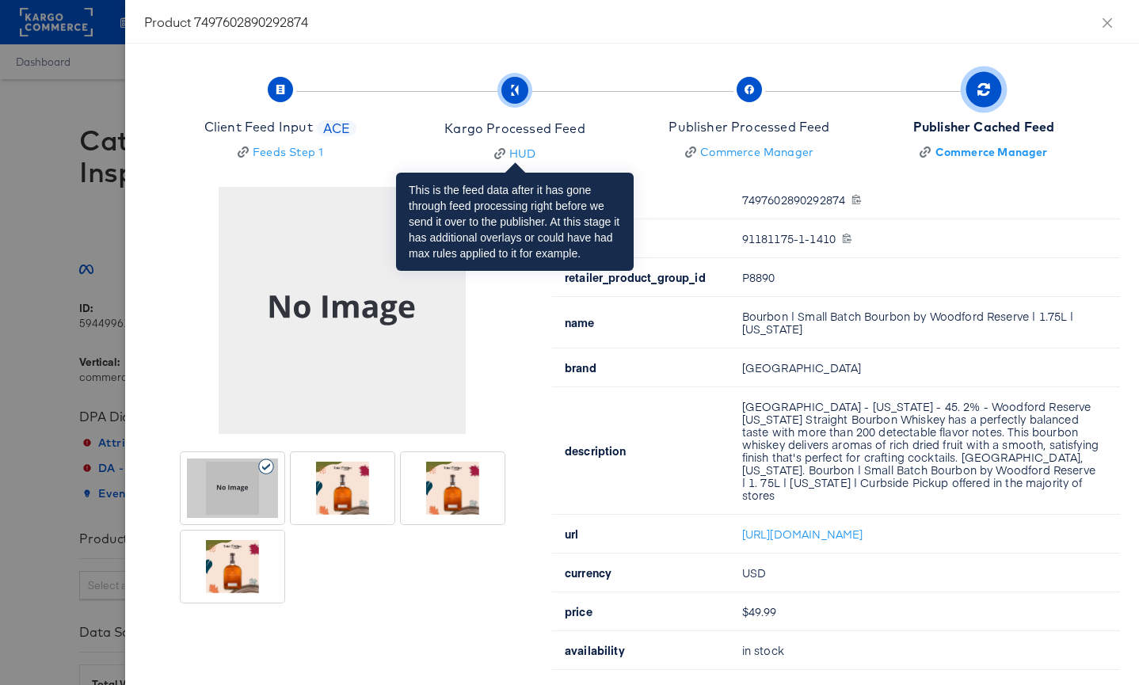
click at [513, 82] on span "button" at bounding box center [515, 90] width 27 height 27
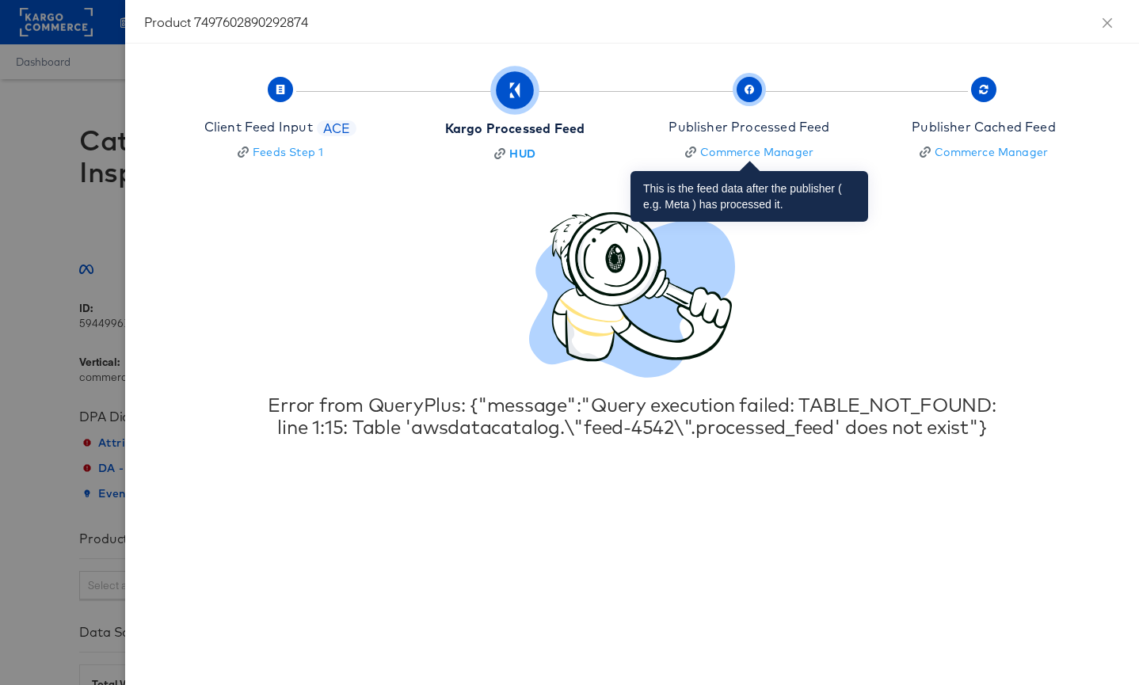
click at [750, 90] on icon "button" at bounding box center [750, 90] width 10 height 10
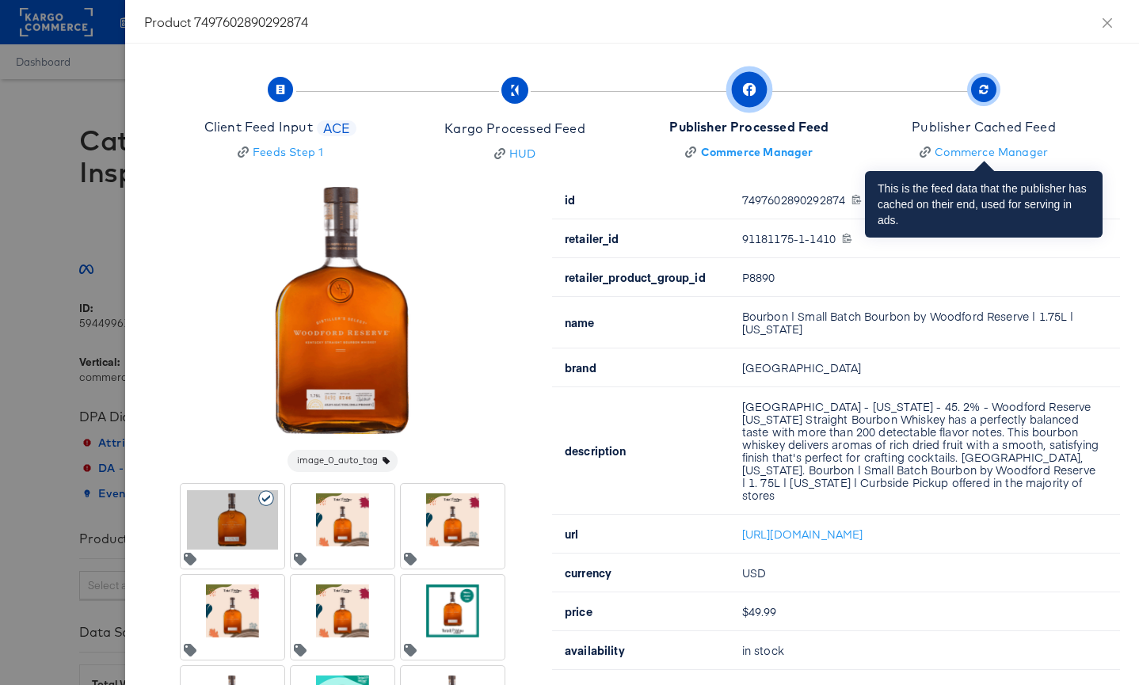
click at [983, 85] on icon "button" at bounding box center [984, 87] width 9 height 4
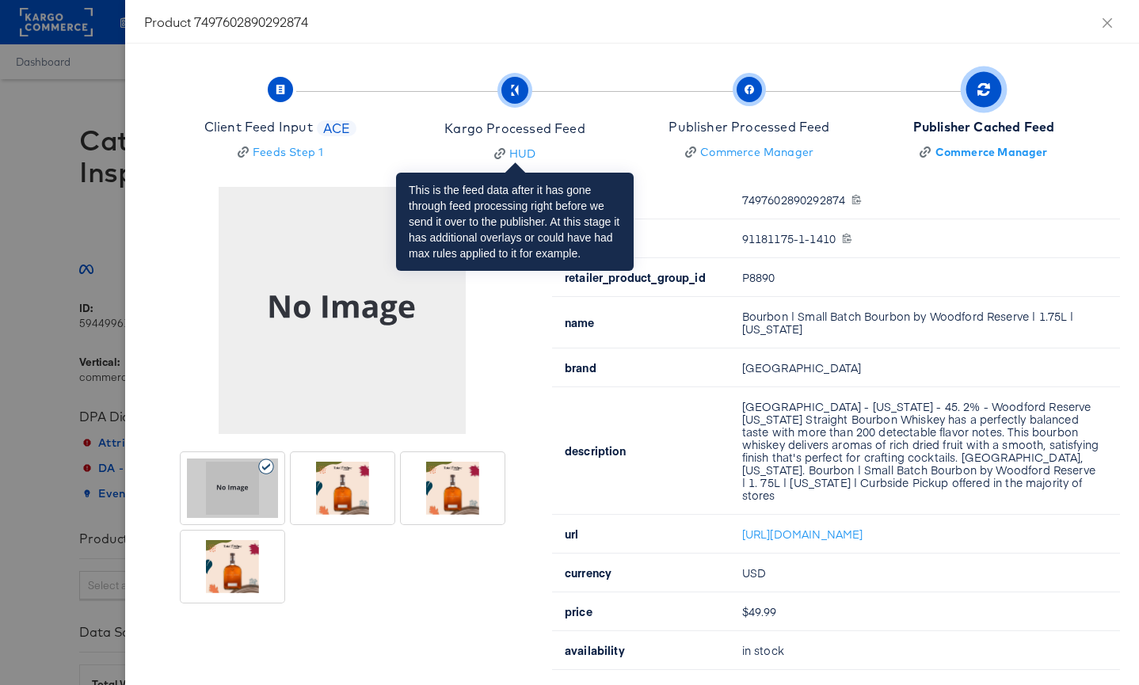
drag, startPoint x: 518, startPoint y: 94, endPoint x: 500, endPoint y: 95, distance: 18.2
click at [517, 94] on icon "button" at bounding box center [517, 90] width 4 height 11
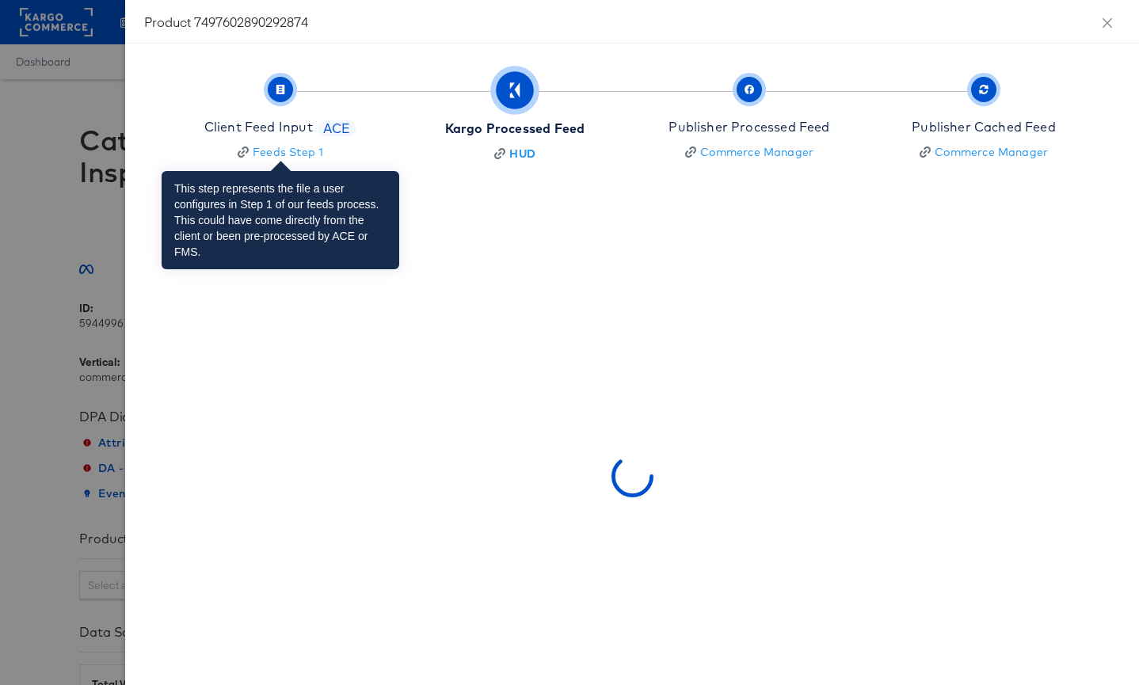
click at [270, 92] on span "button" at bounding box center [280, 89] width 25 height 25
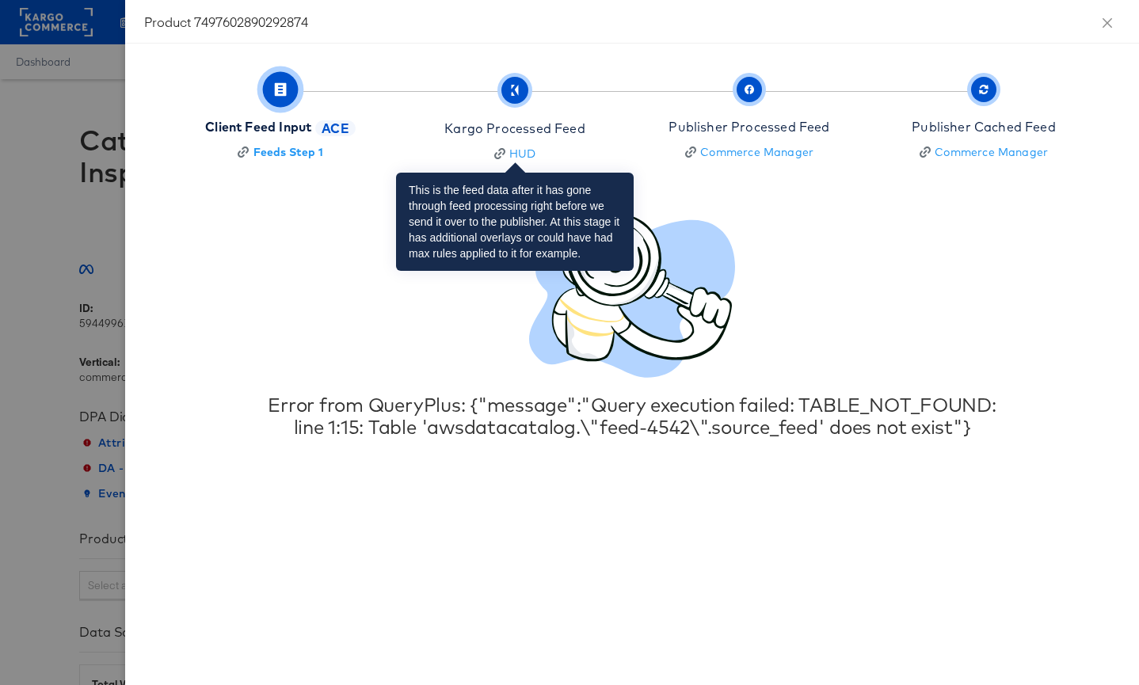
click at [521, 87] on span "button" at bounding box center [515, 90] width 27 height 27
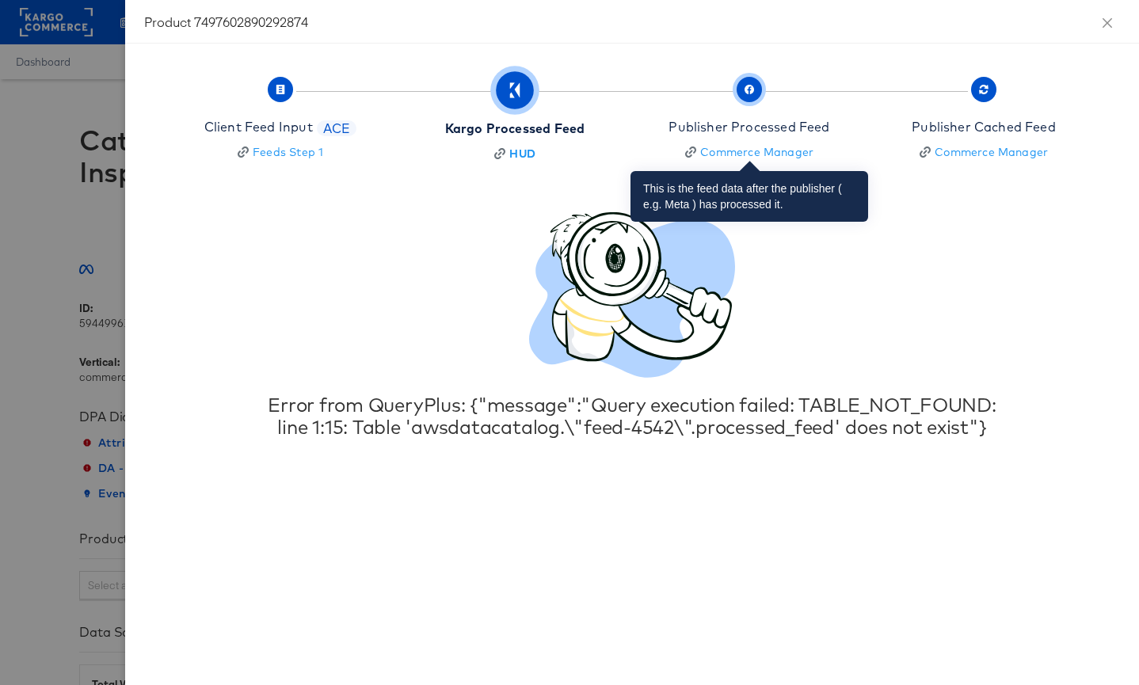
click at [750, 91] on icon "button" at bounding box center [750, 90] width 10 height 10
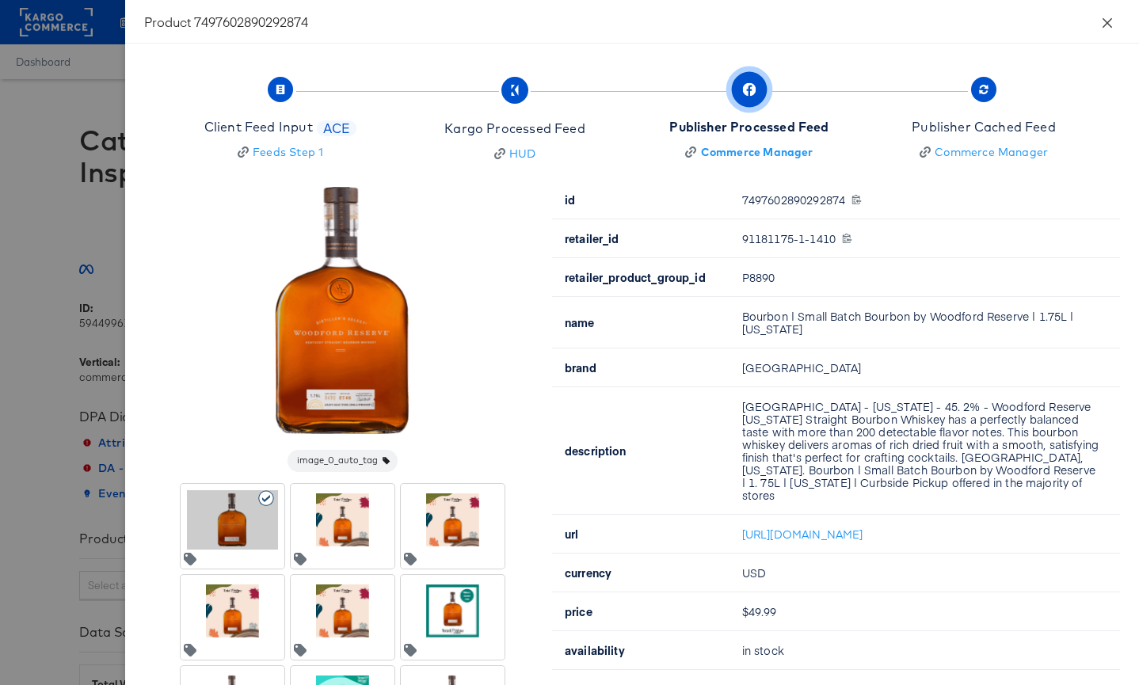
click at [1105, 20] on icon "close" at bounding box center [1108, 22] width 10 height 10
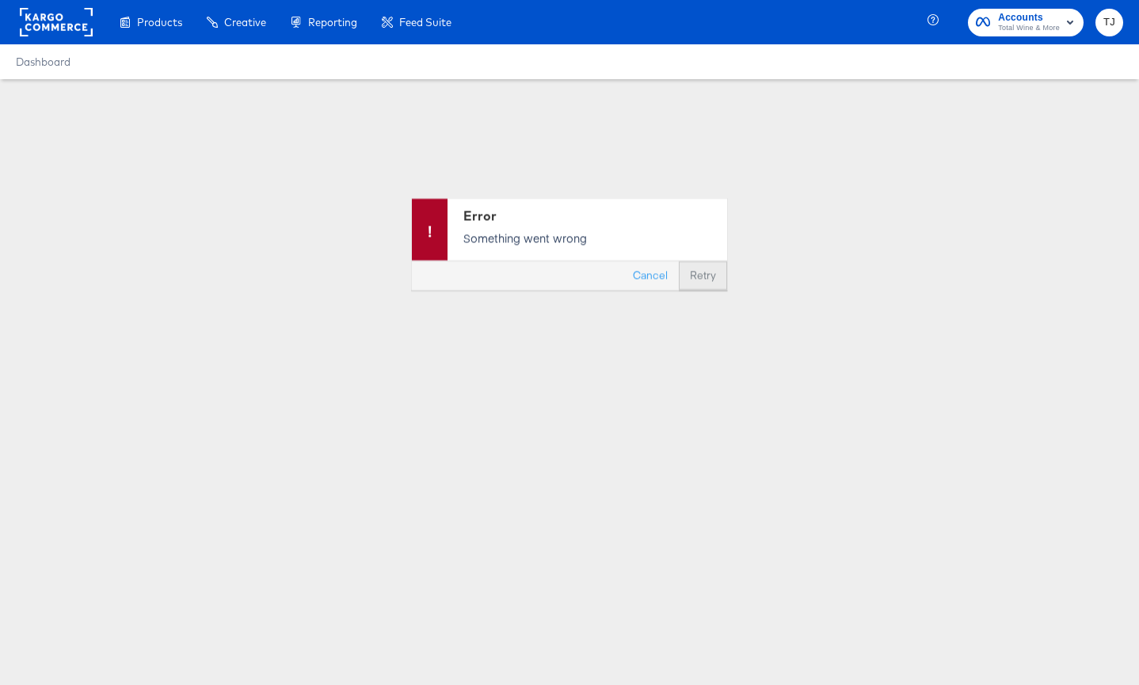
click at [709, 273] on button "Retry" at bounding box center [703, 275] width 48 height 29
click at [700, 275] on button "Retry" at bounding box center [703, 275] width 48 height 29
click at [655, 272] on button "Cancel" at bounding box center [650, 275] width 57 height 29
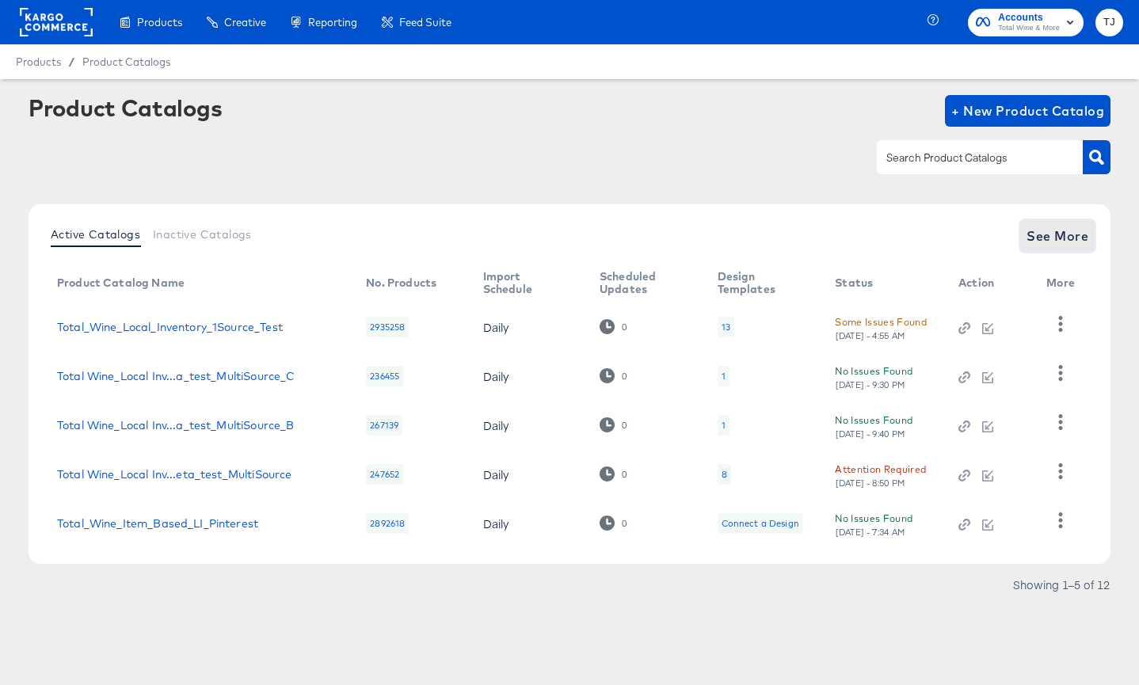
click at [1058, 235] on span "See More" at bounding box center [1058, 236] width 62 height 22
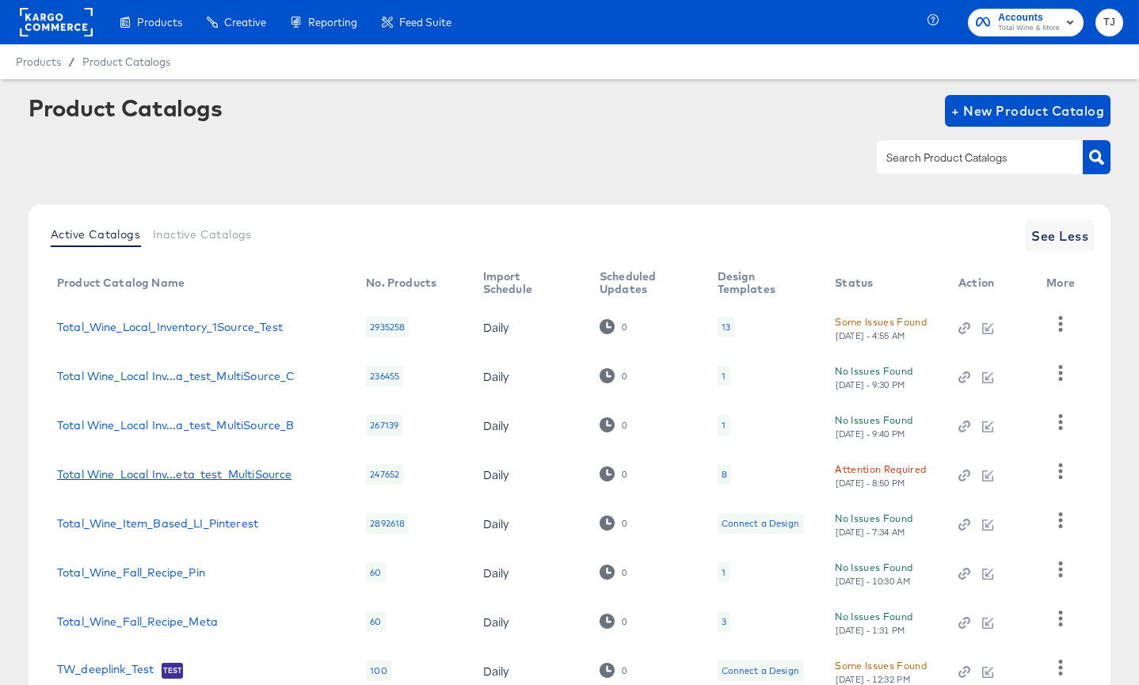
scroll to position [213, 0]
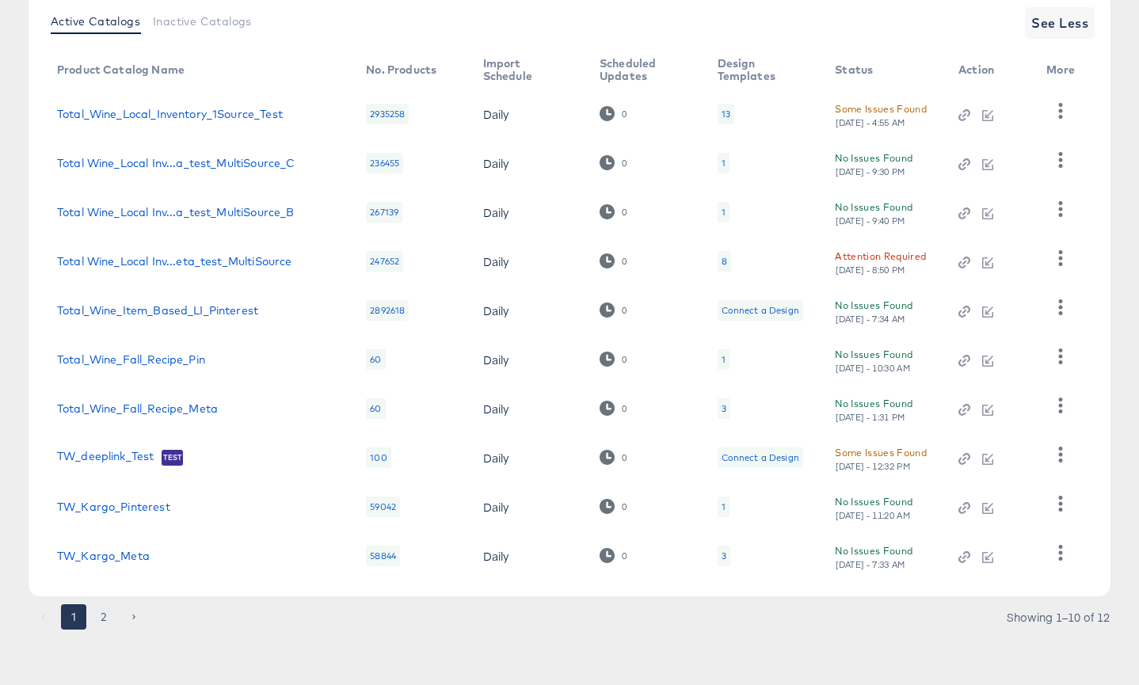
click at [101, 618] on button "2" at bounding box center [103, 617] width 25 height 25
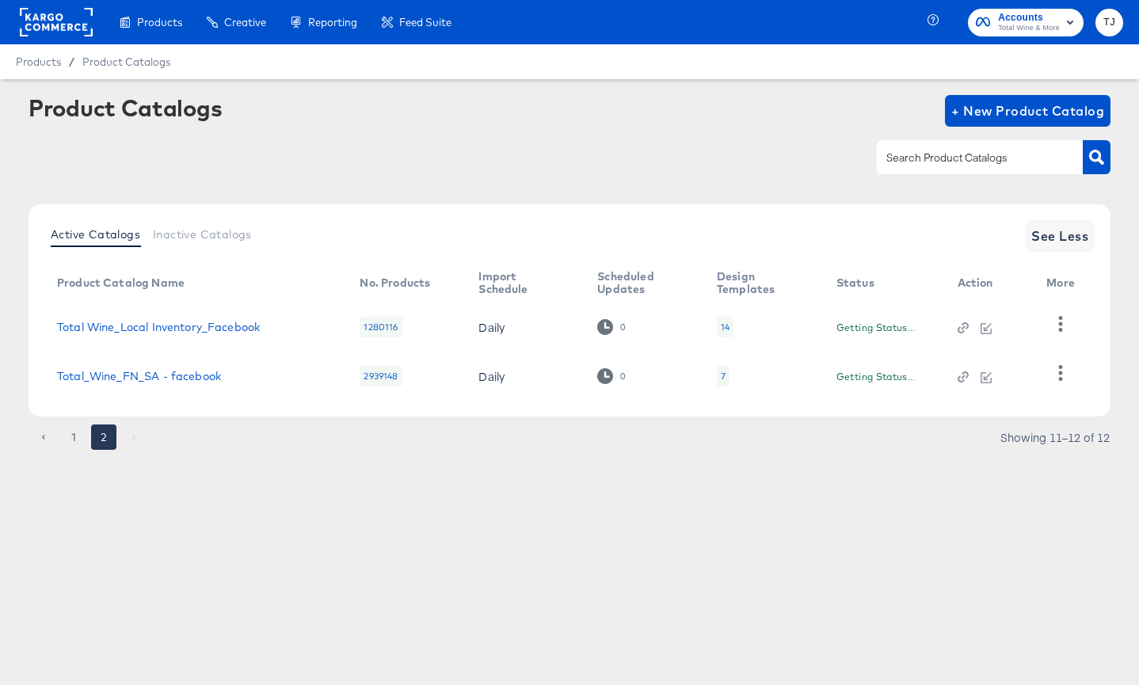
scroll to position [0, 0]
click at [178, 325] on link "Total Wine_Local Inventory_Facebook" at bounding box center [158, 327] width 203 height 13
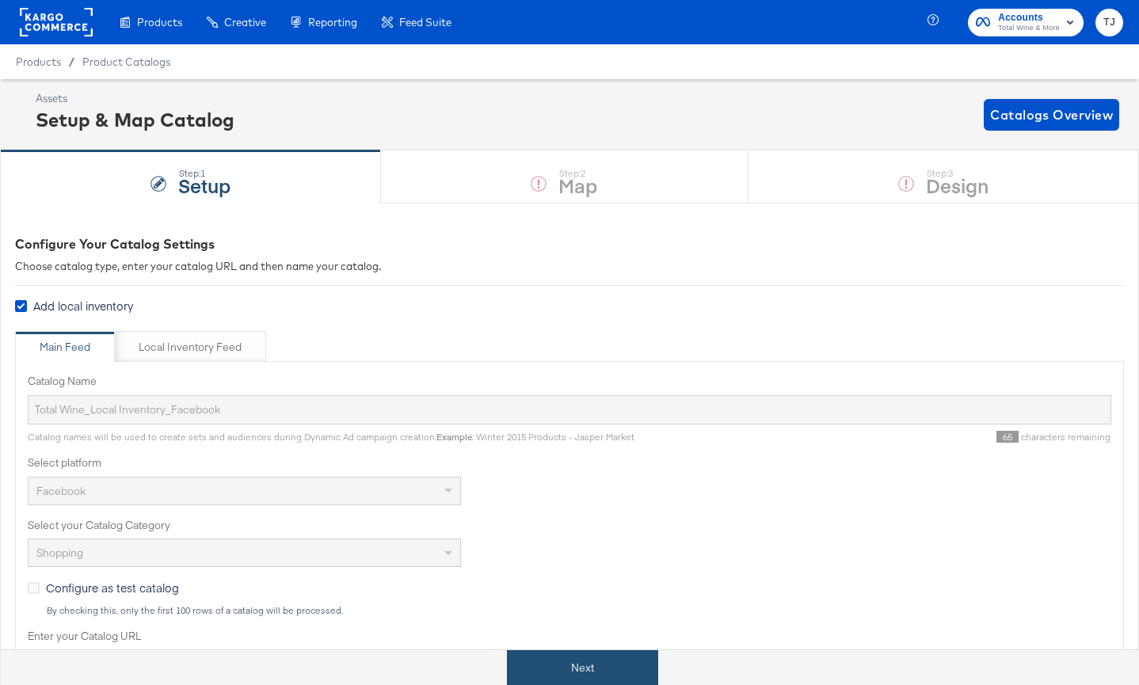
click at [632, 668] on button "Next" at bounding box center [582, 669] width 151 height 36
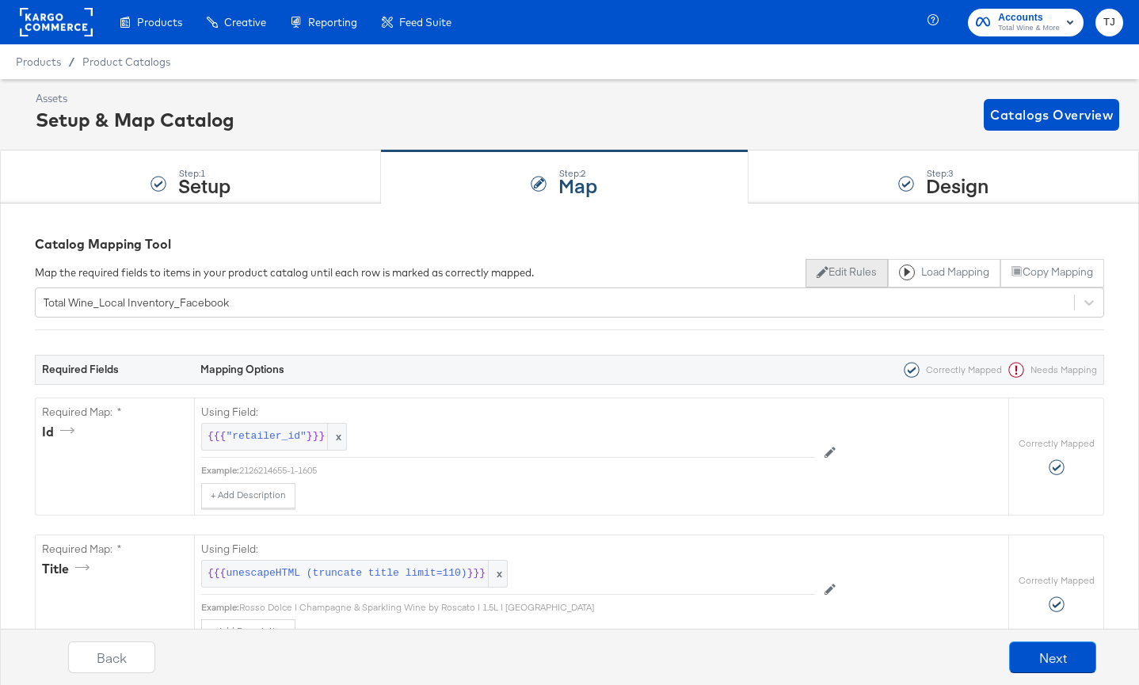
click at [838, 273] on button "Edit Rules" at bounding box center [847, 273] width 82 height 29
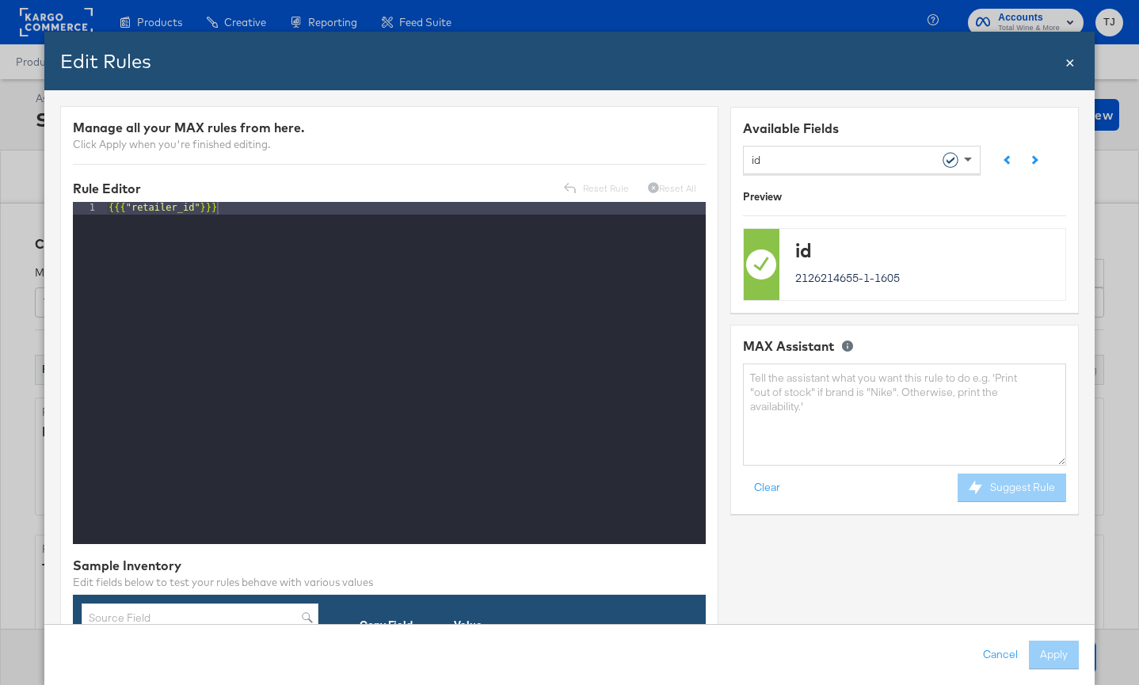
click at [964, 158] on span at bounding box center [968, 161] width 8 height 6
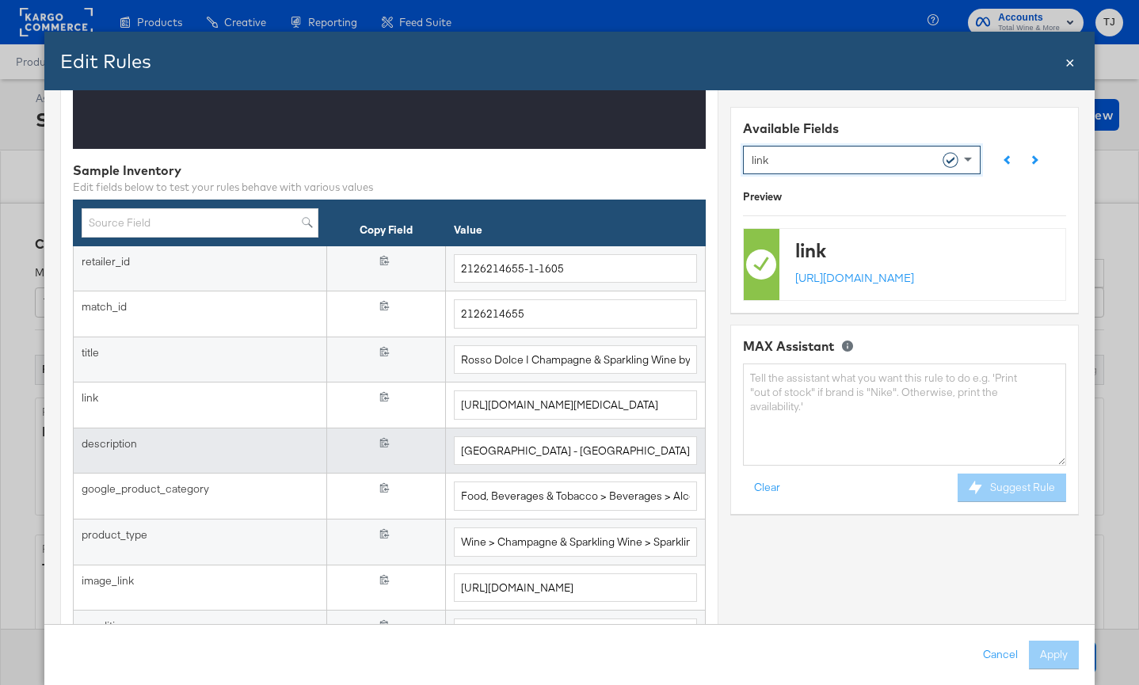
scroll to position [398, 0]
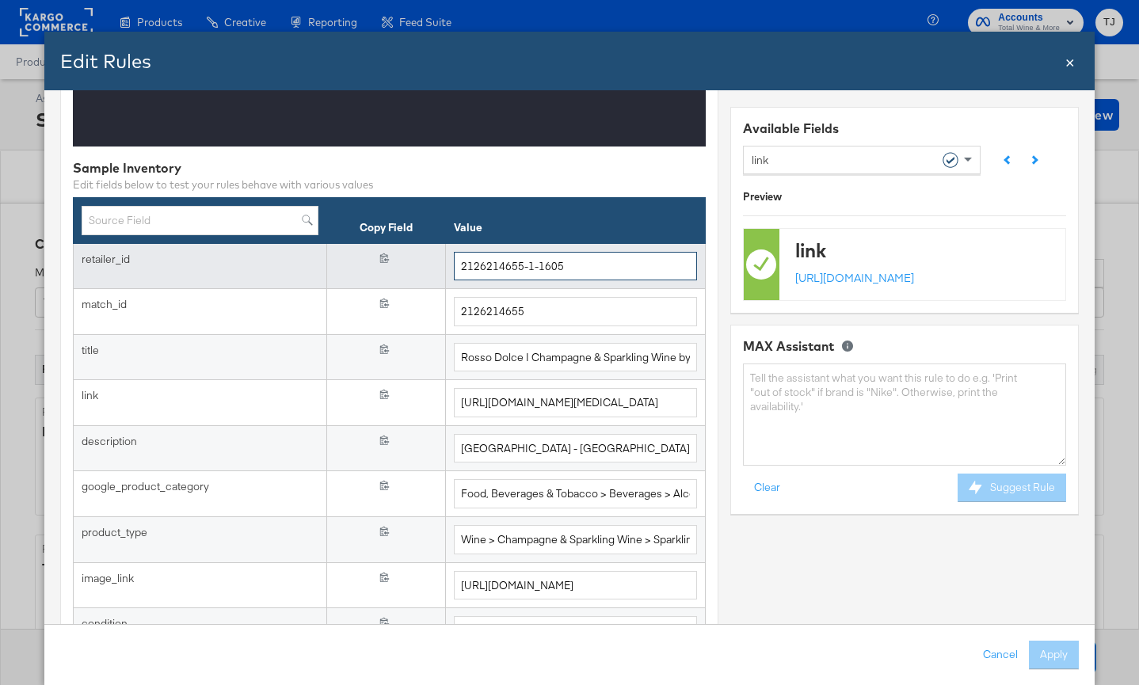
click at [586, 269] on input "2126214655-1-1605" at bounding box center [575, 266] width 243 height 29
drag, startPoint x: 581, startPoint y: 262, endPoint x: 413, endPoint y: 265, distance: 168.0
click at [413, 265] on tr "retailer_id {{{ retailer_id }}} 2126214655-1-1605" at bounding box center [389, 266] width 632 height 46
paste input "91181175-1-11"
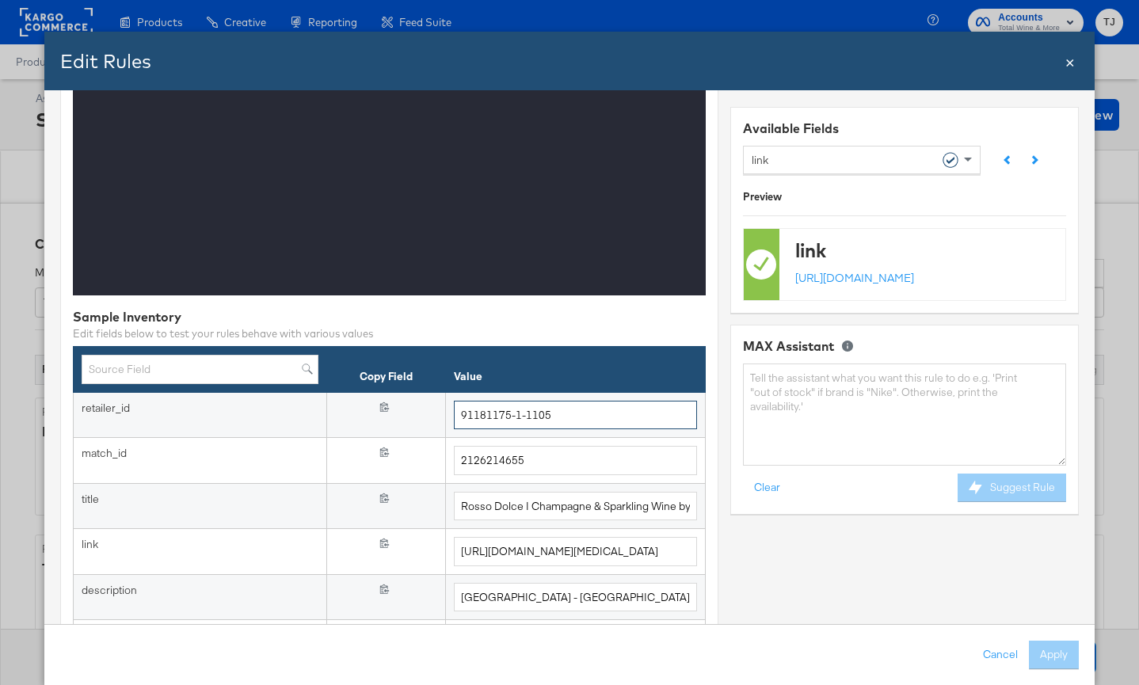
scroll to position [268, 0]
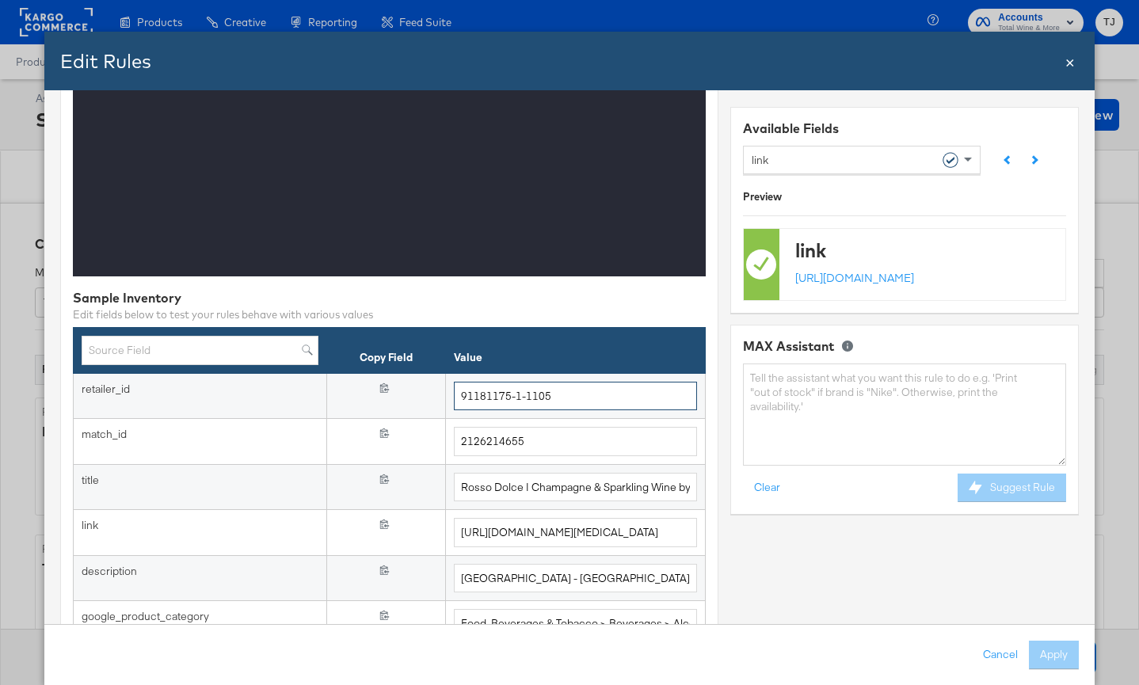
type input "91181175-1-1105"
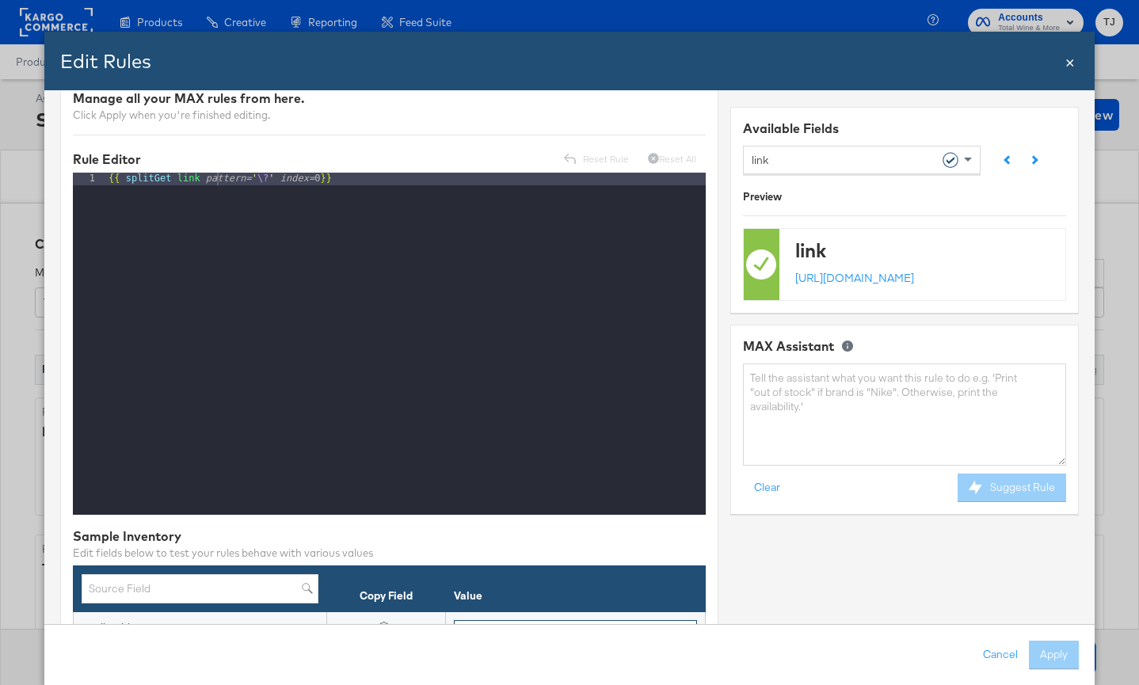
scroll to position [0, 0]
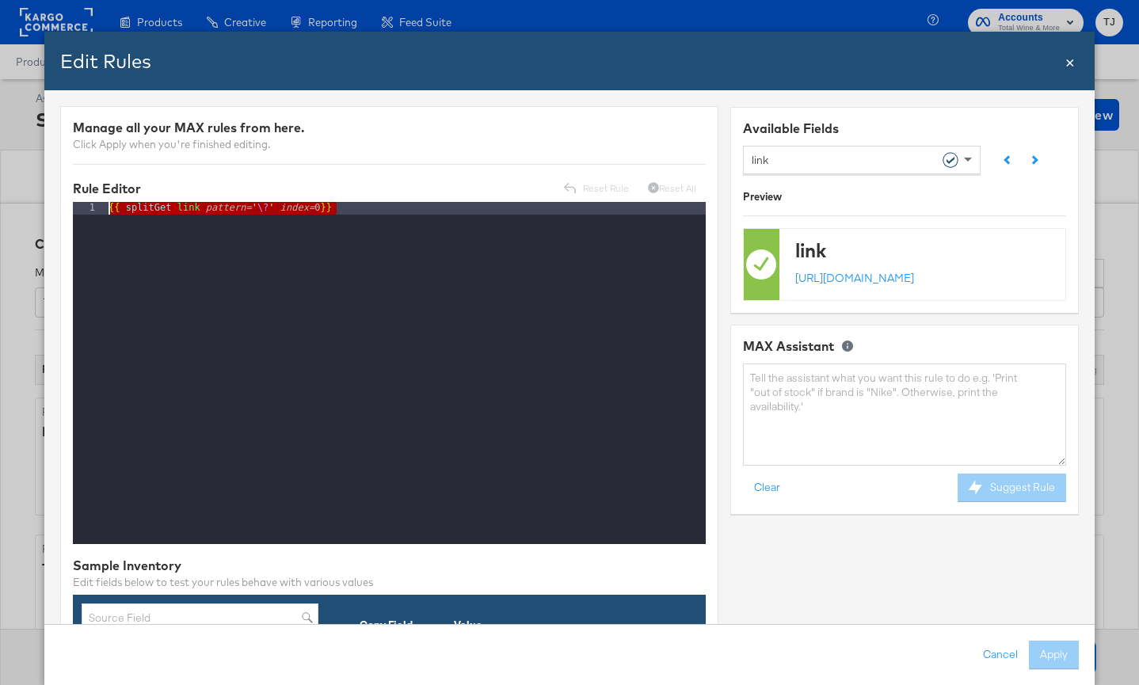
drag, startPoint x: 367, startPoint y: 210, endPoint x: 137, endPoint y: 170, distance: 233.2
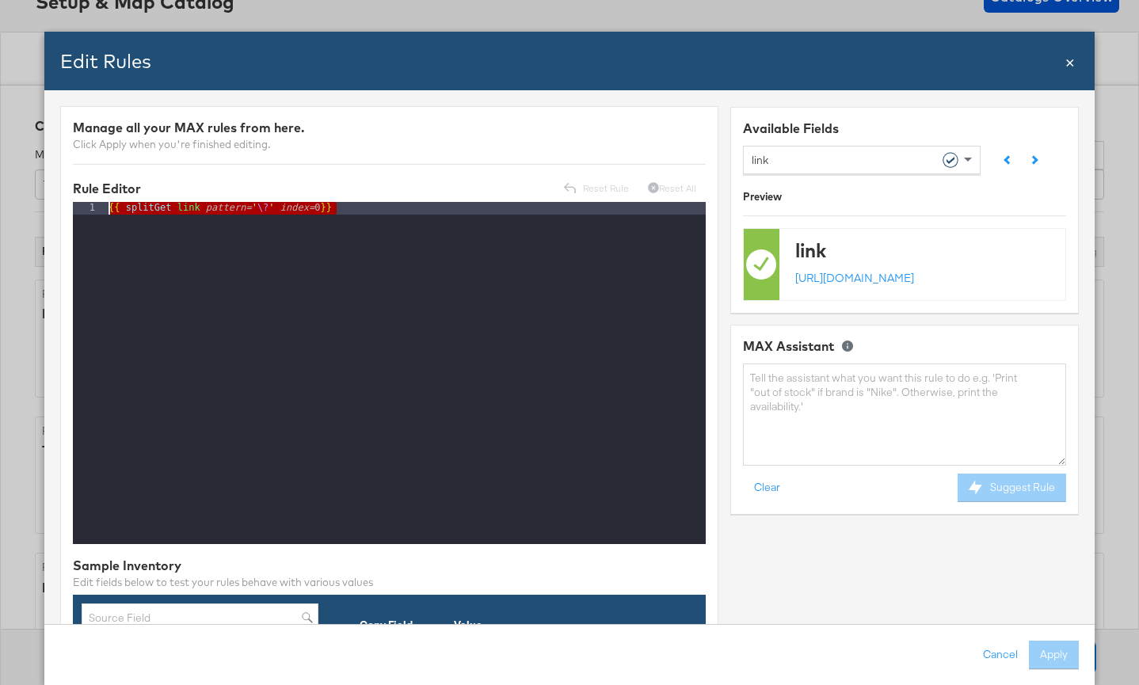
scroll to position [127, 0]
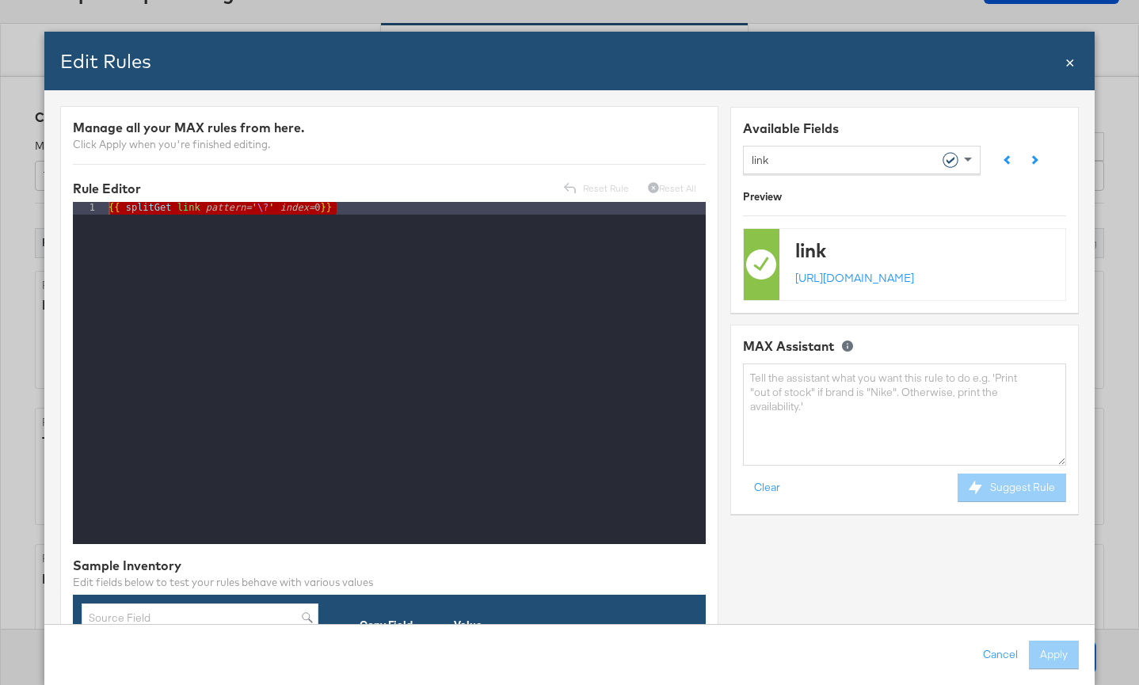
click at [1071, 62] on span "×" at bounding box center [1071, 60] width 10 height 21
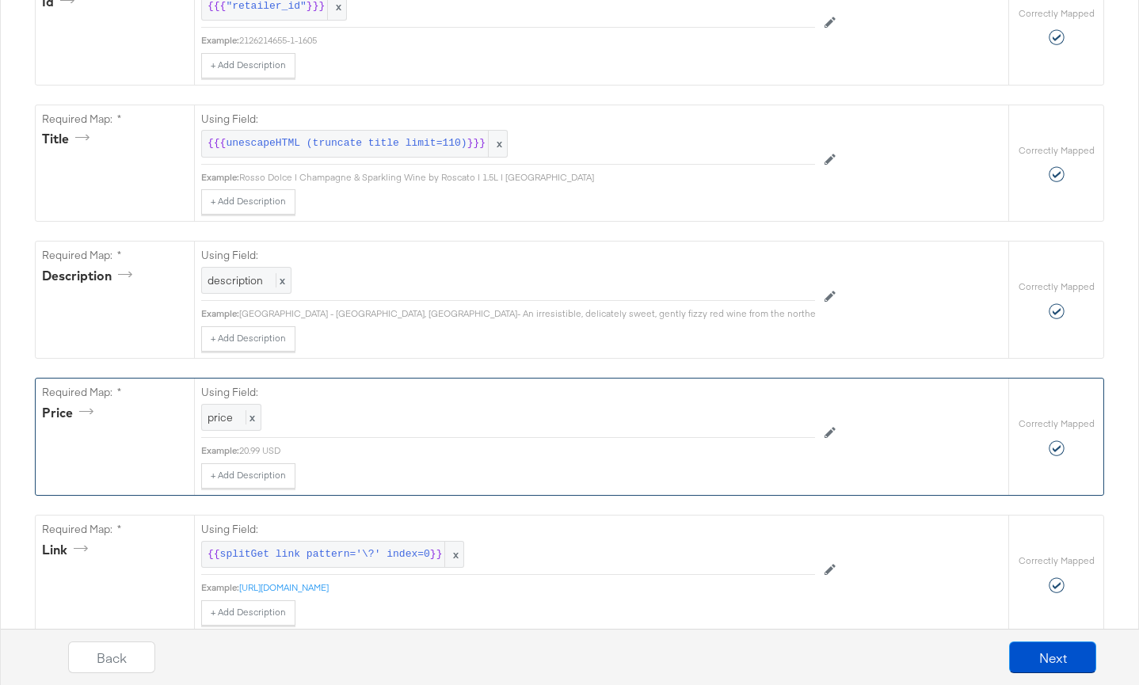
scroll to position [548, 0]
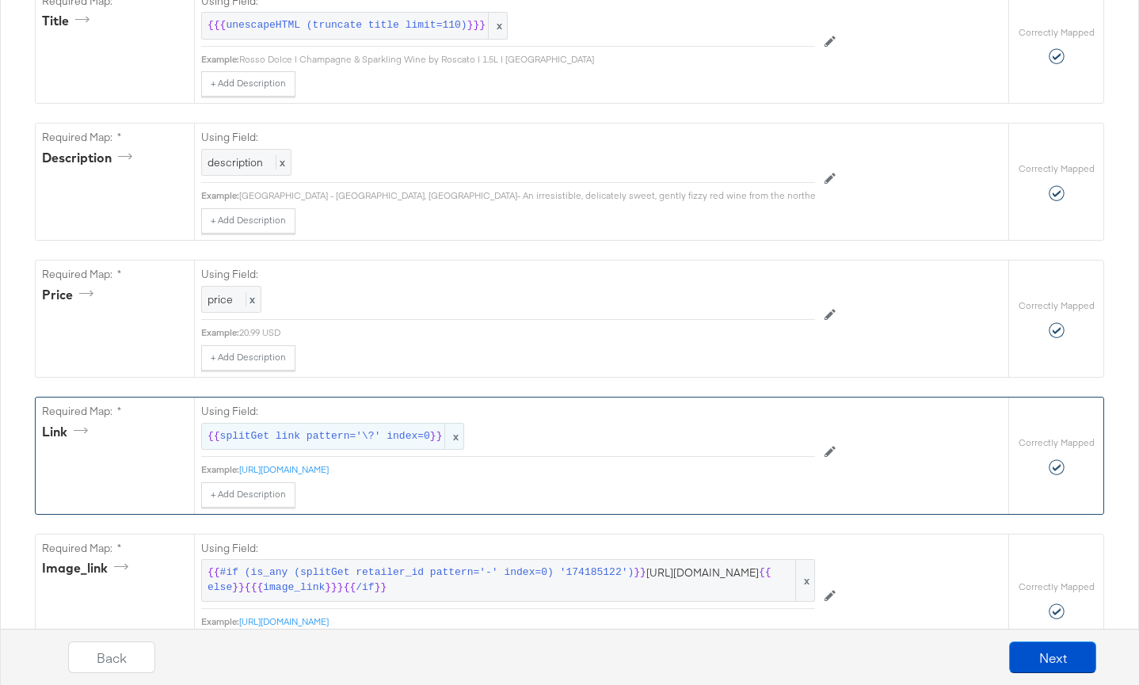
click at [456, 437] on span "x" at bounding box center [454, 437] width 19 height 26
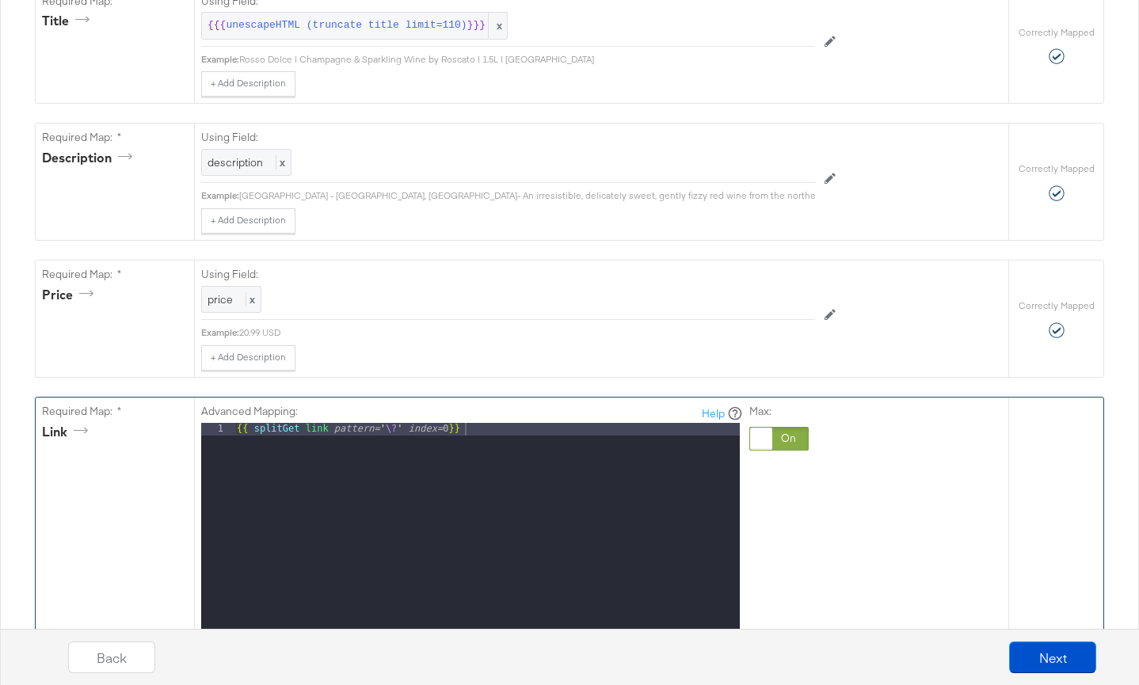
click at [759, 441] on div at bounding box center [761, 439] width 22 height 22
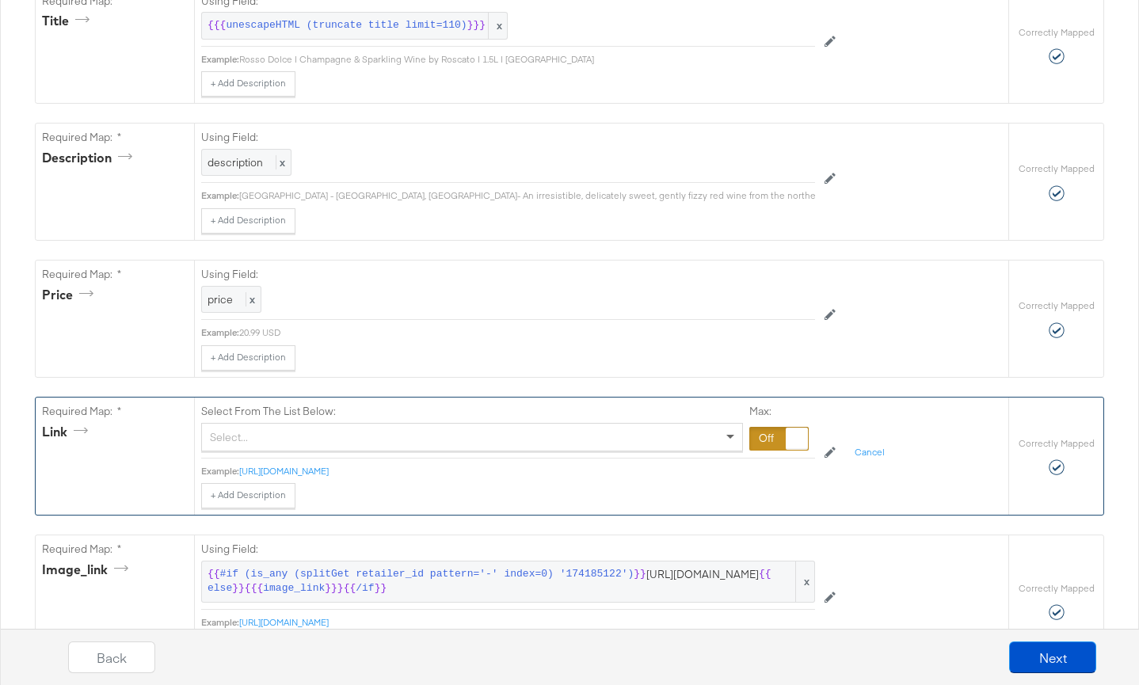
click at [727, 435] on span at bounding box center [731, 438] width 8 height 6
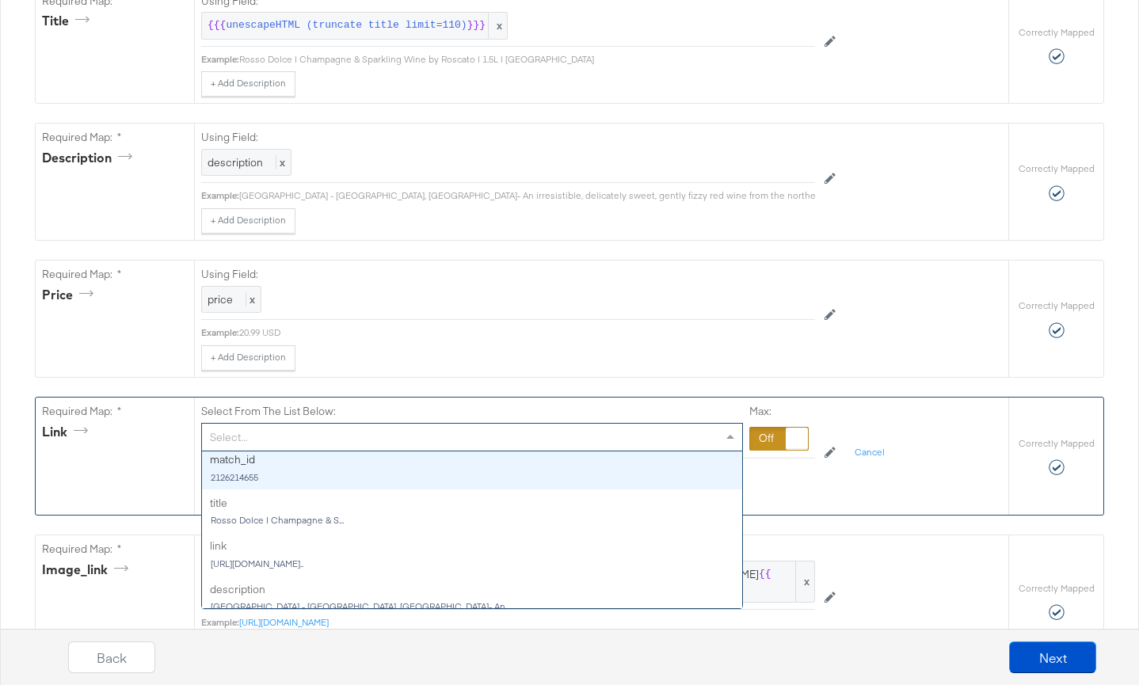
scroll to position [55, 0]
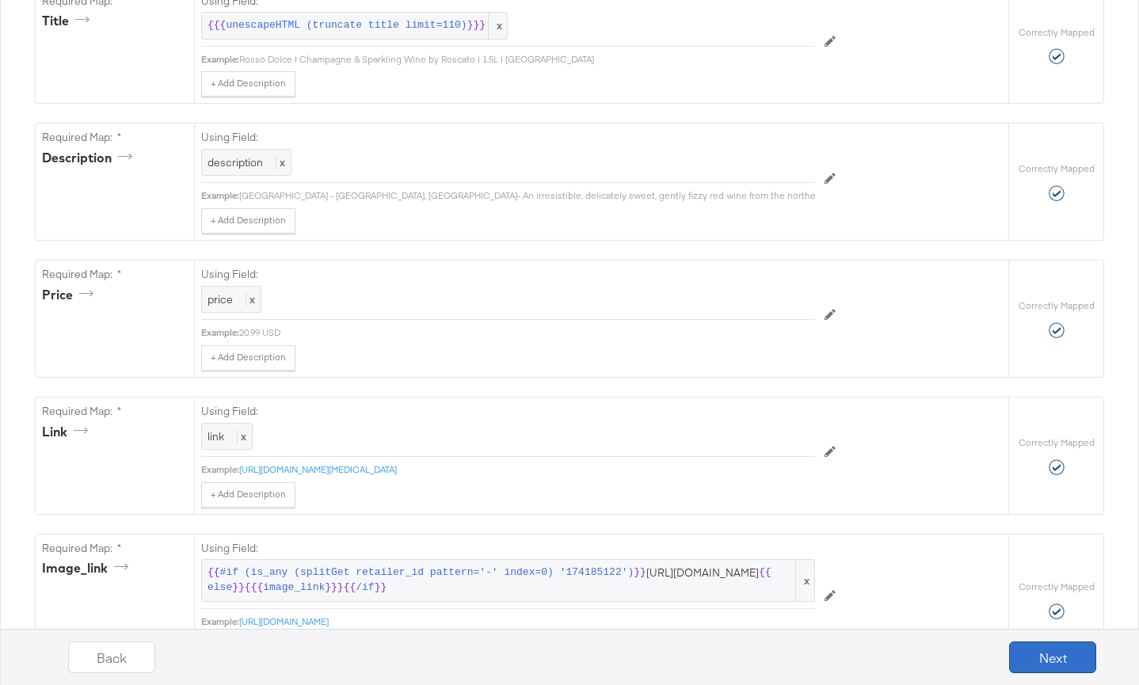
click at [1067, 662] on button "Next" at bounding box center [1052, 658] width 87 height 32
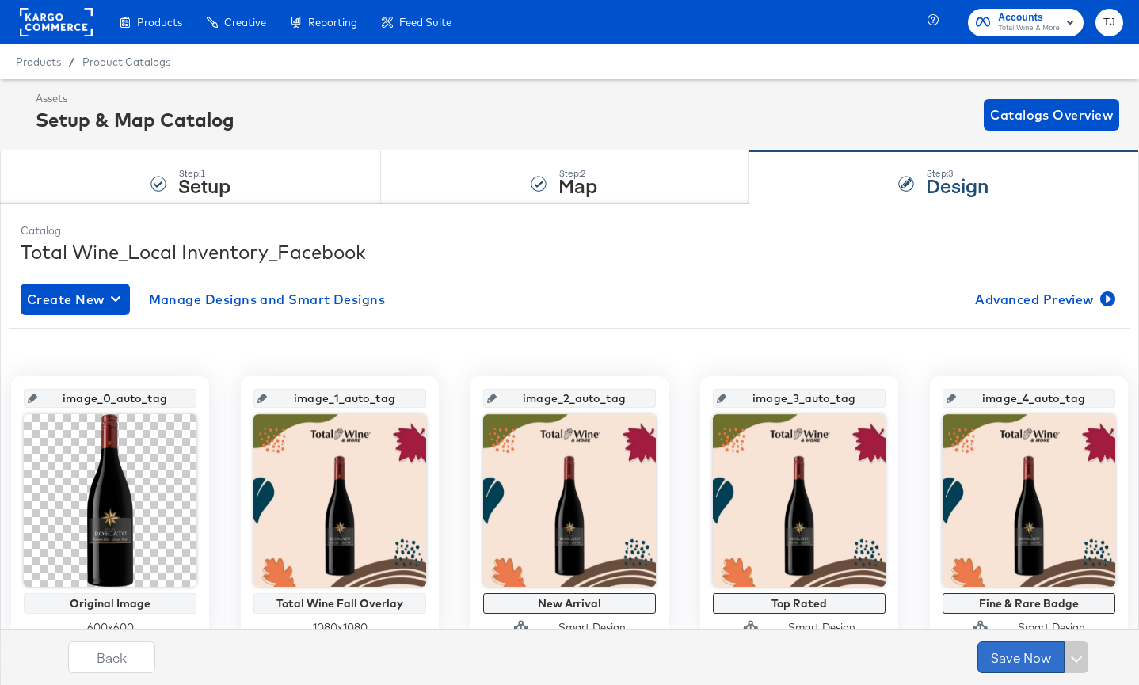
click at [1017, 658] on button "Save Now" at bounding box center [1021, 658] width 87 height 32
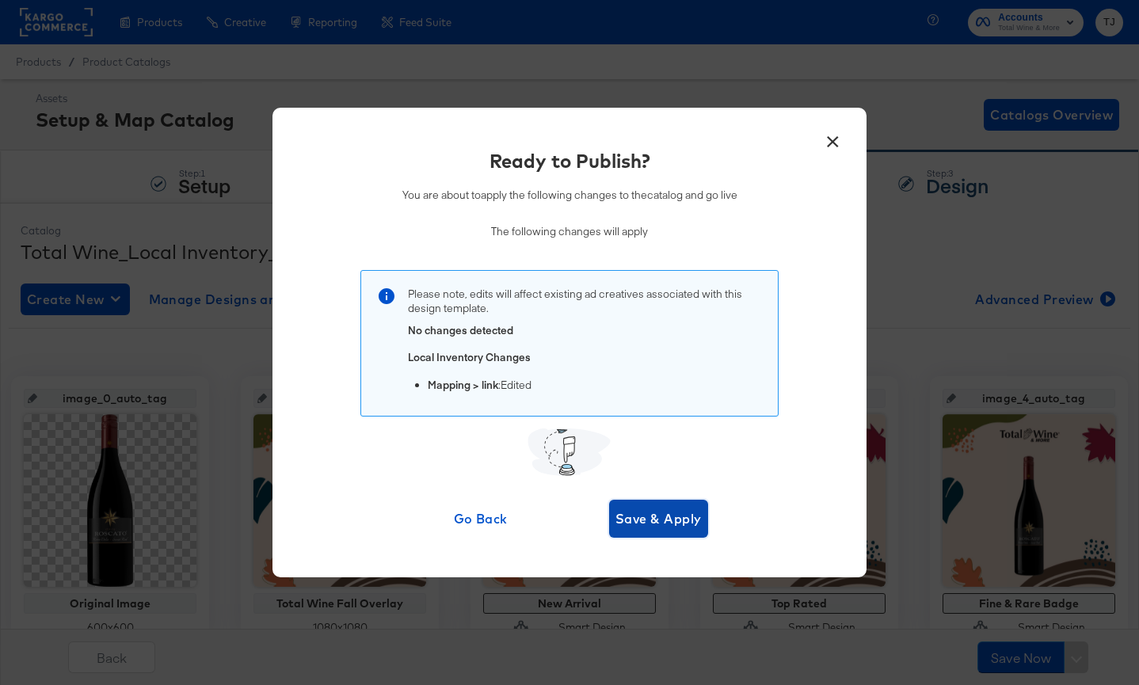
click at [670, 521] on span "Save & Apply" at bounding box center [659, 519] width 86 height 22
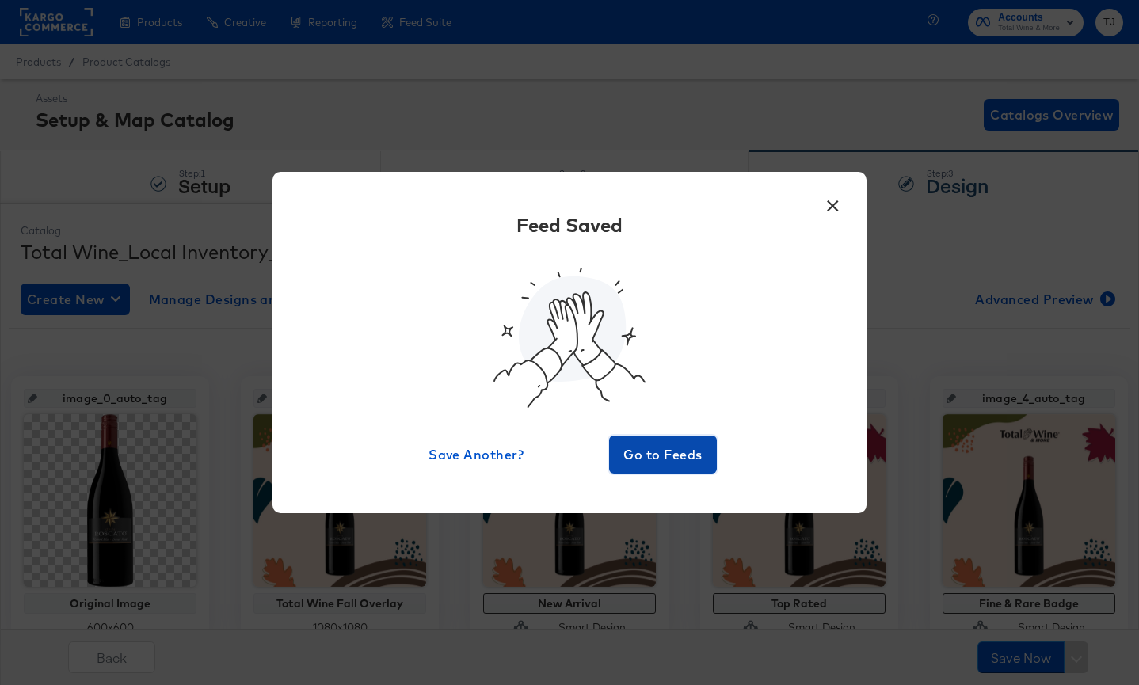
click at [696, 459] on span "Go to Feeds" at bounding box center [663, 455] width 95 height 22
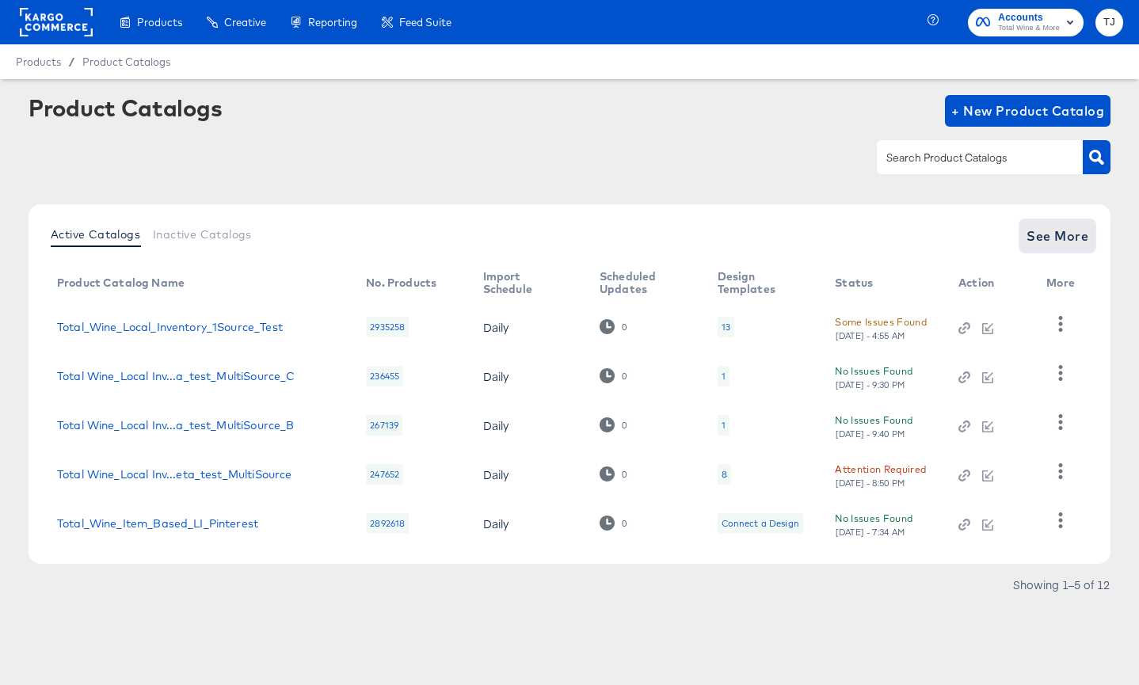
click at [1040, 234] on span "See More" at bounding box center [1058, 236] width 62 height 22
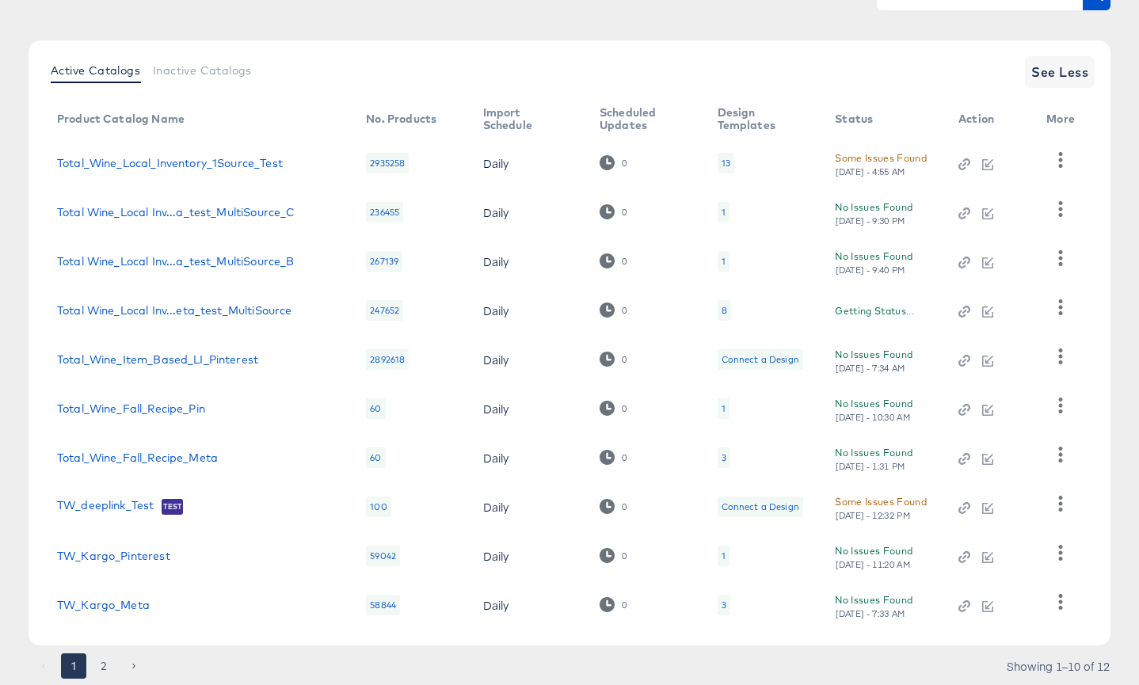
scroll to position [213, 0]
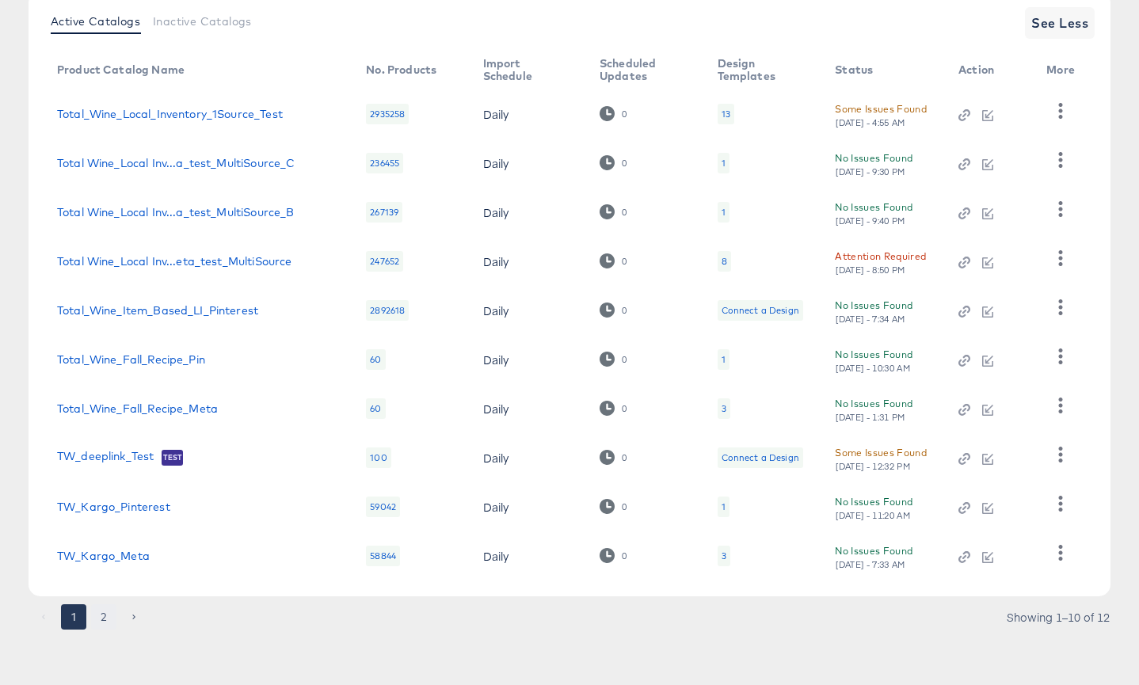
click at [103, 617] on button "2" at bounding box center [103, 617] width 25 height 25
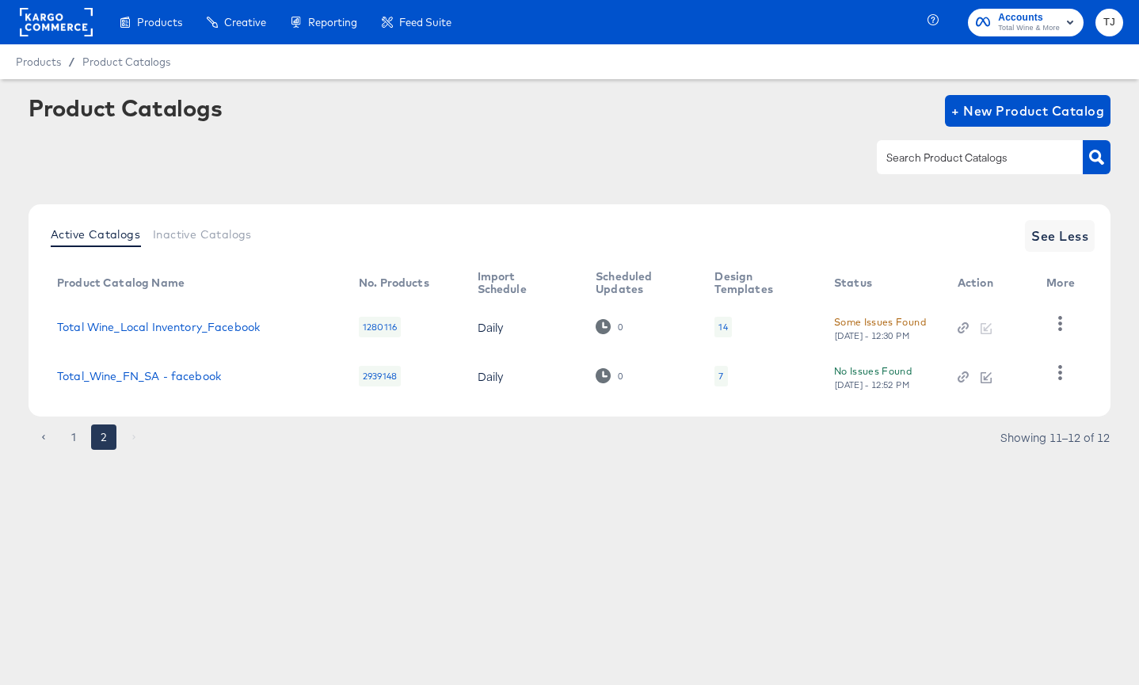
scroll to position [0, 0]
click at [1060, 322] on icon "button" at bounding box center [1061, 323] width 4 height 15
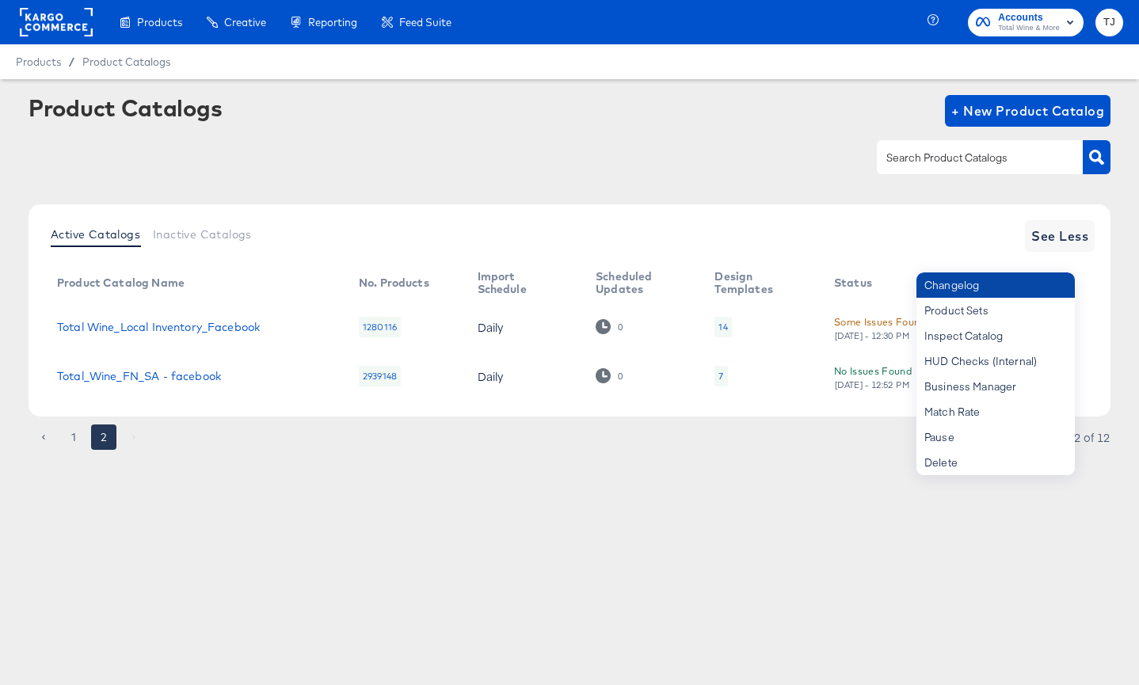
click at [1041, 295] on div "Changelog" at bounding box center [996, 285] width 158 height 25
click at [971, 281] on body "Products Products Product Catalogs Enhance Your Product Catalog, Map Them to Pu…" at bounding box center [569, 342] width 1139 height 685
